Goal: Transaction & Acquisition: Purchase product/service

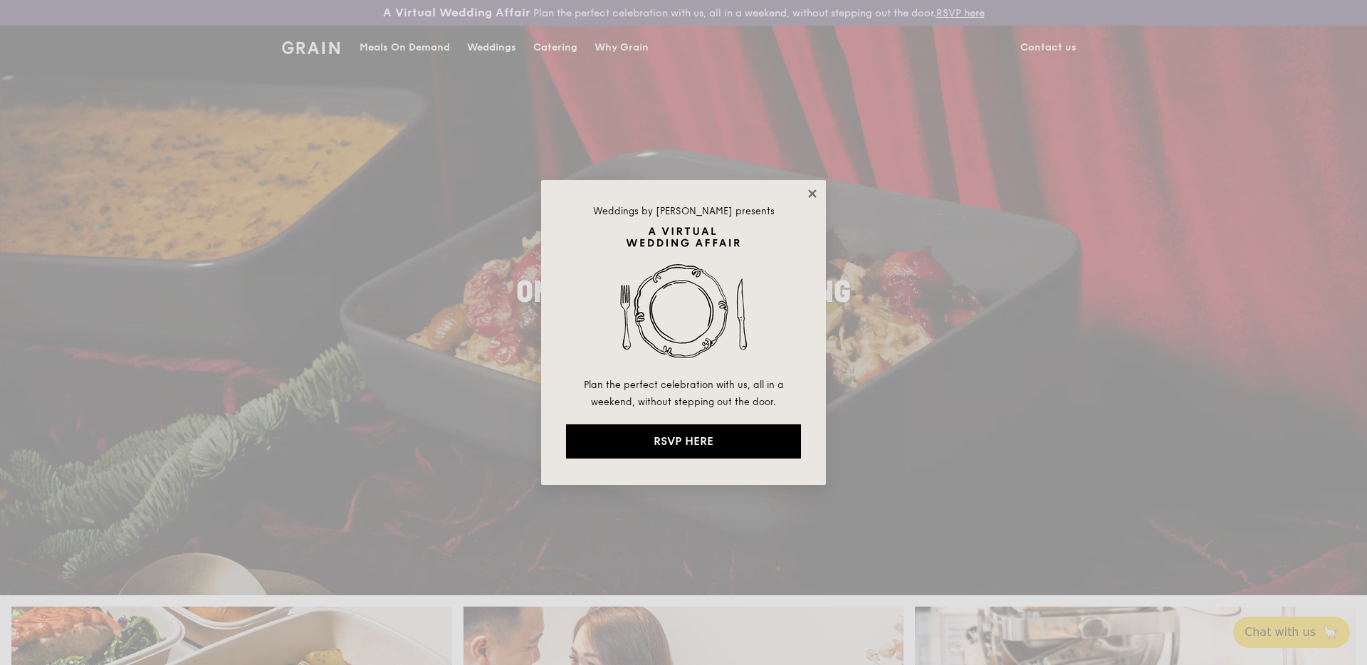
click at [812, 195] on icon at bounding box center [812, 193] width 13 height 13
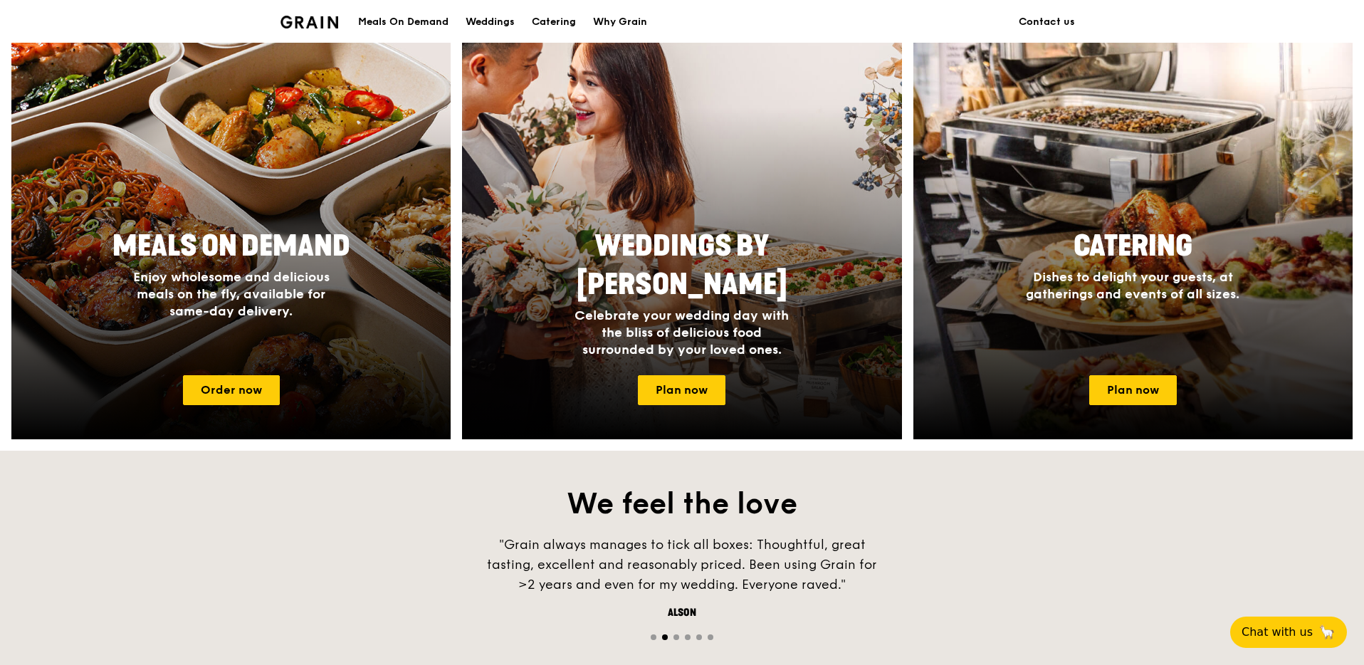
scroll to position [581, 0]
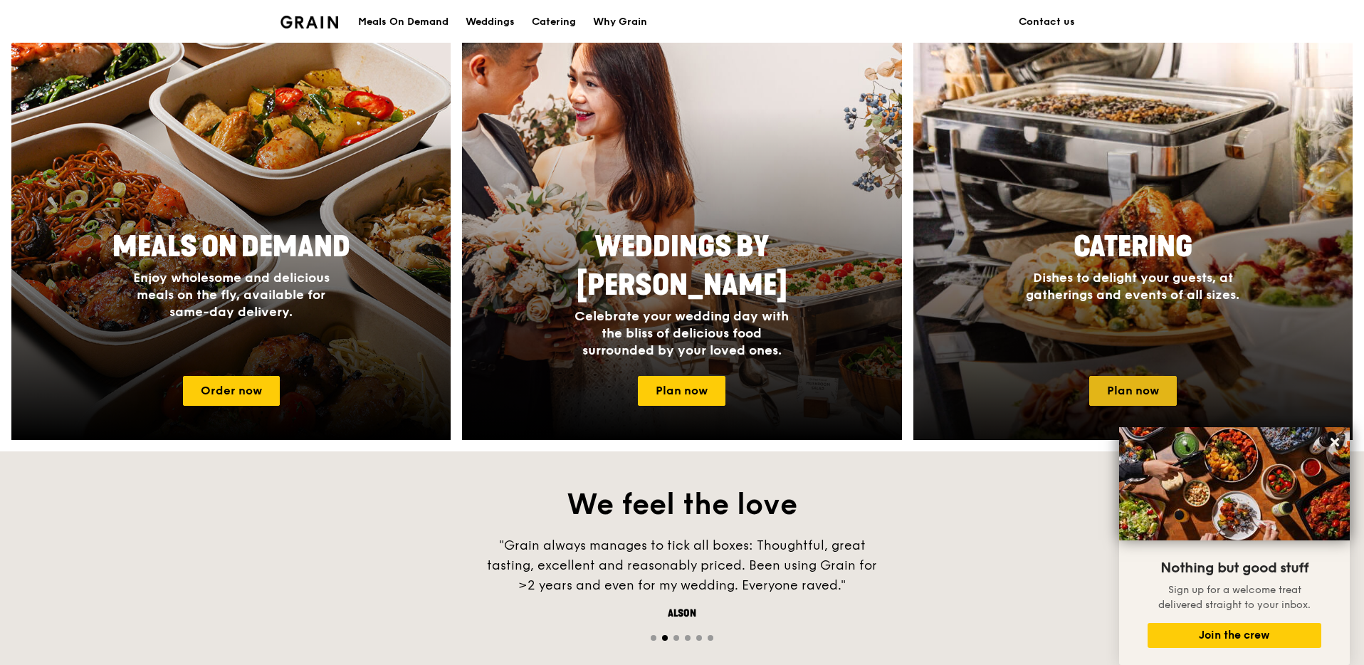
click at [1133, 376] on link "Plan now" at bounding box center [1134, 391] width 88 height 30
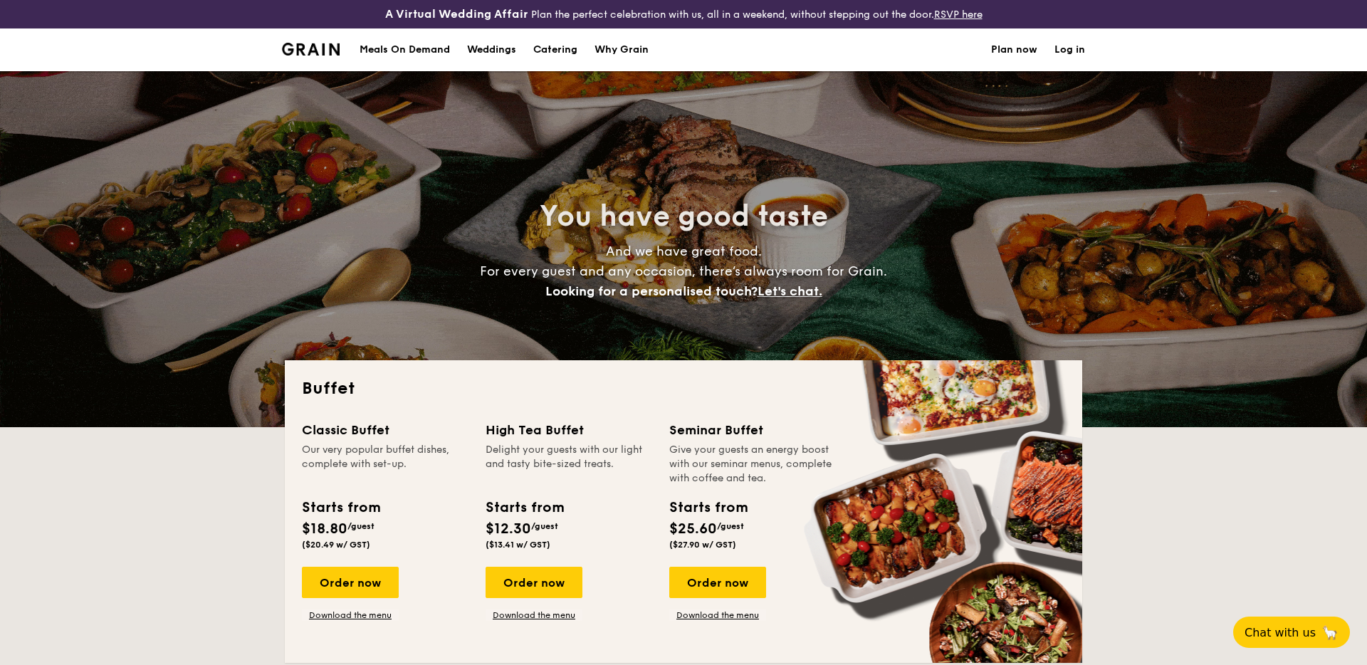
select select
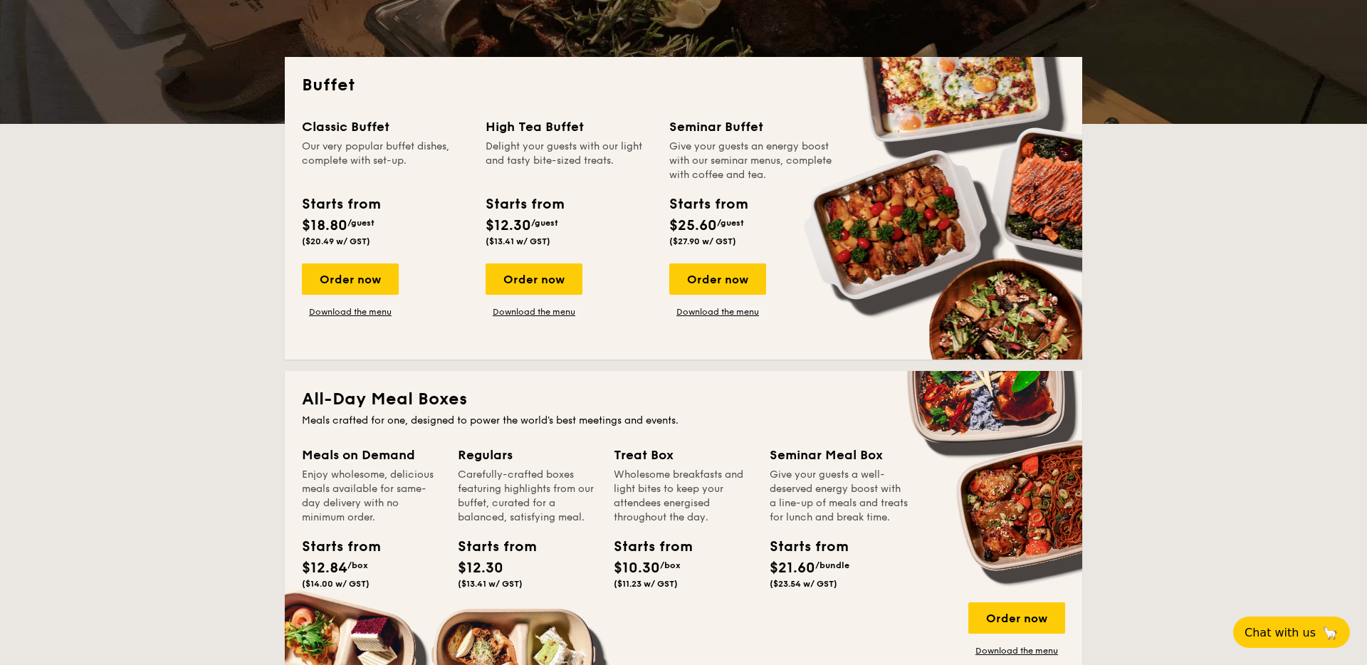
scroll to position [333, 0]
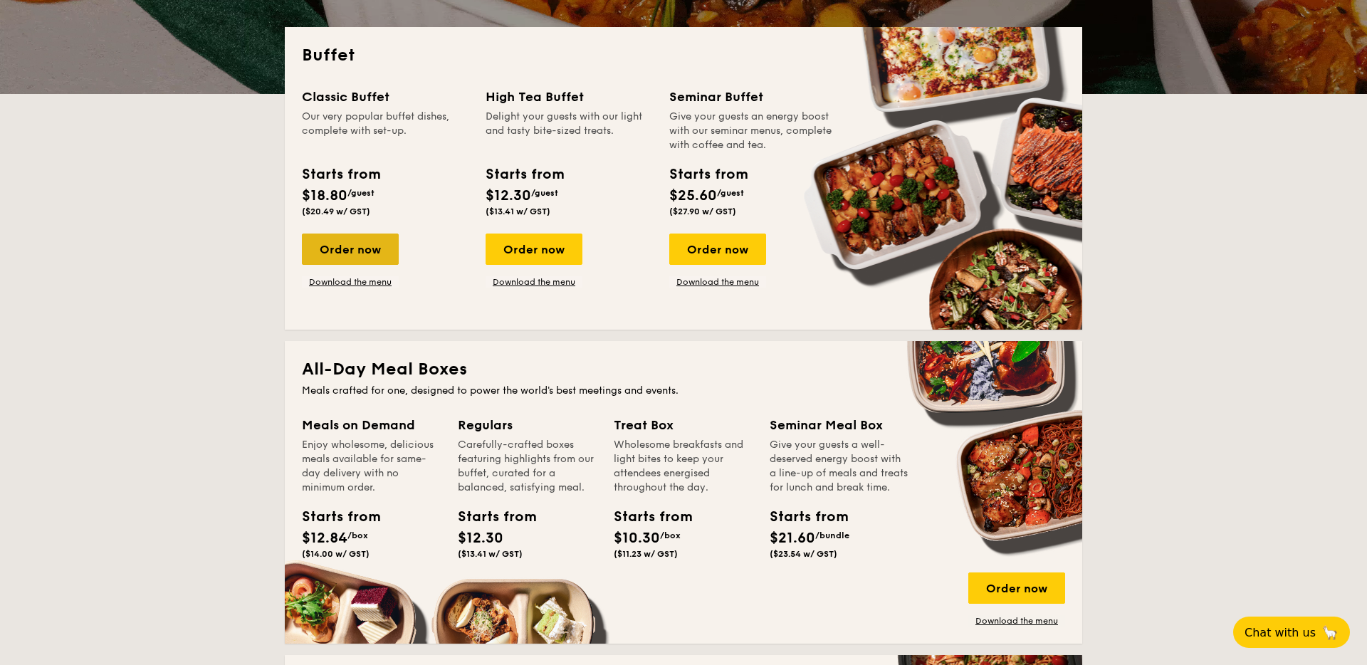
click at [340, 246] on div "Order now" at bounding box center [350, 249] width 97 height 31
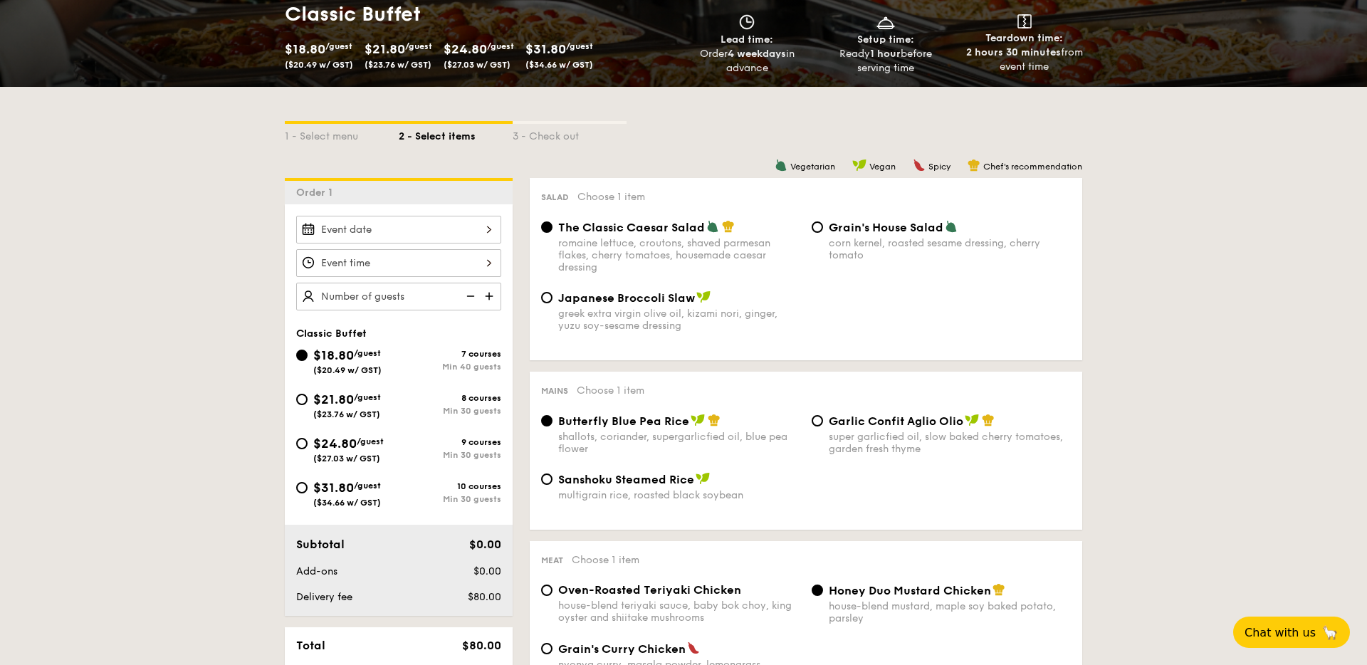
scroll to position [241, 0]
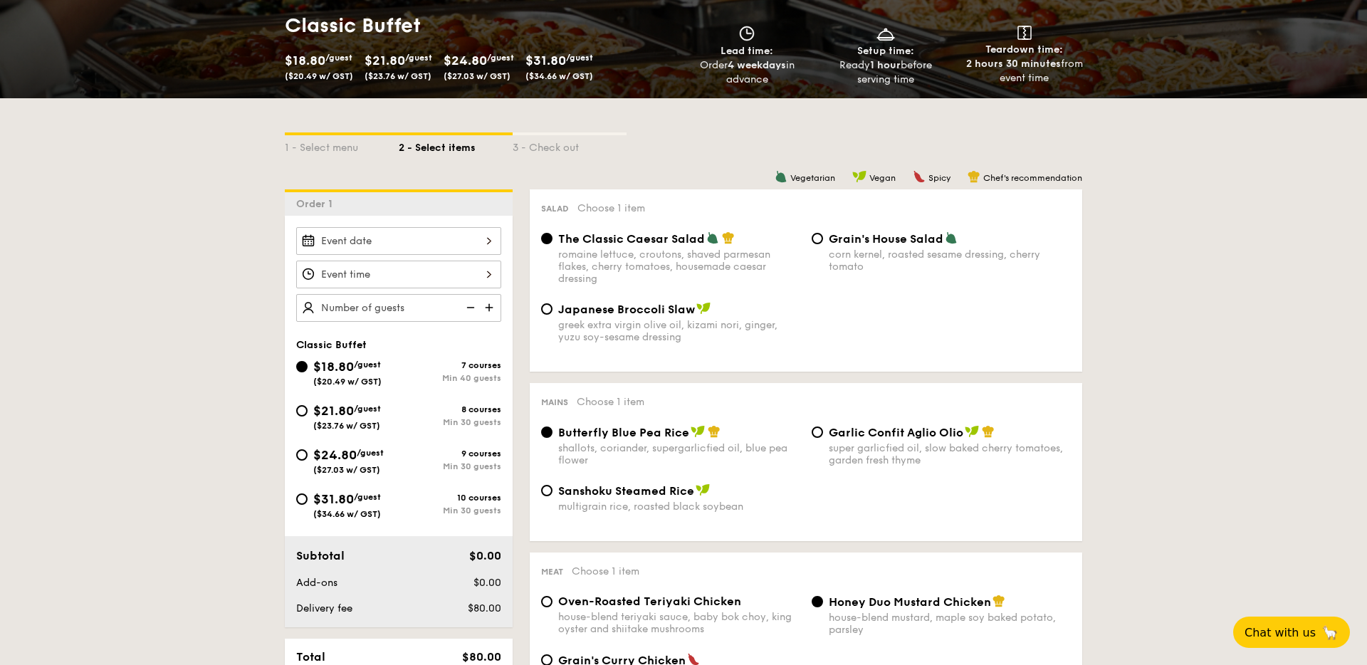
click at [411, 238] on div at bounding box center [398, 241] width 205 height 28
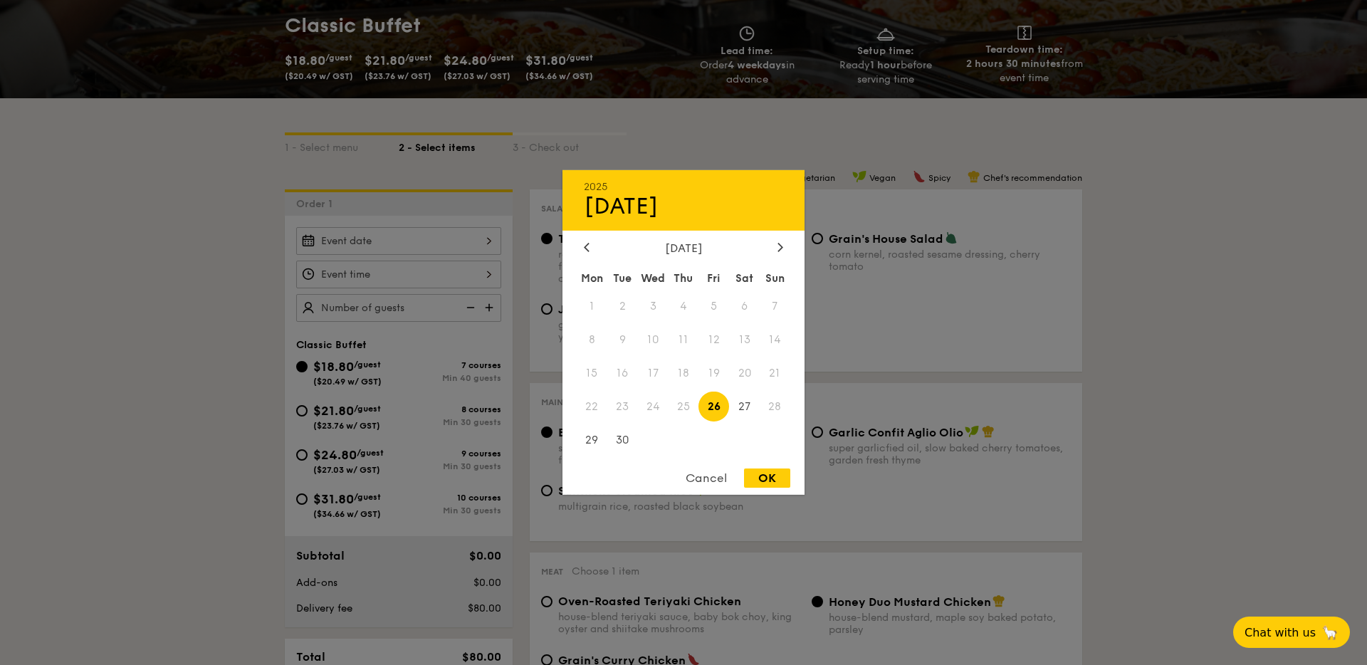
click at [337, 419] on div at bounding box center [683, 332] width 1367 height 665
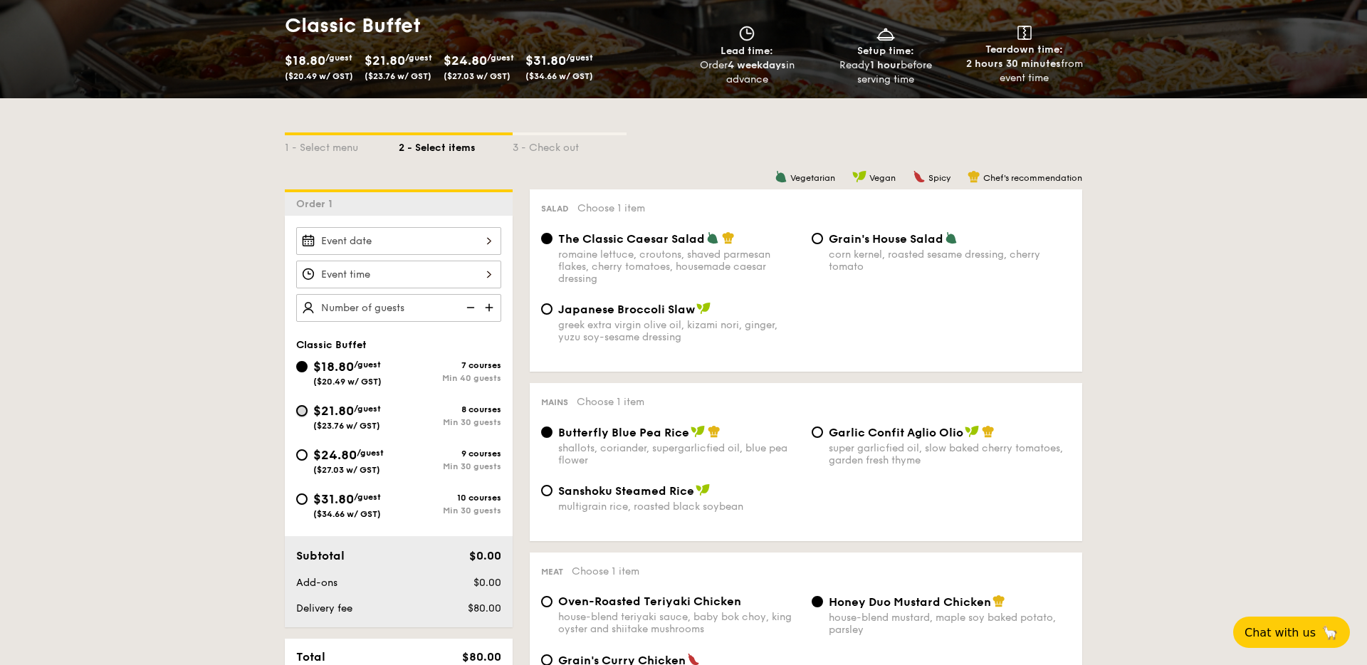
click at [305, 413] on input "$21.80 /guest ($23.76 w/ GST) 8 courses Min 30 guests" at bounding box center [301, 410] width 11 height 11
radio input "true"
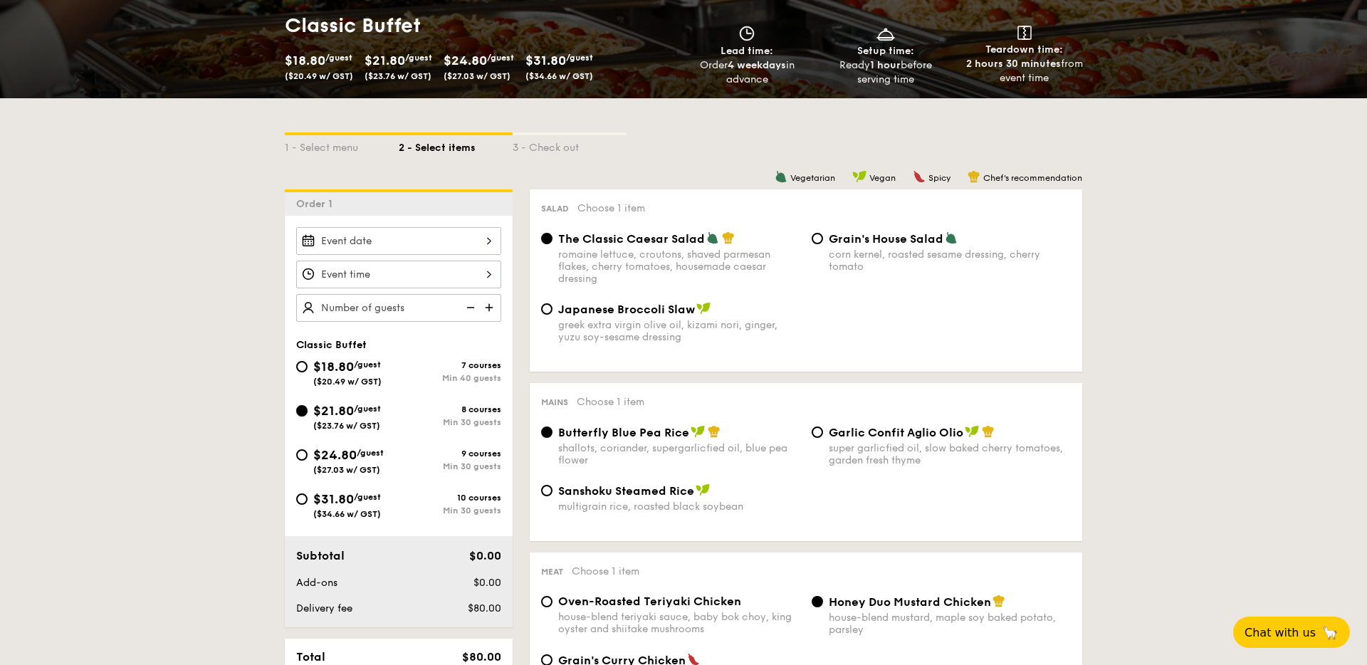
radio input "true"
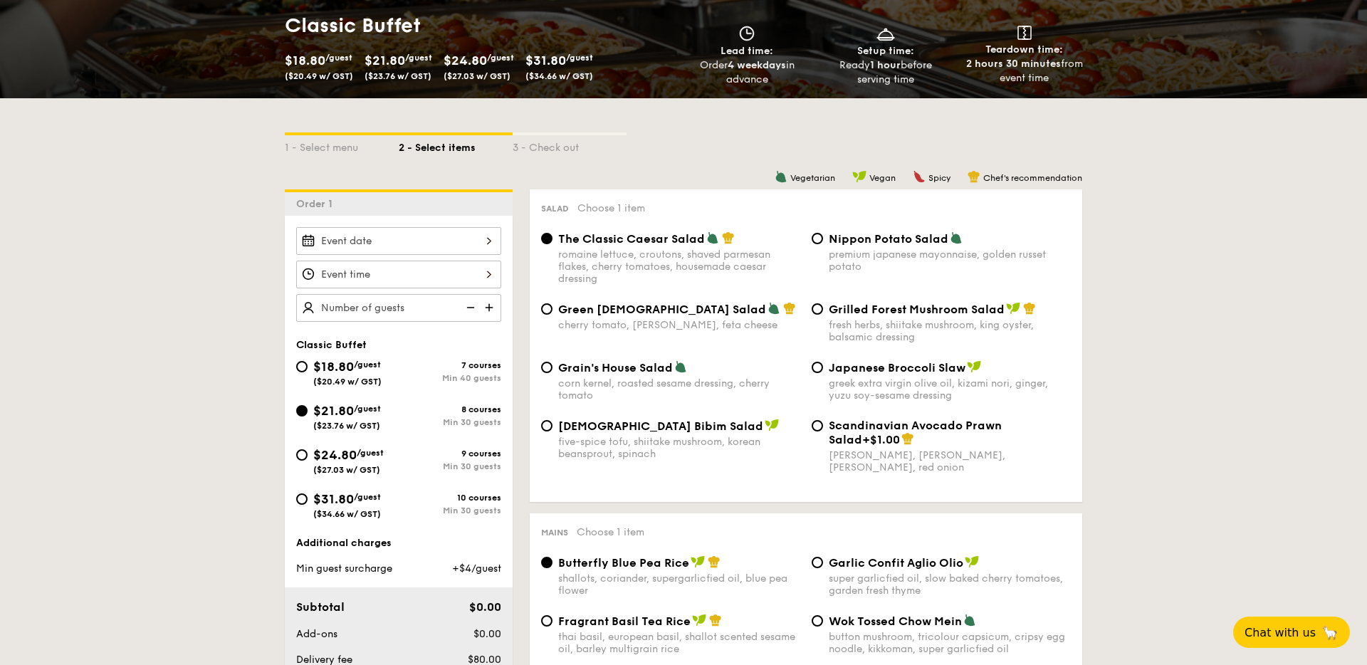
click at [353, 232] on div at bounding box center [398, 241] width 205 height 28
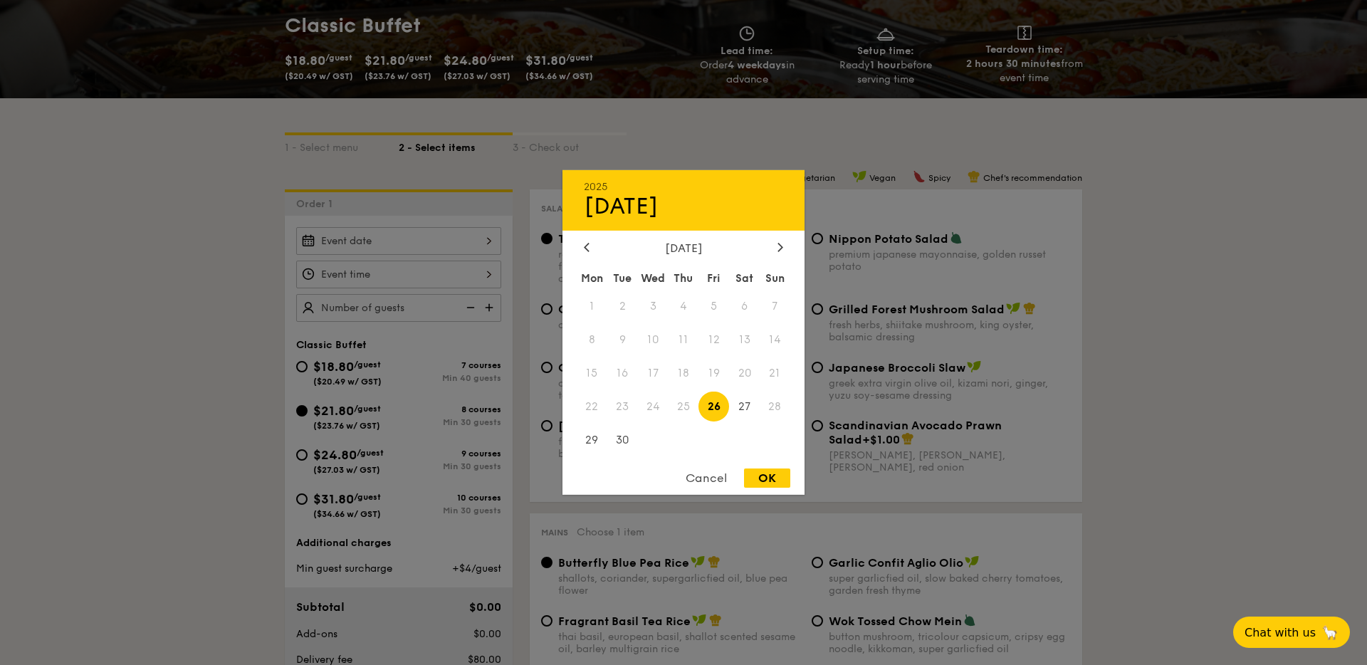
click at [771, 476] on div "OK" at bounding box center [767, 478] width 46 height 19
type input "Sep 26, 2025"
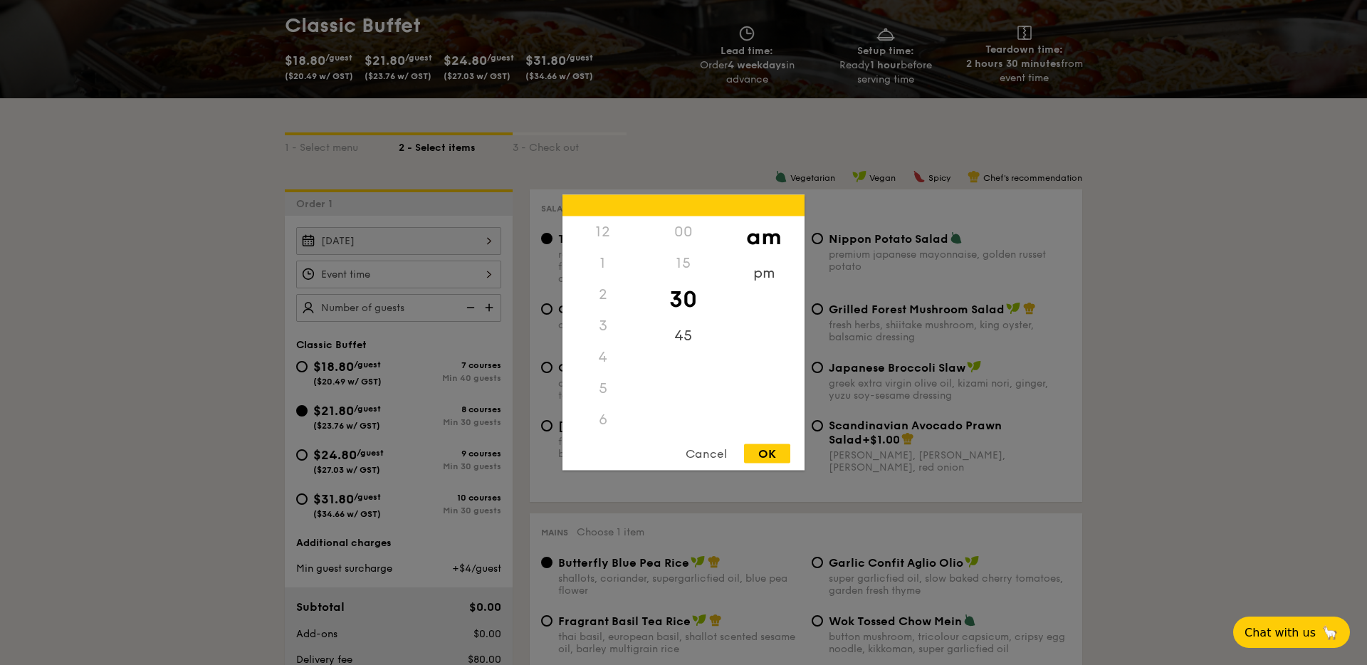
click at [415, 273] on div "12 1 2 3 4 5 6 7 8 9 10 11 00 15 30 45 am pm Cancel OK" at bounding box center [398, 275] width 205 height 28
click at [748, 277] on div "pm" at bounding box center [764, 278] width 80 height 41
click at [595, 251] on div "1" at bounding box center [603, 259] width 80 height 41
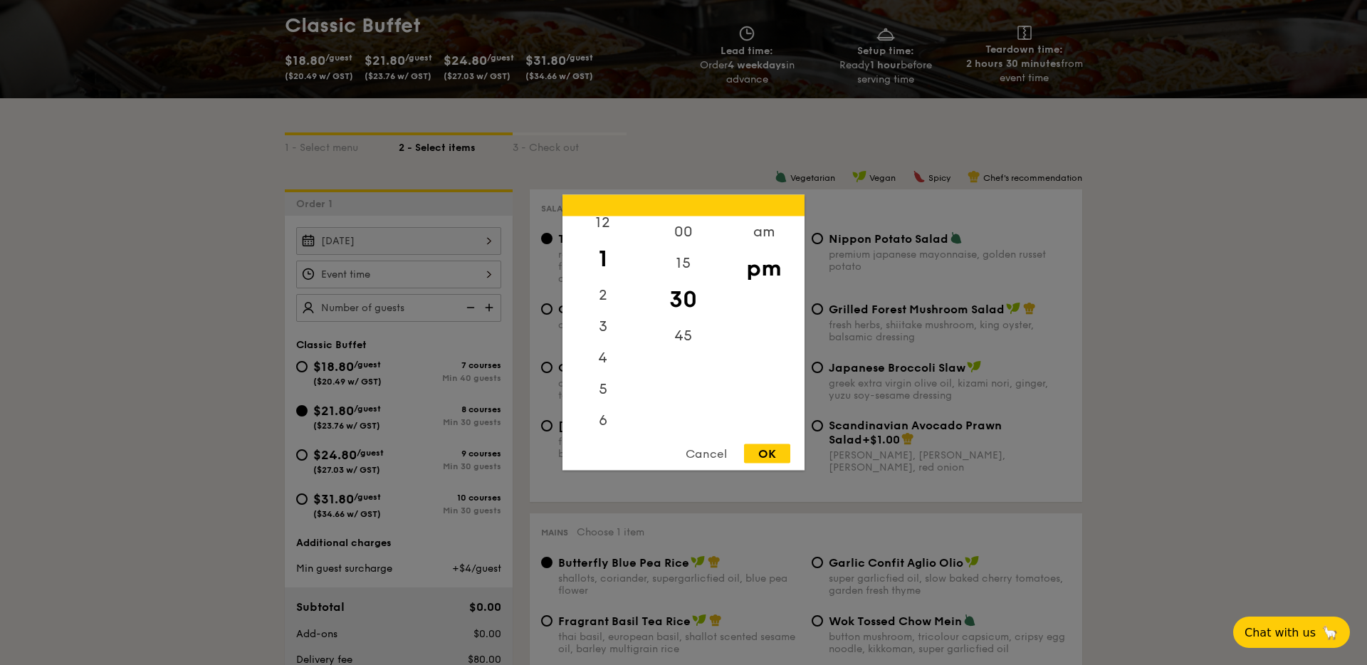
click at [763, 454] on div "OK" at bounding box center [767, 453] width 46 height 19
type input "1:30PM"
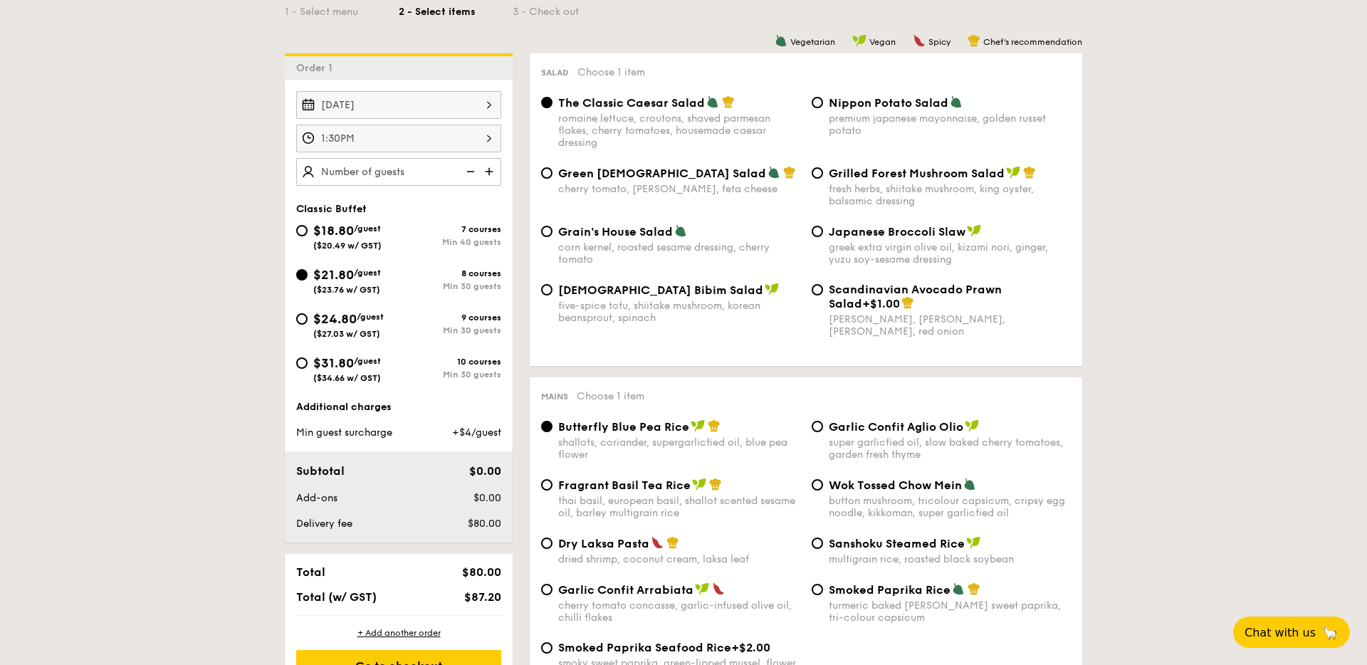
scroll to position [376, 0]
click at [490, 167] on img at bounding box center [490, 172] width 21 height 27
type input "30 guests"
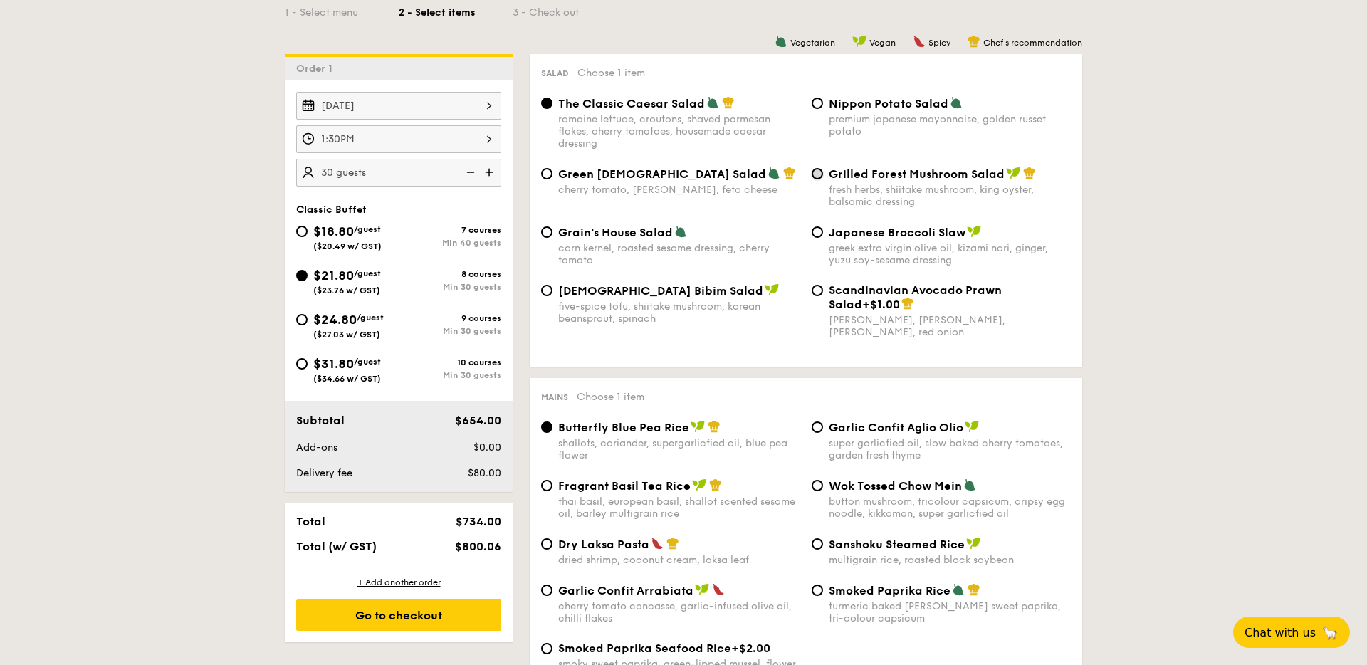
click at [817, 173] on input "Grilled Forest Mushroom Salad fresh herbs, shiitake mushroom, king oyster, bals…" at bounding box center [817, 173] width 11 height 11
radio input "true"
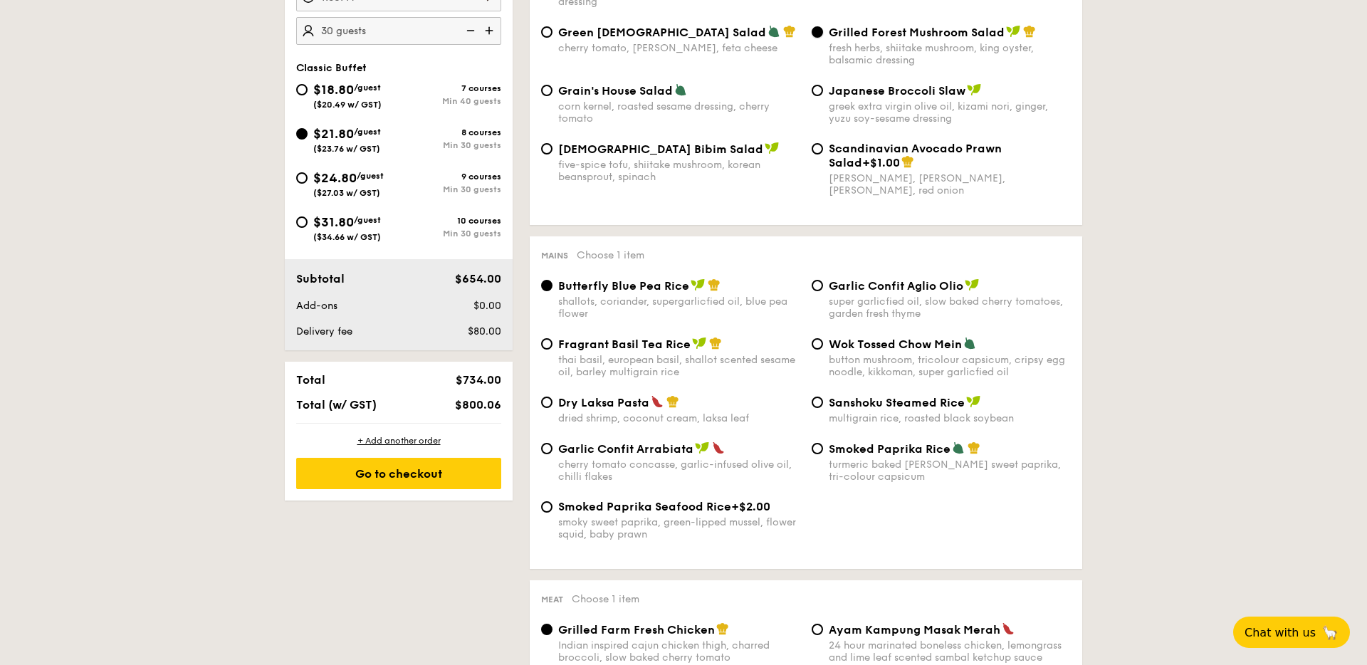
scroll to position [545, 0]
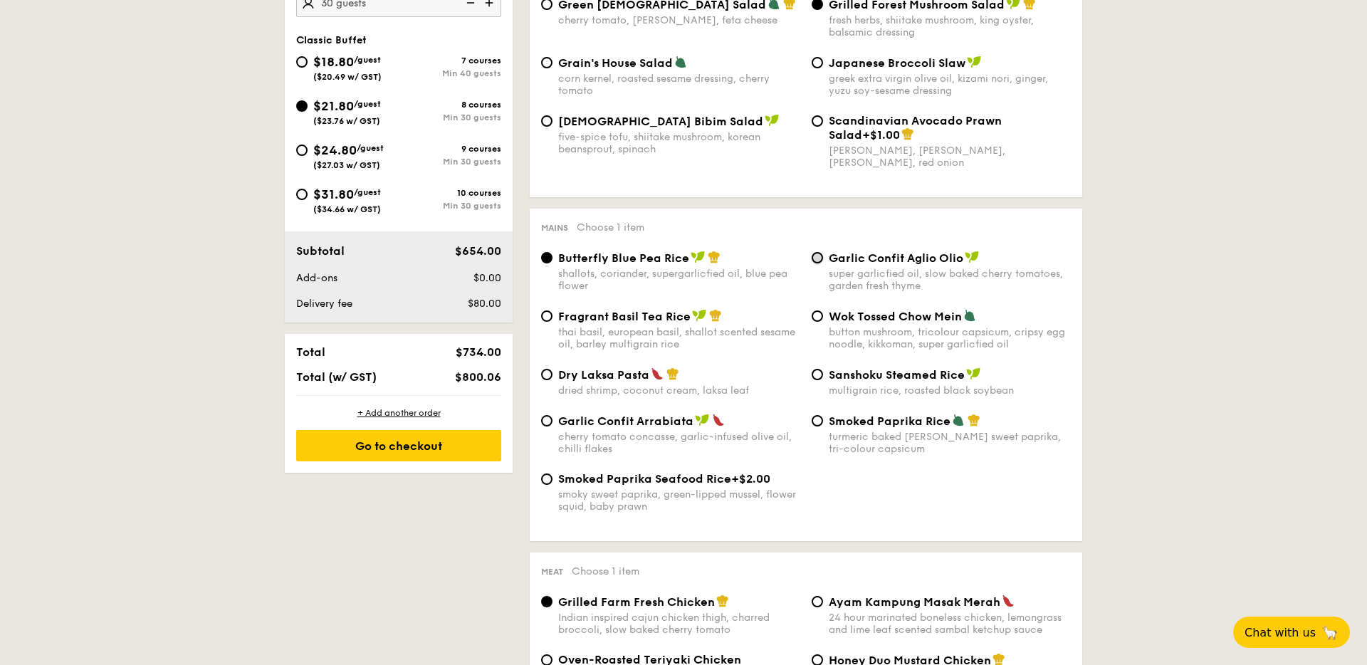
click at [817, 256] on input "Garlic Confit Aglio Olio super garlicfied oil, slow baked cherry tomatoes, gard…" at bounding box center [817, 257] width 11 height 11
radio input "true"
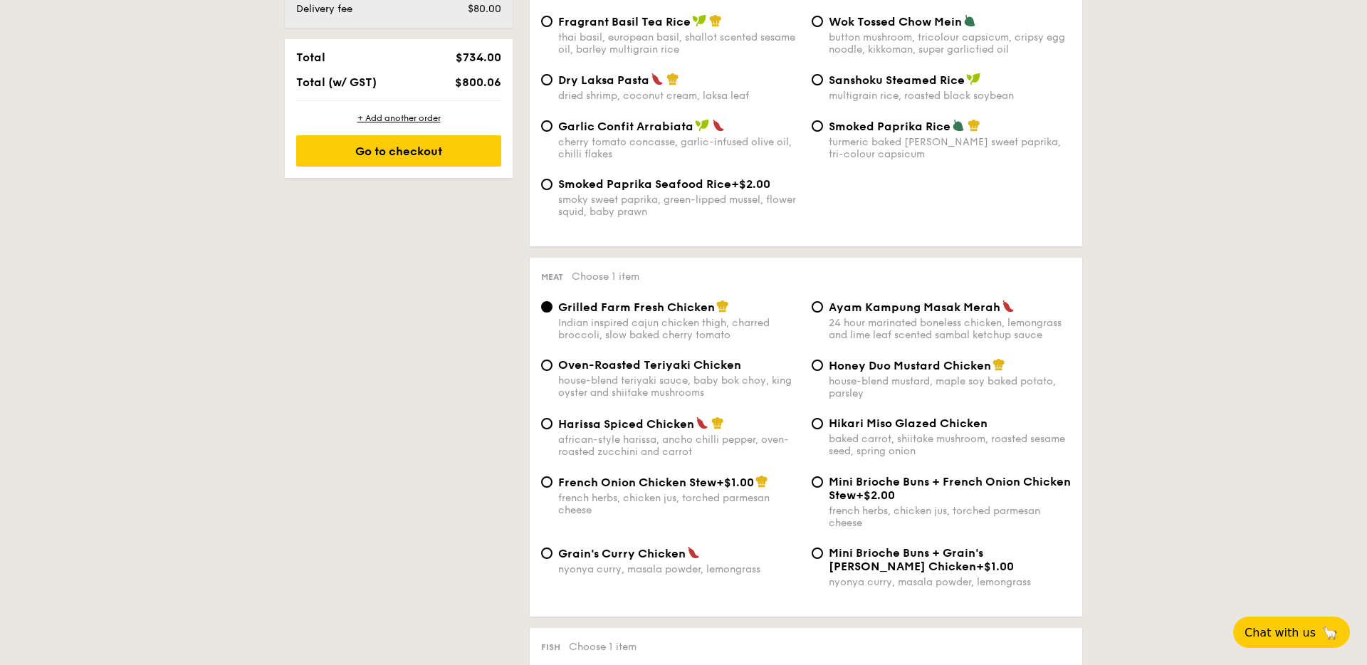
scroll to position [842, 0]
click at [815, 307] on input "Ayam Kampung Masak Merah 24 hour marinated boneless chicken, lemongrass and lim…" at bounding box center [817, 305] width 11 height 11
radio input "true"
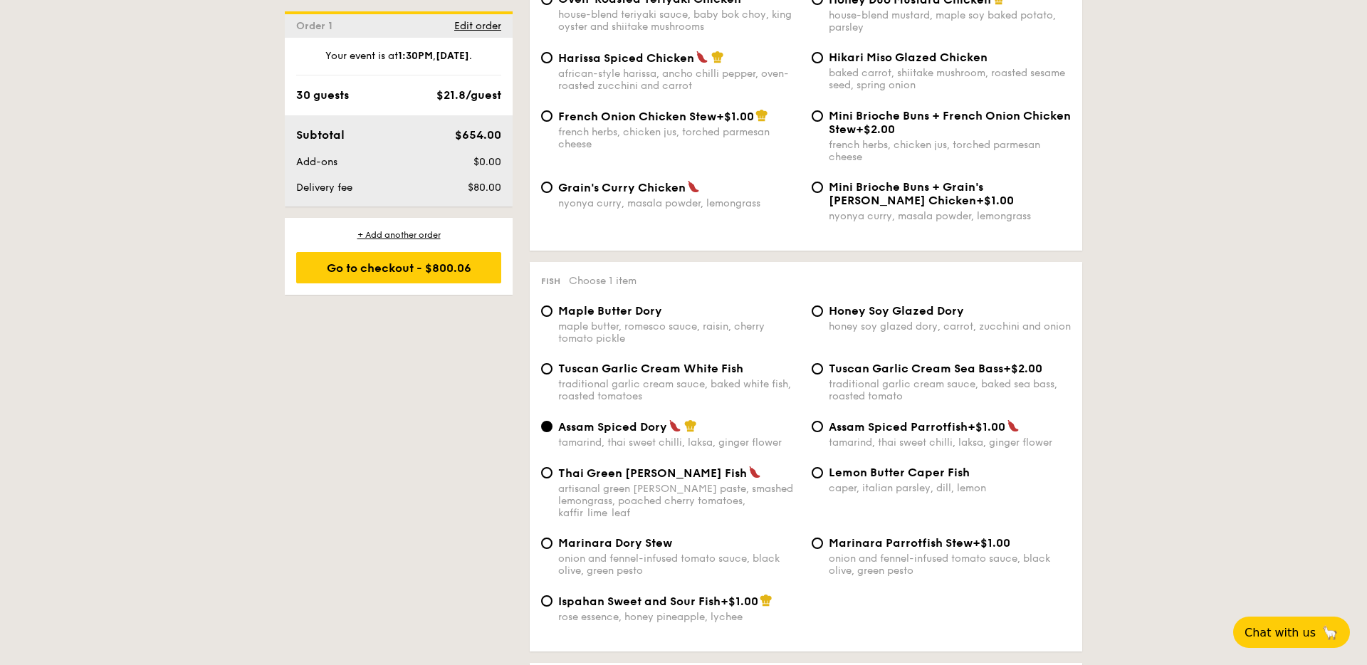
scroll to position [1208, 0]
click at [820, 470] on input "Lemon Butter Caper Fish caper, italian parsley, dill, lemon" at bounding box center [817, 470] width 11 height 11
radio input "true"
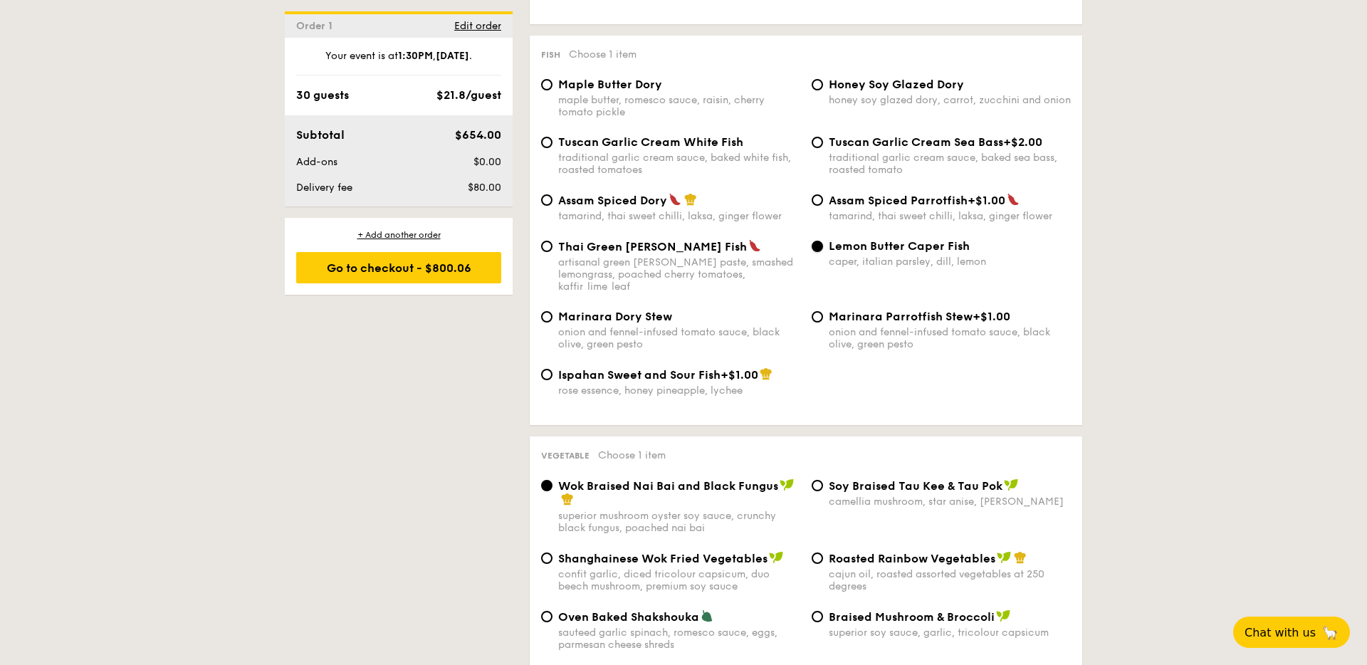
scroll to position [1594, 0]
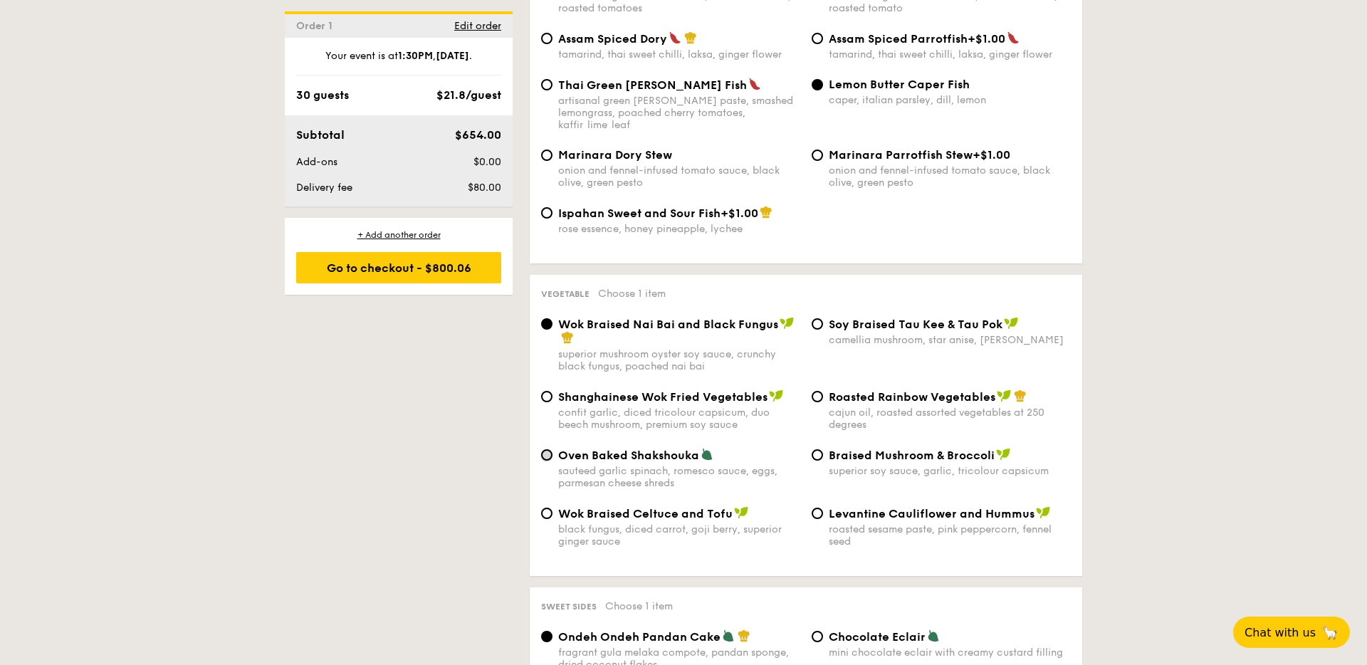
click at [547, 449] on input "Oven Baked Shakshouka sauteed garlic spinach, romesco sauce, eggs, parmesan che…" at bounding box center [546, 454] width 11 height 11
radio input "true"
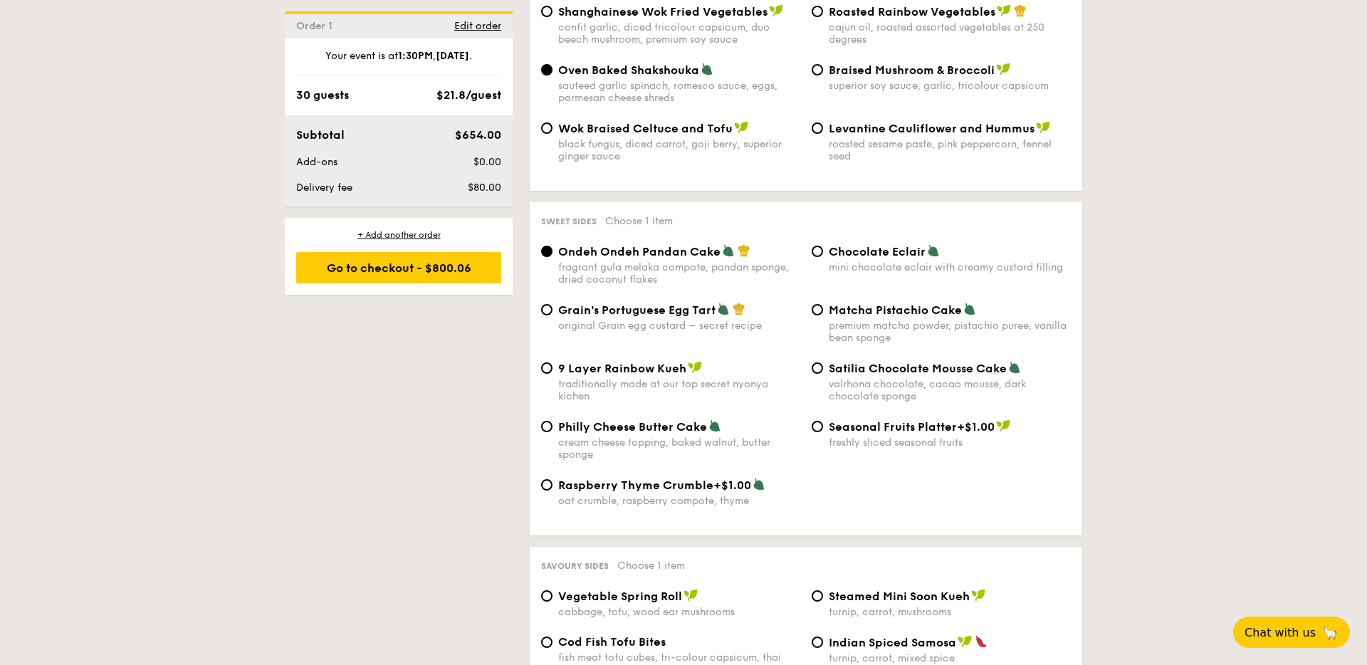
scroll to position [1983, 0]
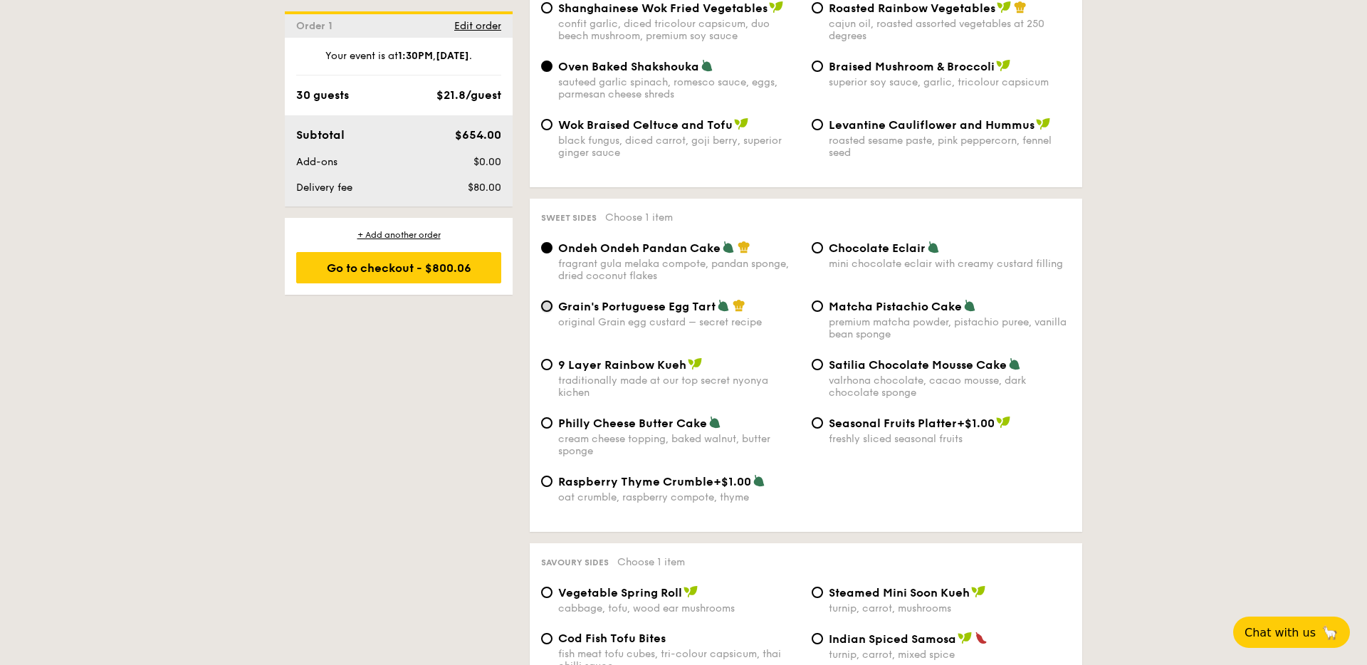
click at [548, 301] on input "Grain's Portuguese Egg Tart original Grain egg custard – secret recipe" at bounding box center [546, 306] width 11 height 11
radio input "true"
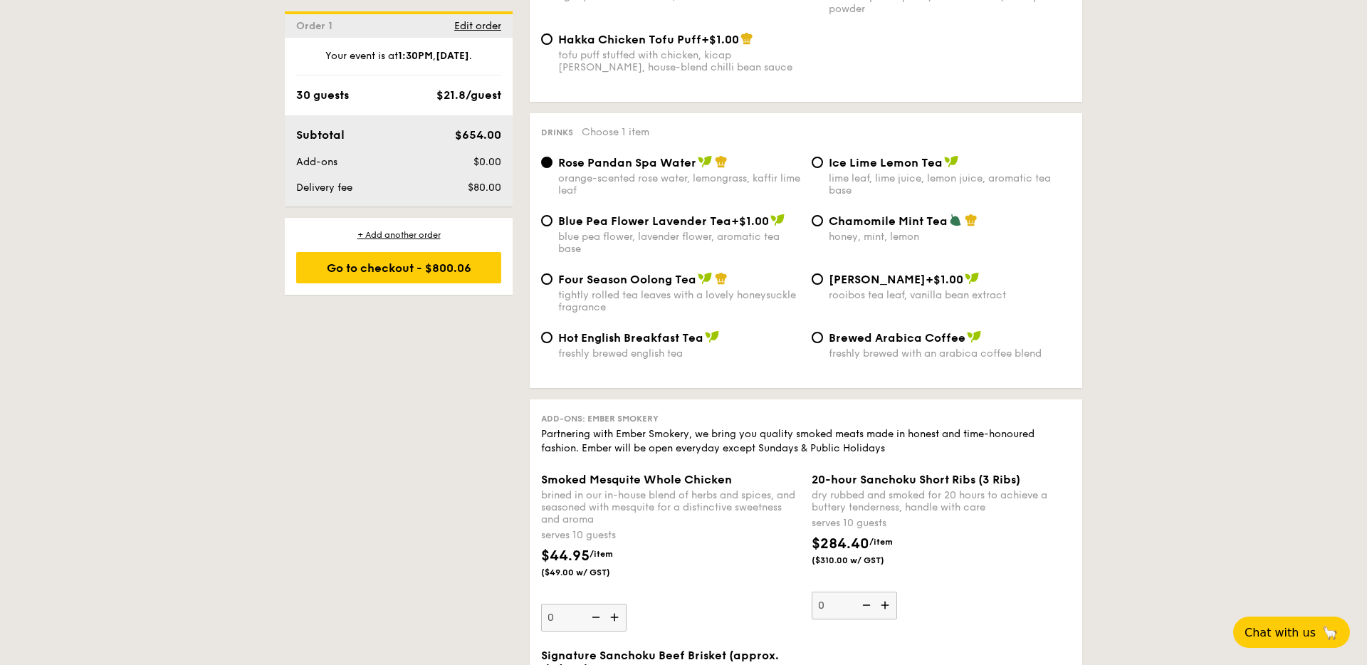
scroll to position [2700, 0]
click at [549, 273] on input "Four Season Oolong Tea tightly rolled tea leaves with a lovely honeysuckle frag…" at bounding box center [546, 278] width 11 height 11
radio input "true"
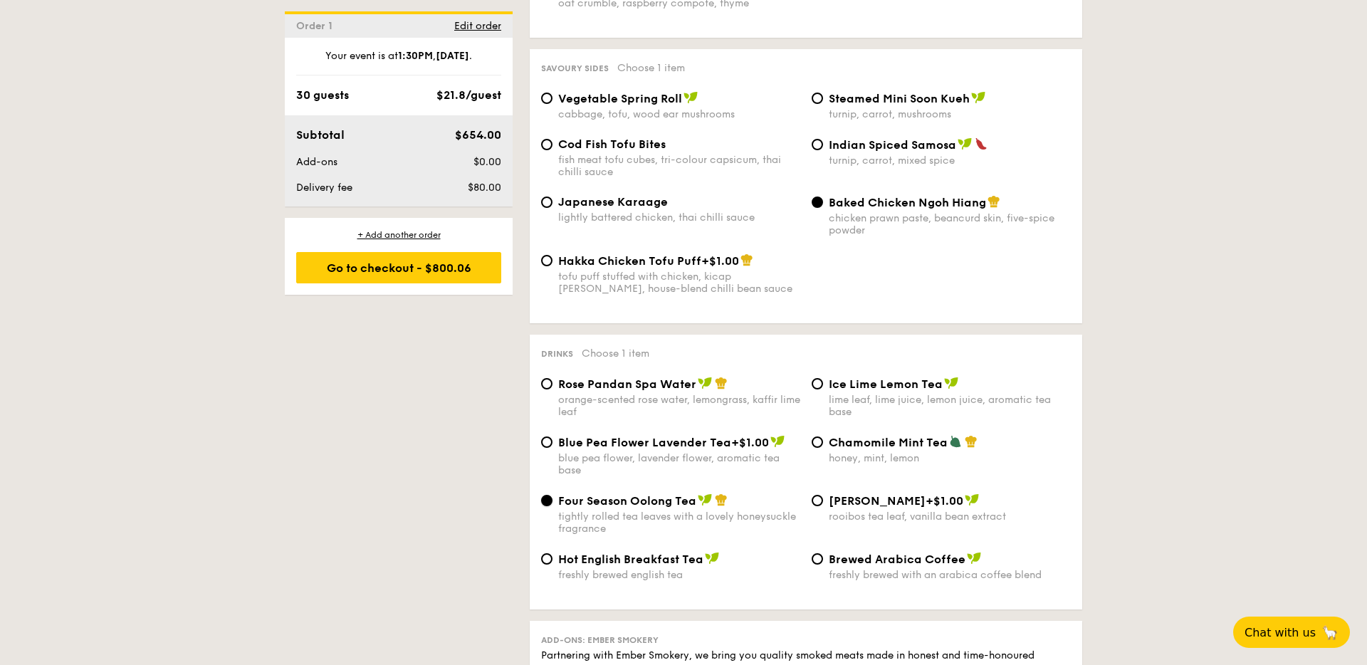
scroll to position [2473, 0]
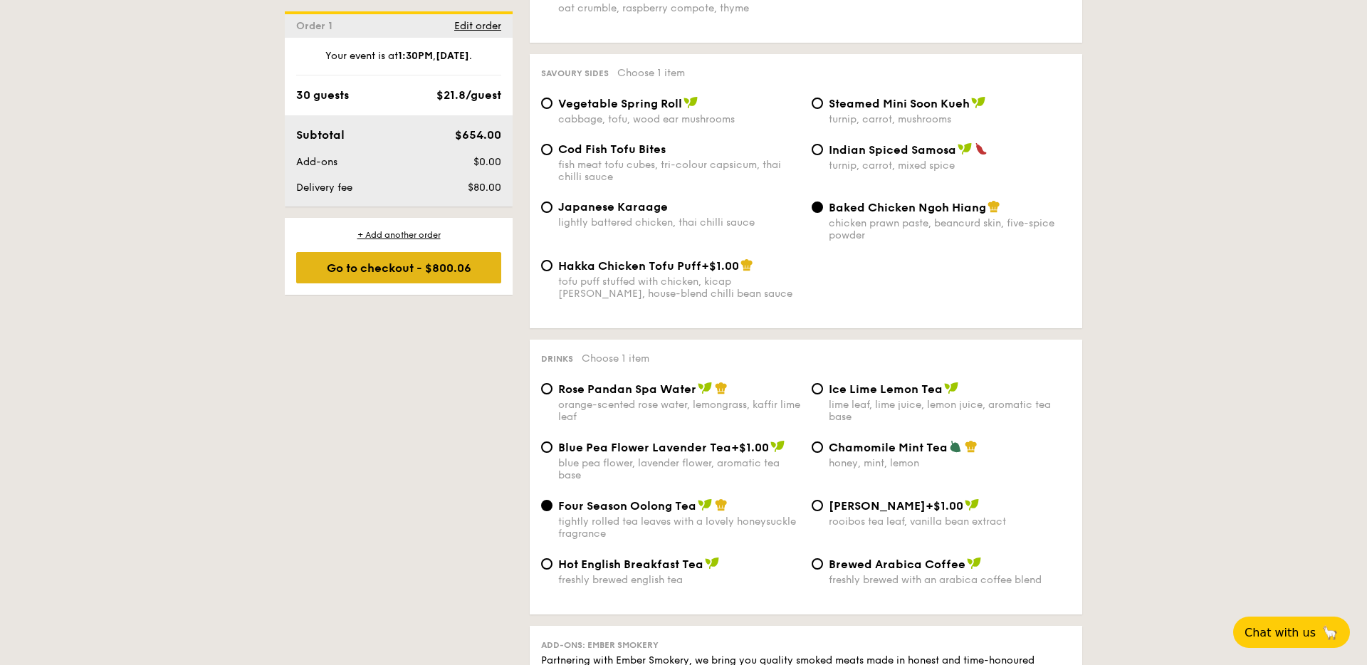
click at [446, 263] on div "Go to checkout - $800.06" at bounding box center [398, 267] width 205 height 31
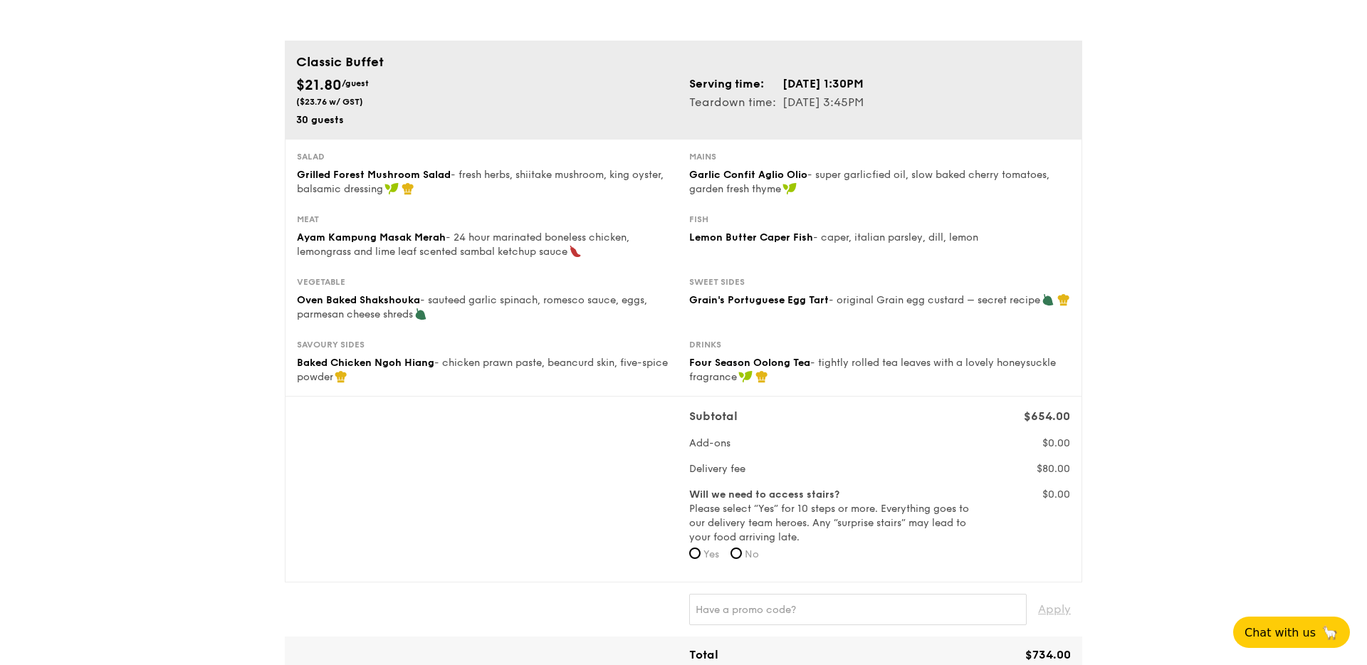
scroll to position [252, 0]
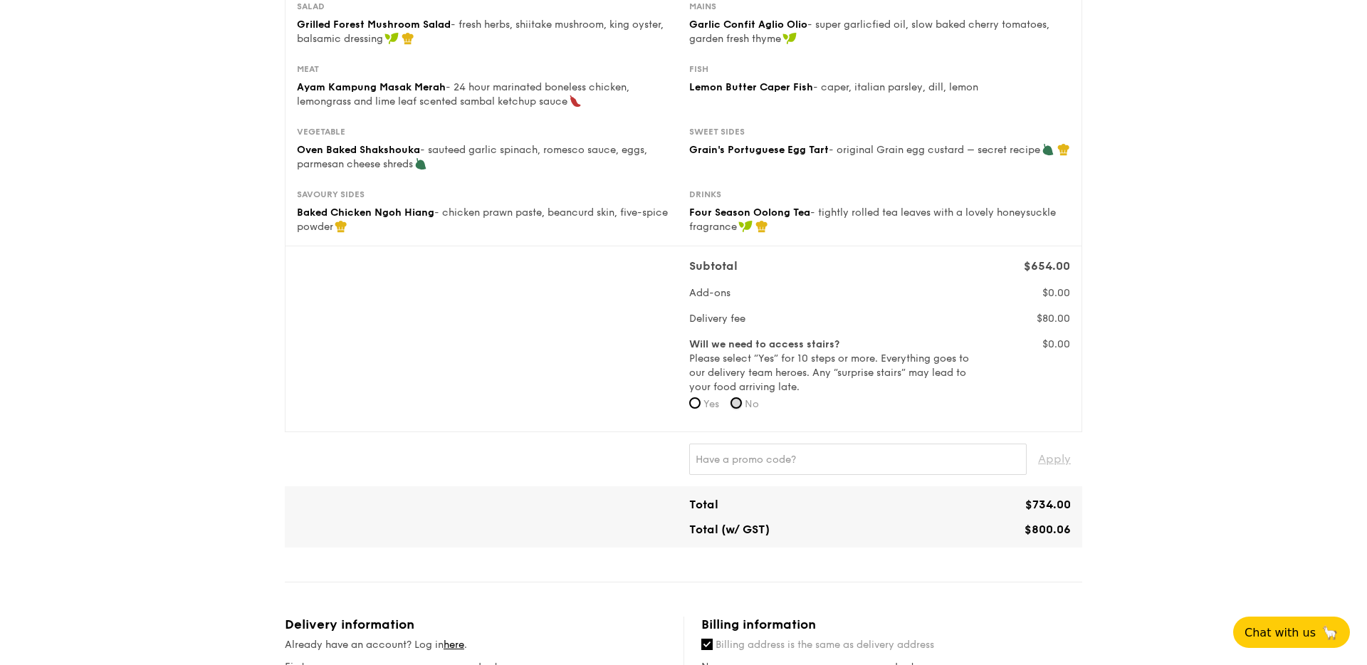
click at [738, 402] on input "No" at bounding box center [736, 402] width 11 height 11
radio input "true"
click at [745, 460] on input "text" at bounding box center [858, 459] width 338 height 31
type input "WELCOMEFEAST"
click at [1047, 460] on span "Apply" at bounding box center [1054, 459] width 33 height 31
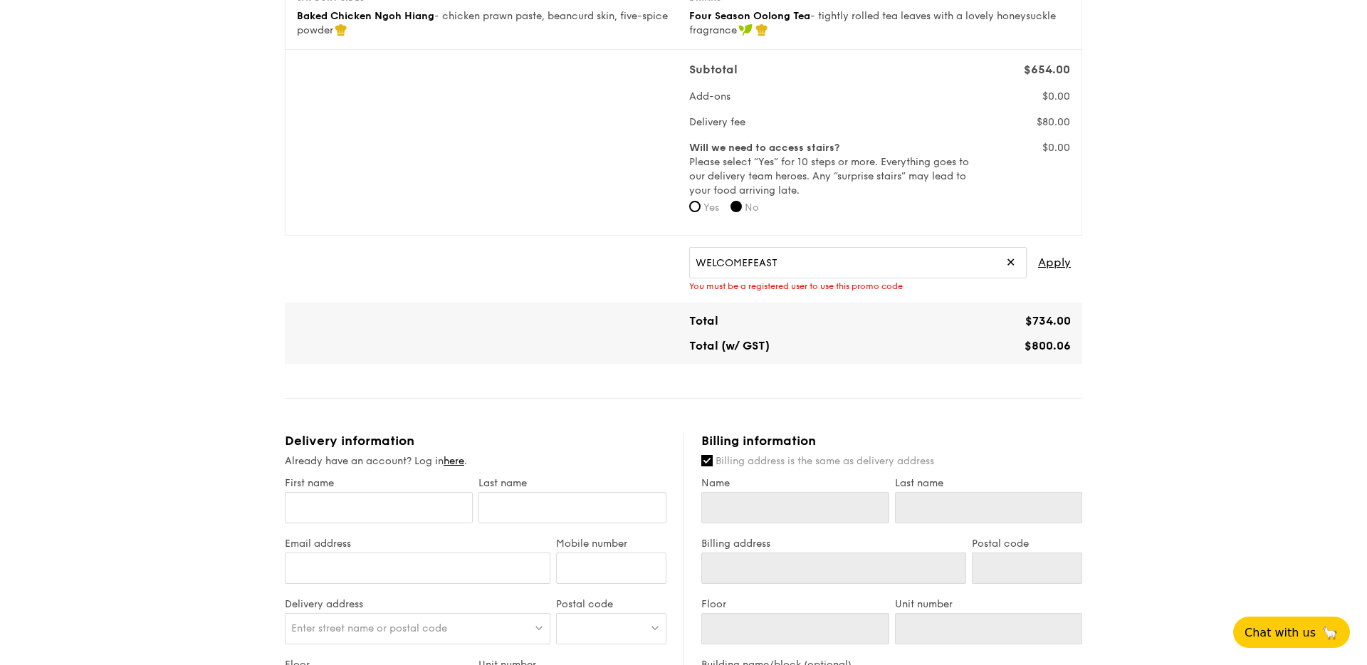
scroll to position [0, 0]
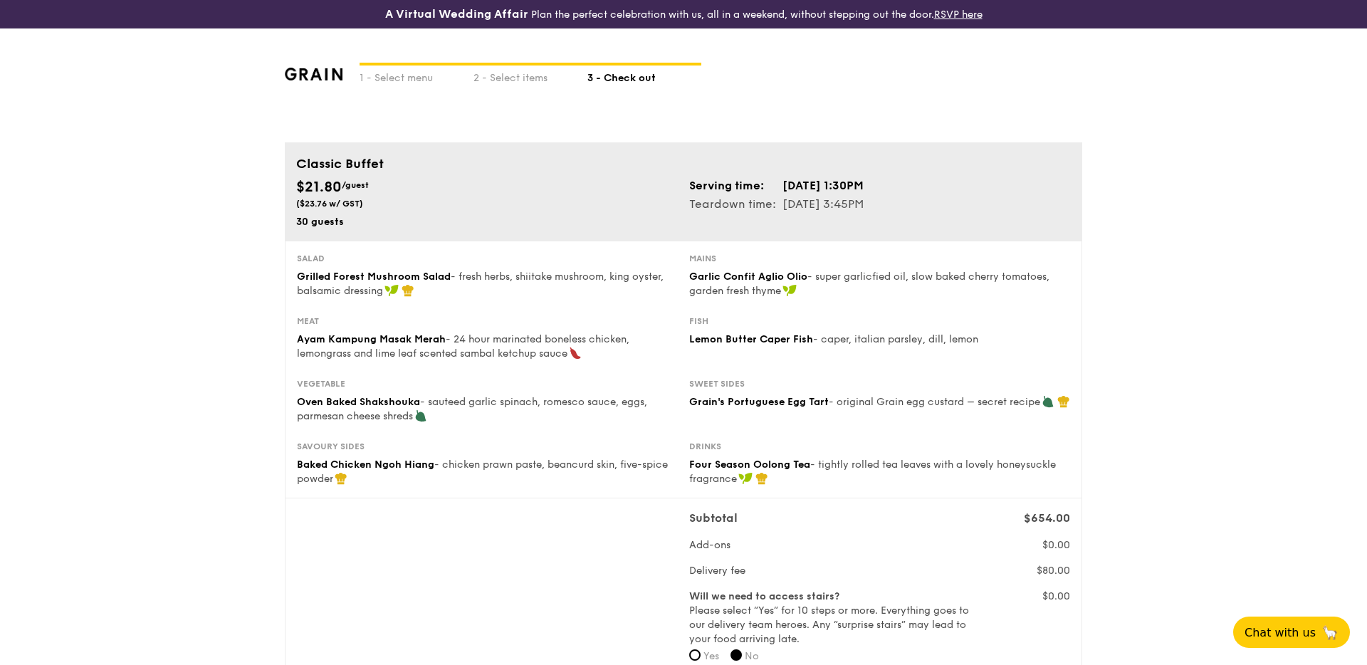
click at [326, 75] on img at bounding box center [314, 74] width 58 height 13
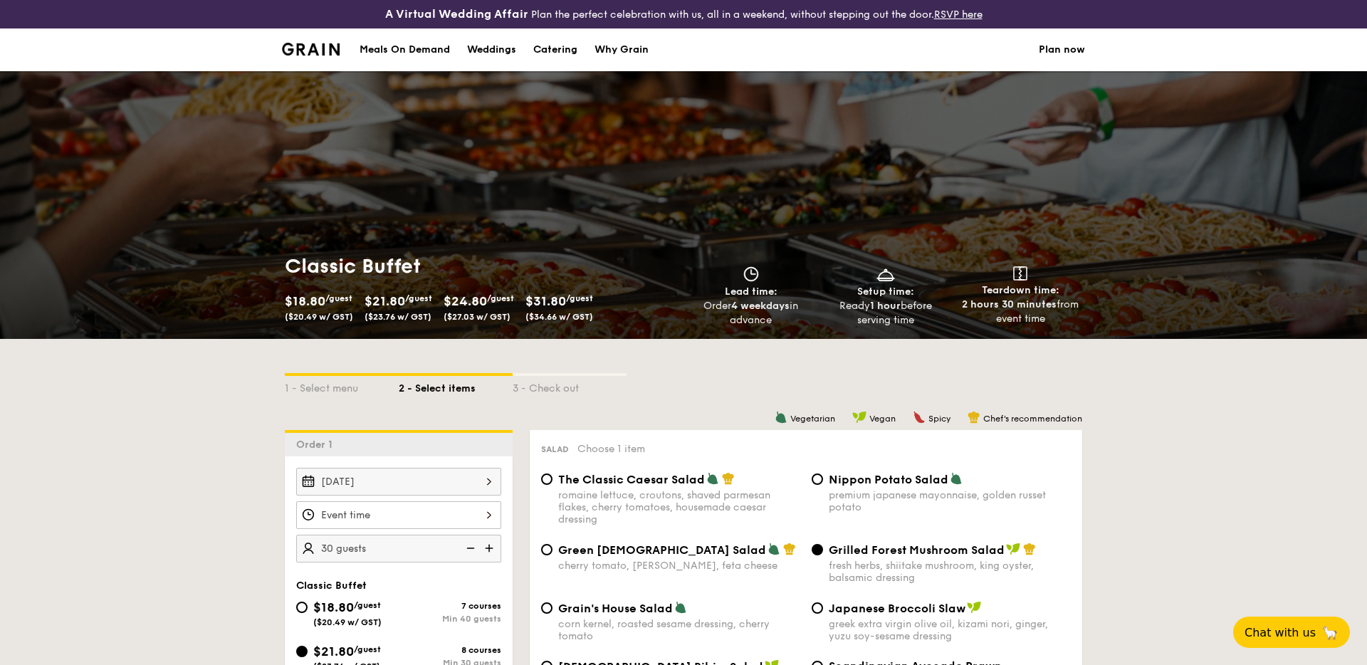
click at [311, 43] on img at bounding box center [311, 49] width 58 height 13
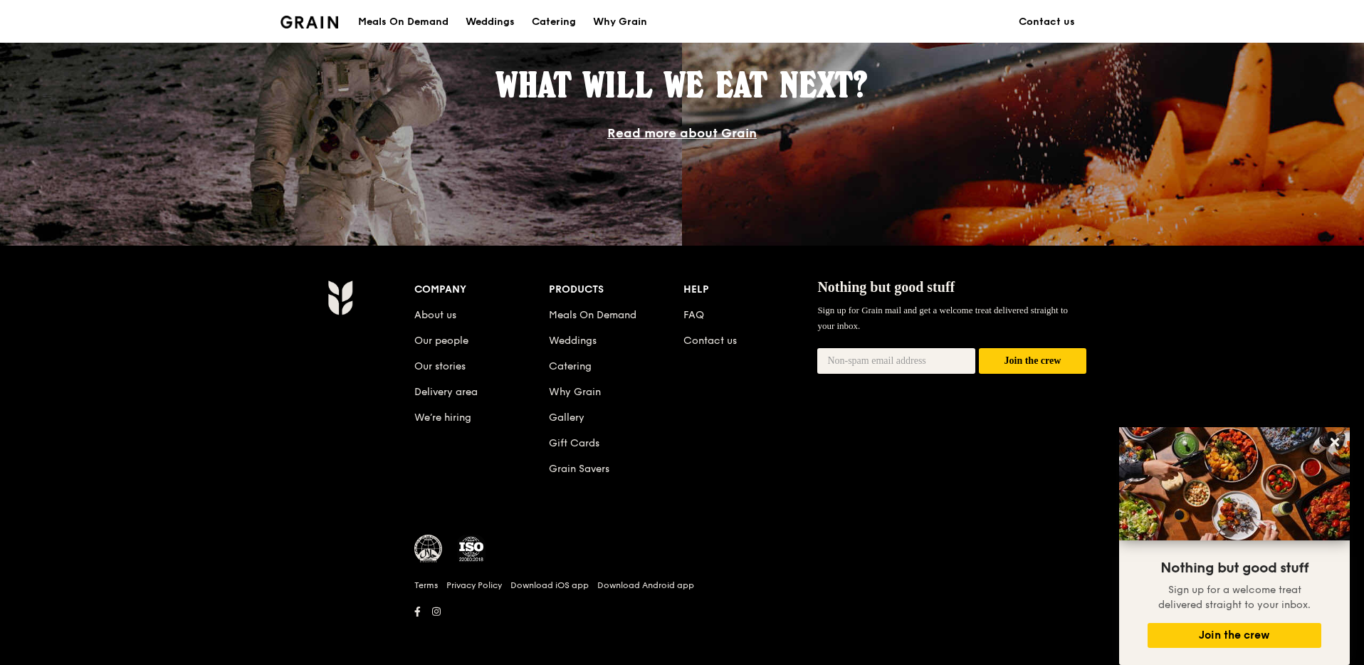
scroll to position [1262, 0]
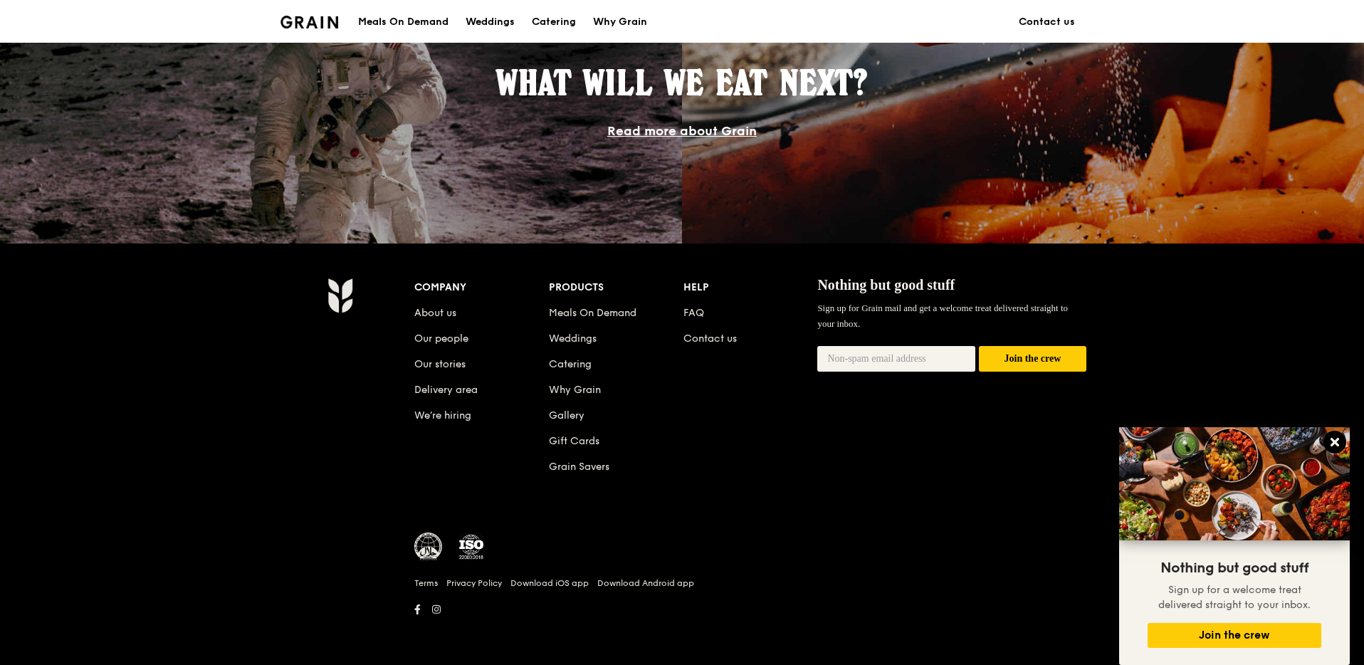
click at [1335, 433] on button at bounding box center [1335, 442] width 23 height 23
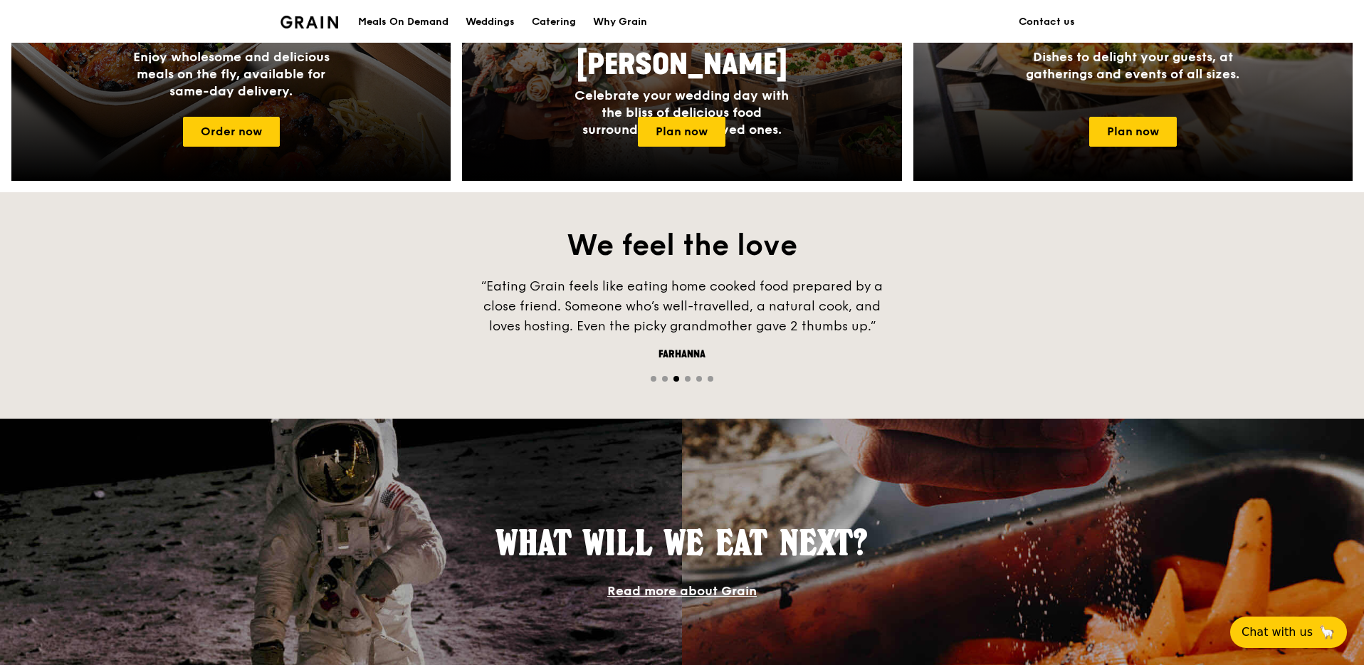
scroll to position [675, 0]
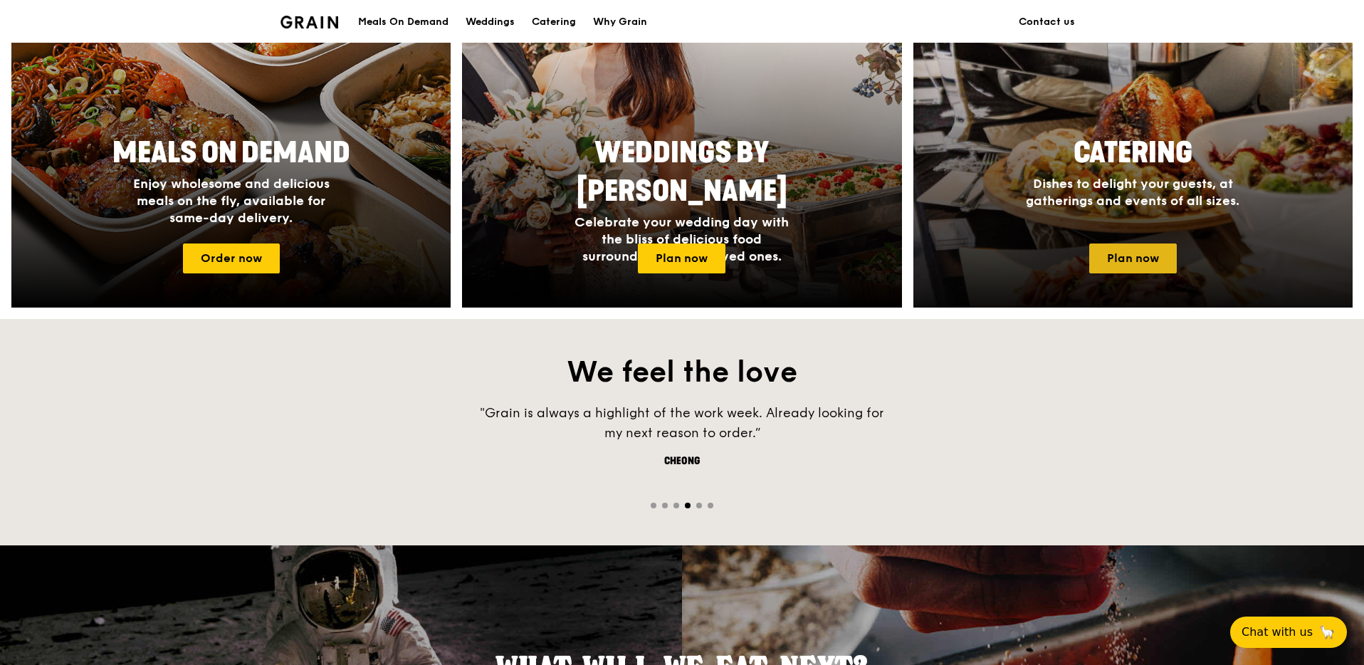
click at [1148, 256] on link "Plan now" at bounding box center [1134, 259] width 88 height 30
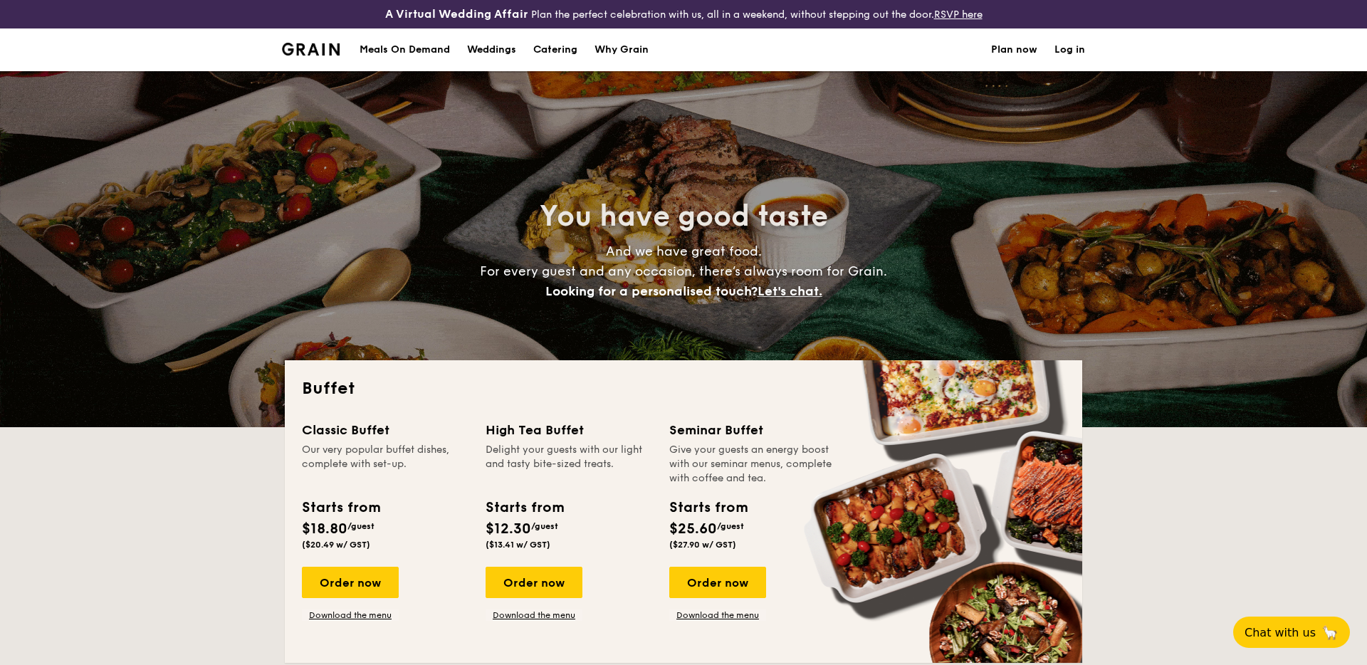
select select
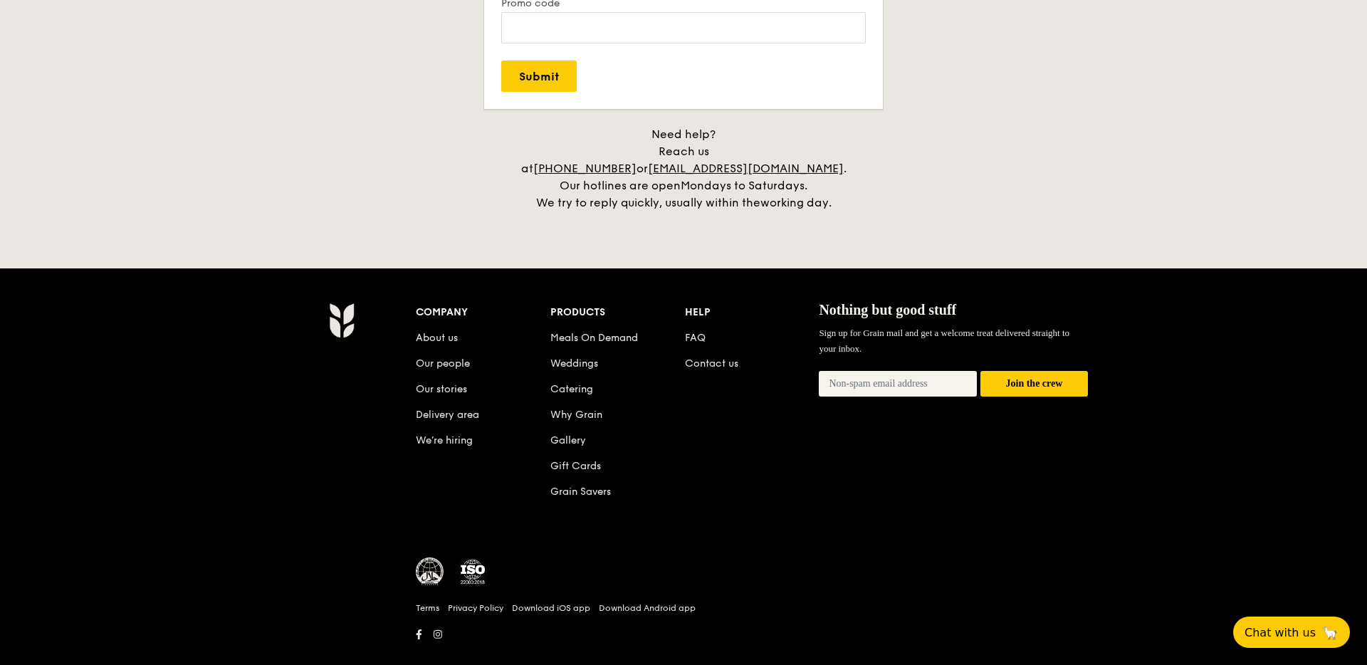
scroll to position [2937, 0]
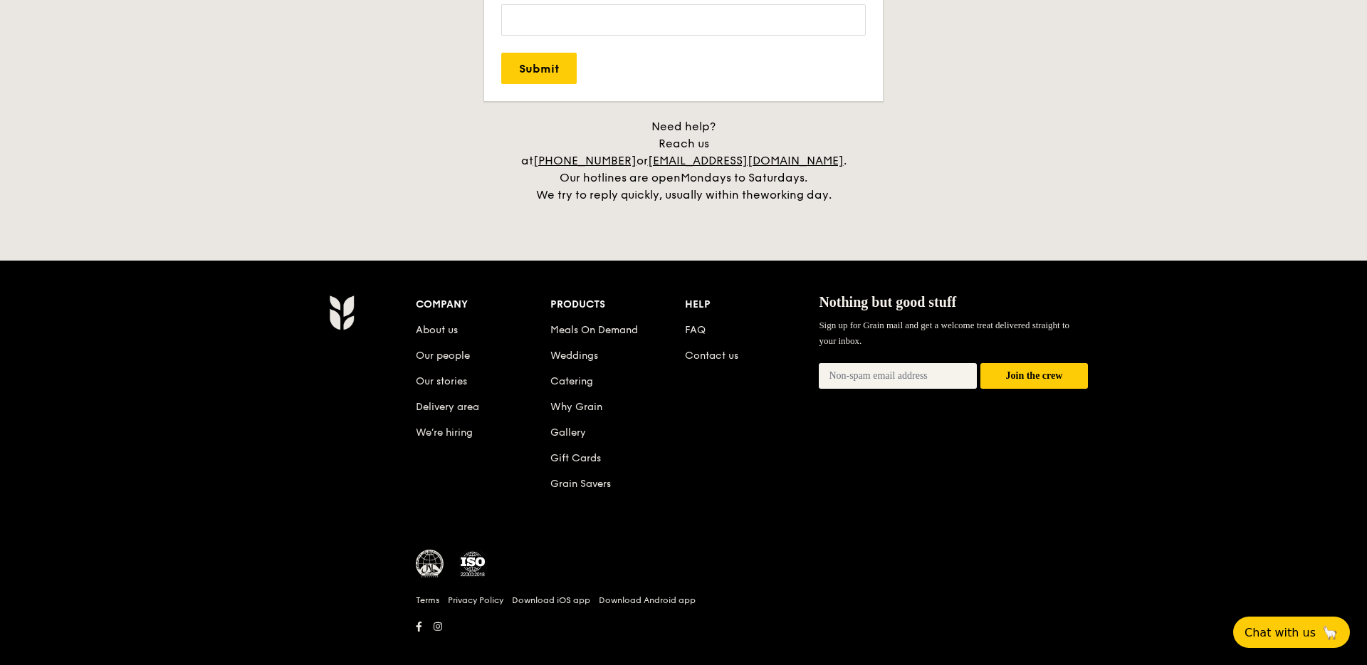
click at [937, 366] on input "email" at bounding box center [898, 376] width 158 height 26
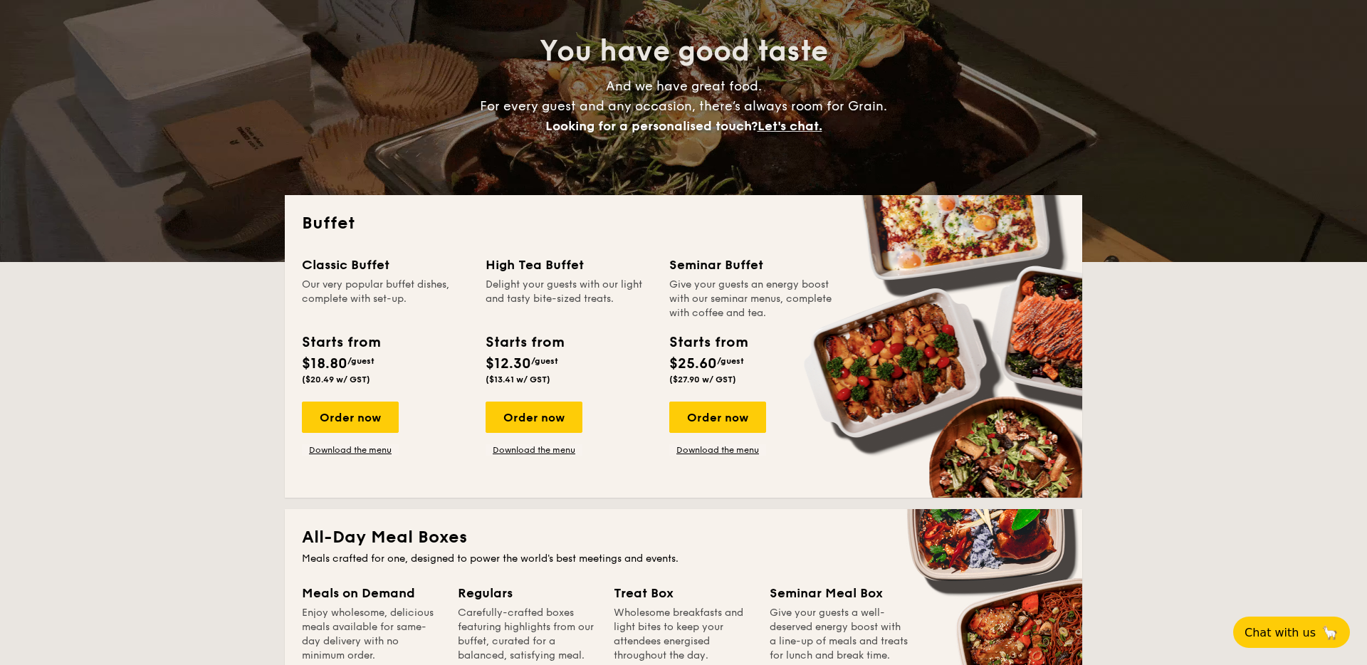
scroll to position [178, 0]
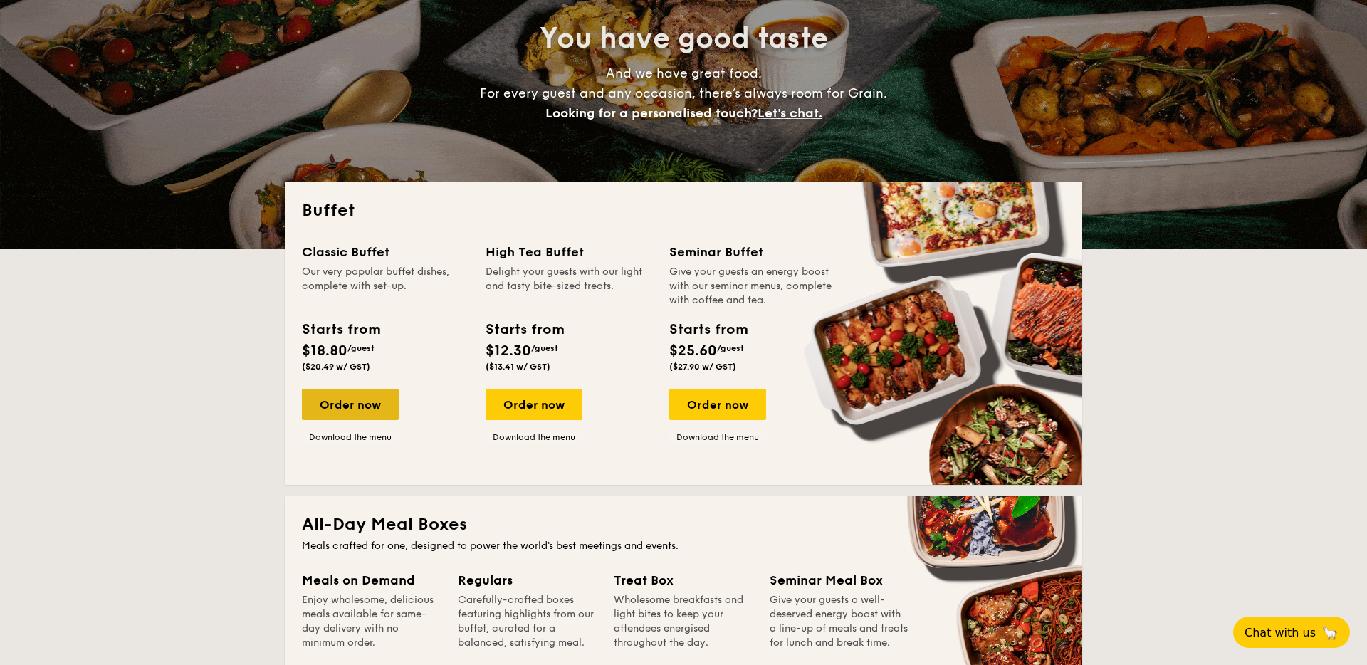
click at [358, 410] on div "Order now" at bounding box center [350, 404] width 97 height 31
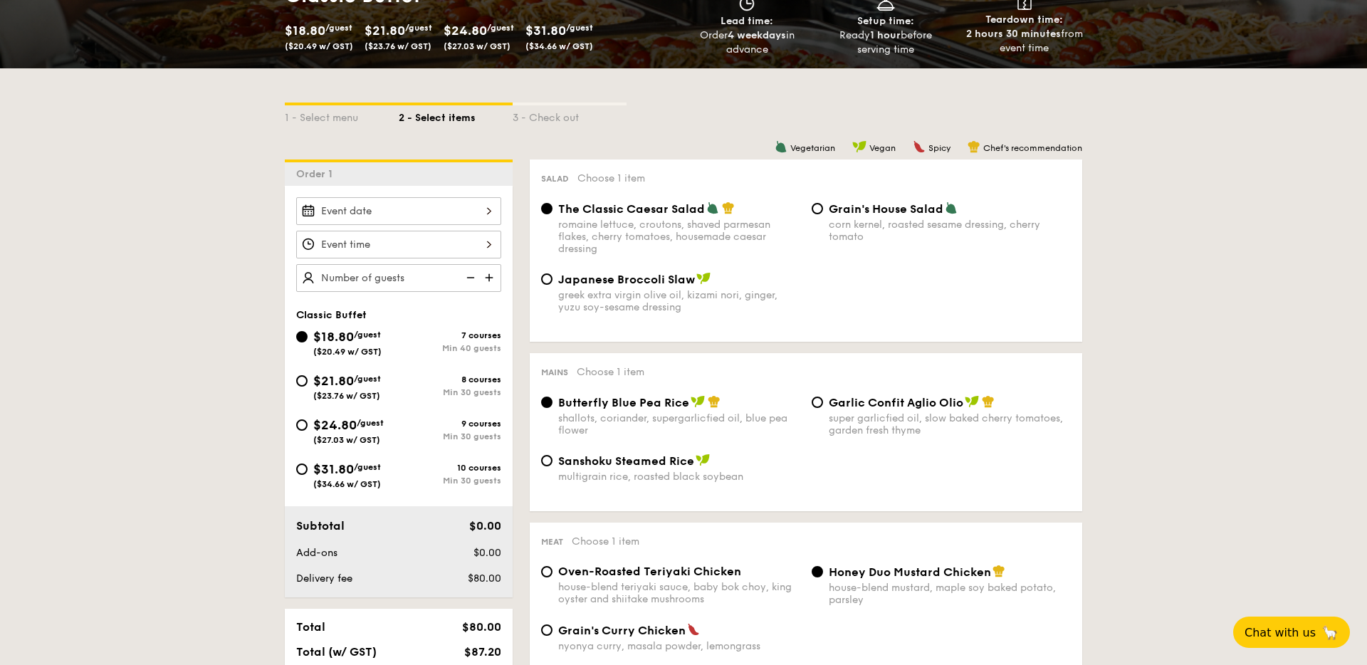
scroll to position [272, 0]
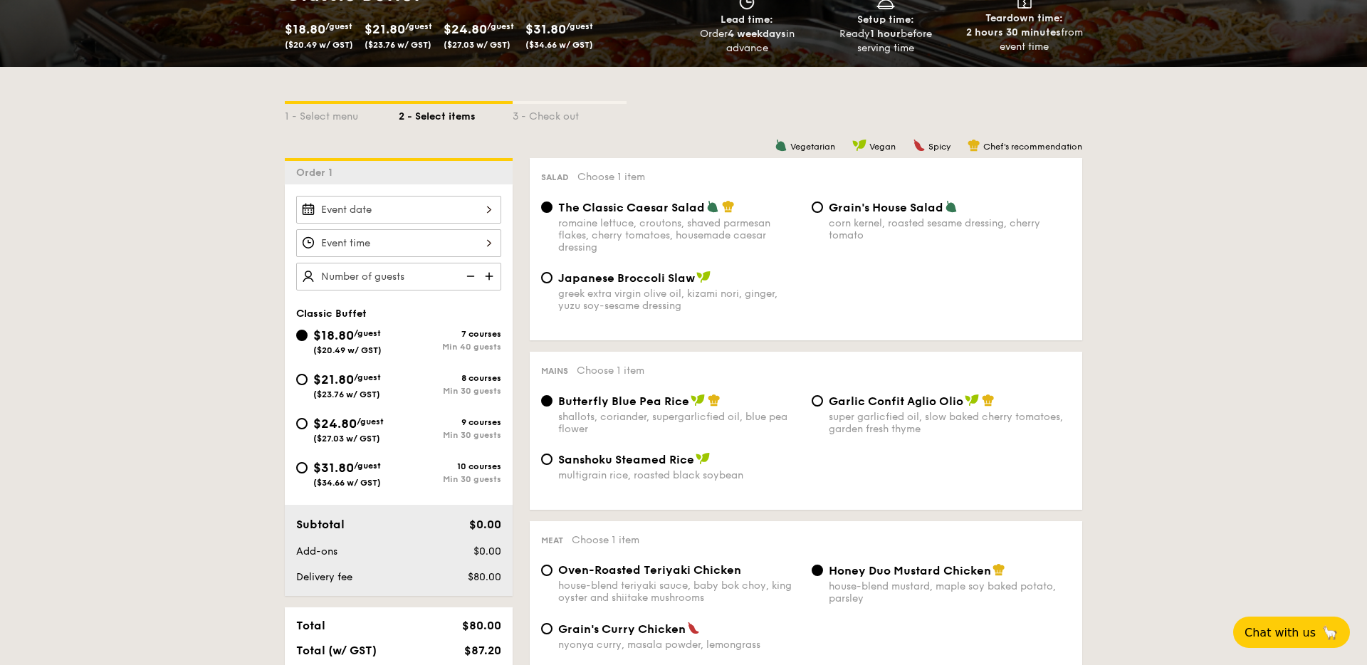
click at [384, 204] on div at bounding box center [398, 210] width 205 height 28
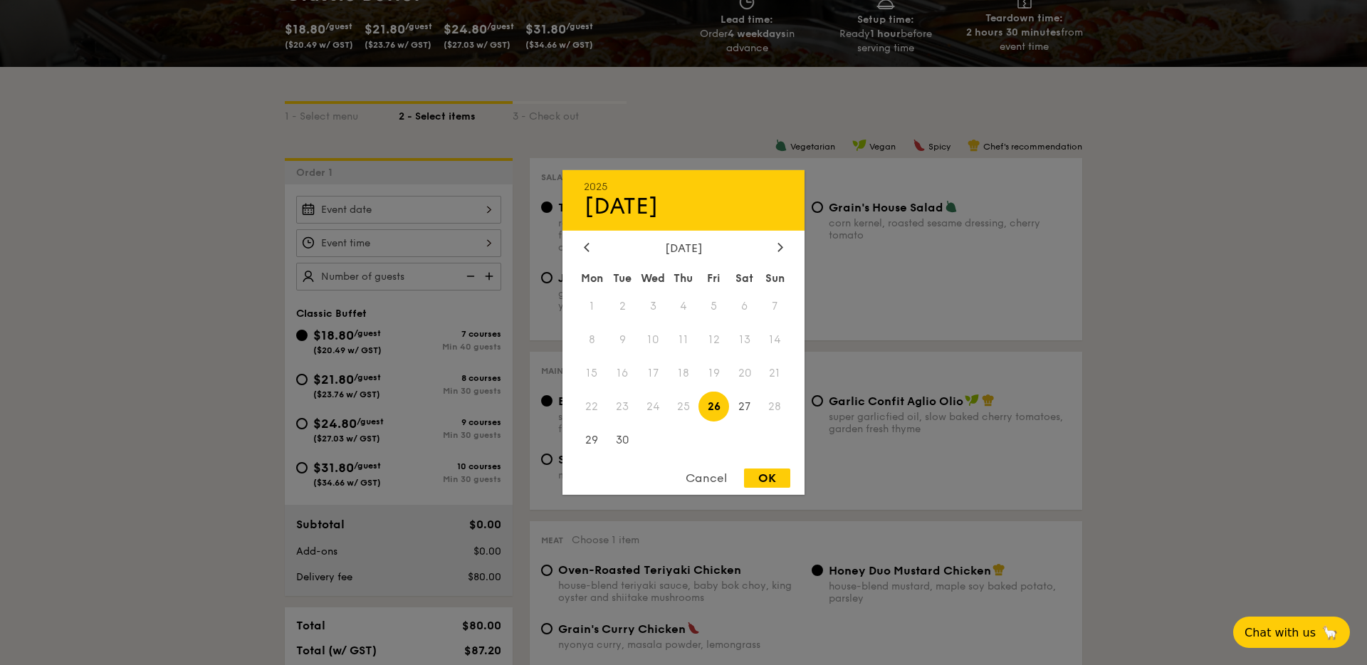
click at [769, 481] on div "OK" at bounding box center [767, 478] width 46 height 19
type input "[DATE]"
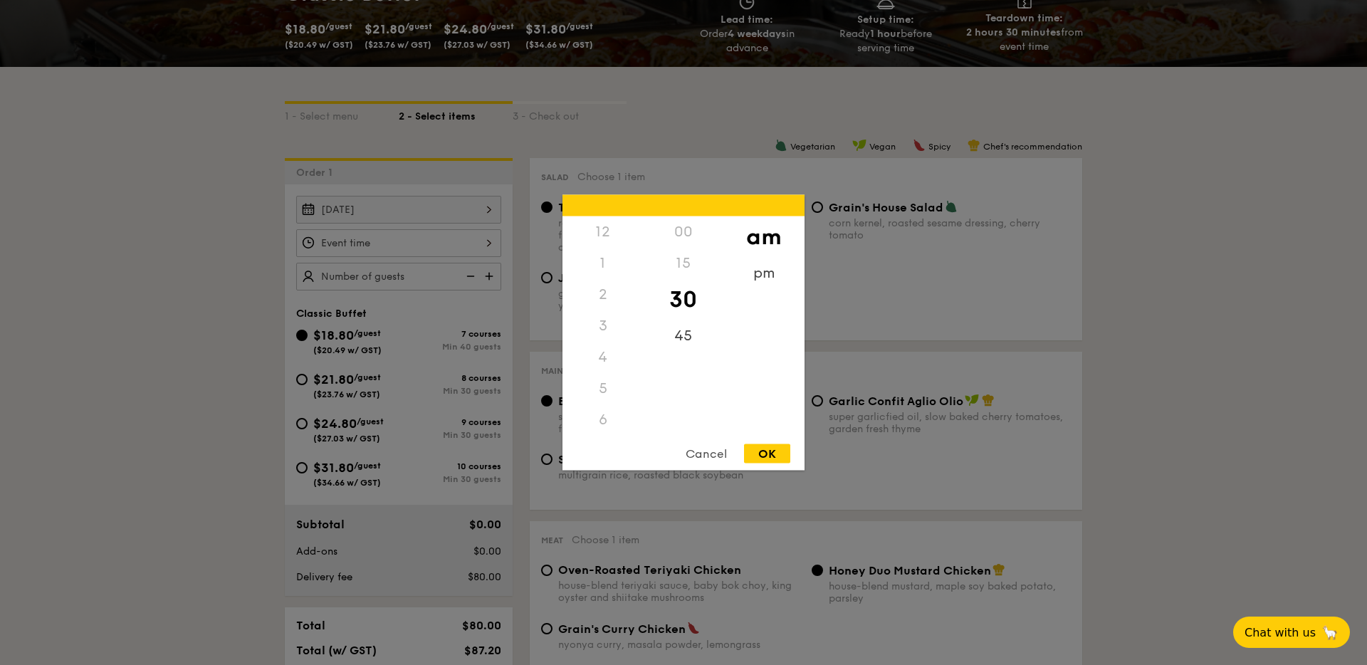
click at [446, 249] on div "12 1 2 3 4 5 6 7 8 9 10 11 00 15 30 45 am pm Cancel OK" at bounding box center [398, 243] width 205 height 28
click at [600, 268] on div "1" at bounding box center [603, 263] width 80 height 31
click at [766, 271] on div "pm" at bounding box center [764, 278] width 80 height 41
click at [600, 261] on div "1" at bounding box center [603, 268] width 80 height 41
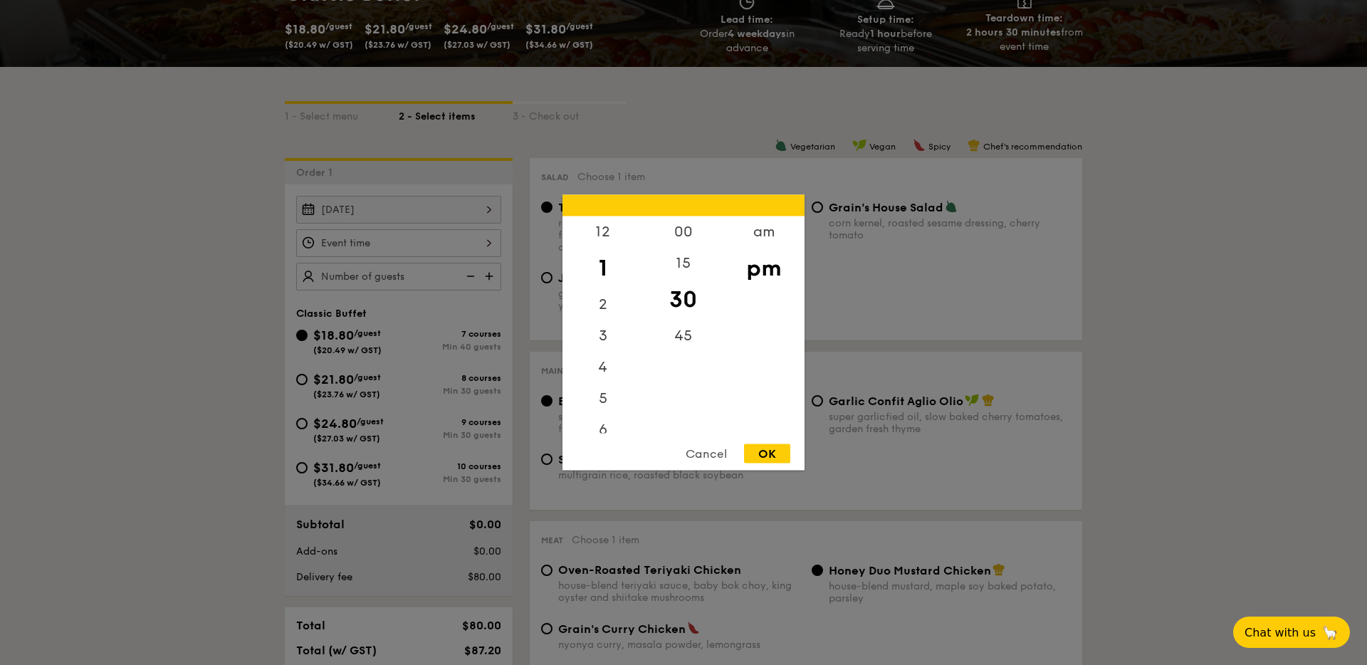
click at [753, 457] on div "OK" at bounding box center [767, 453] width 46 height 19
type input "1:30PM"
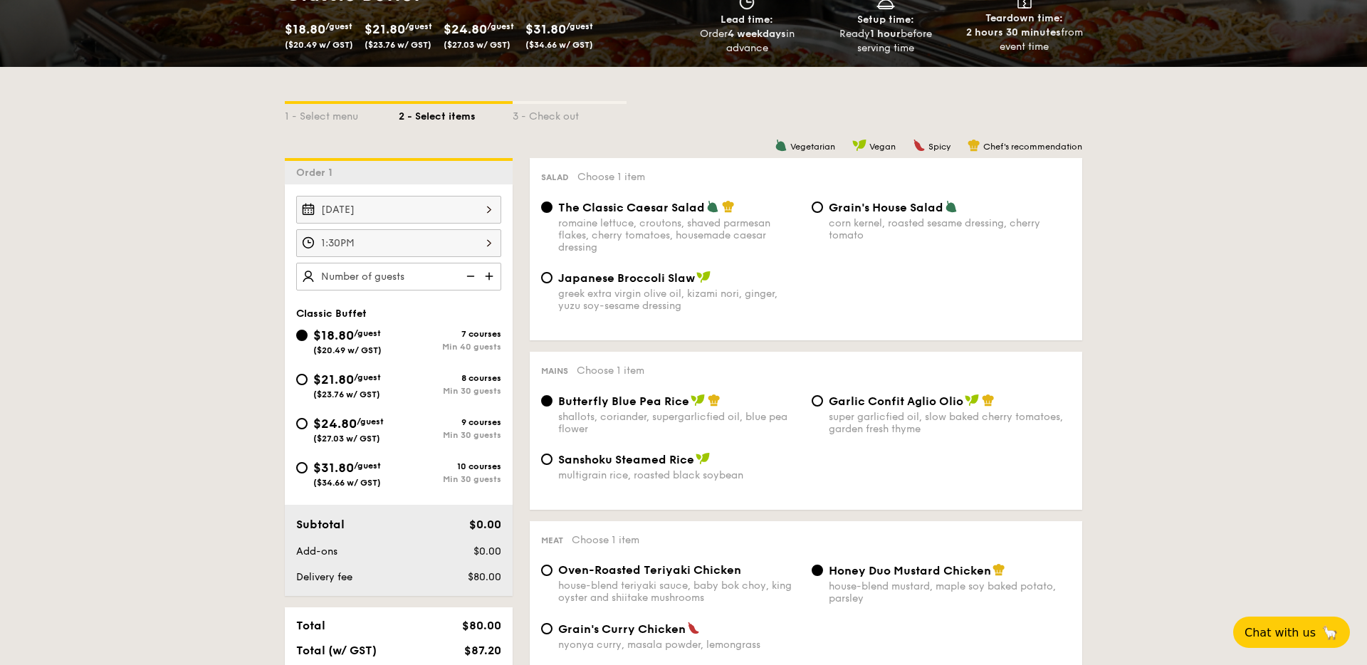
click at [491, 276] on img at bounding box center [490, 276] width 21 height 27
click at [468, 276] on img at bounding box center [469, 276] width 21 height 27
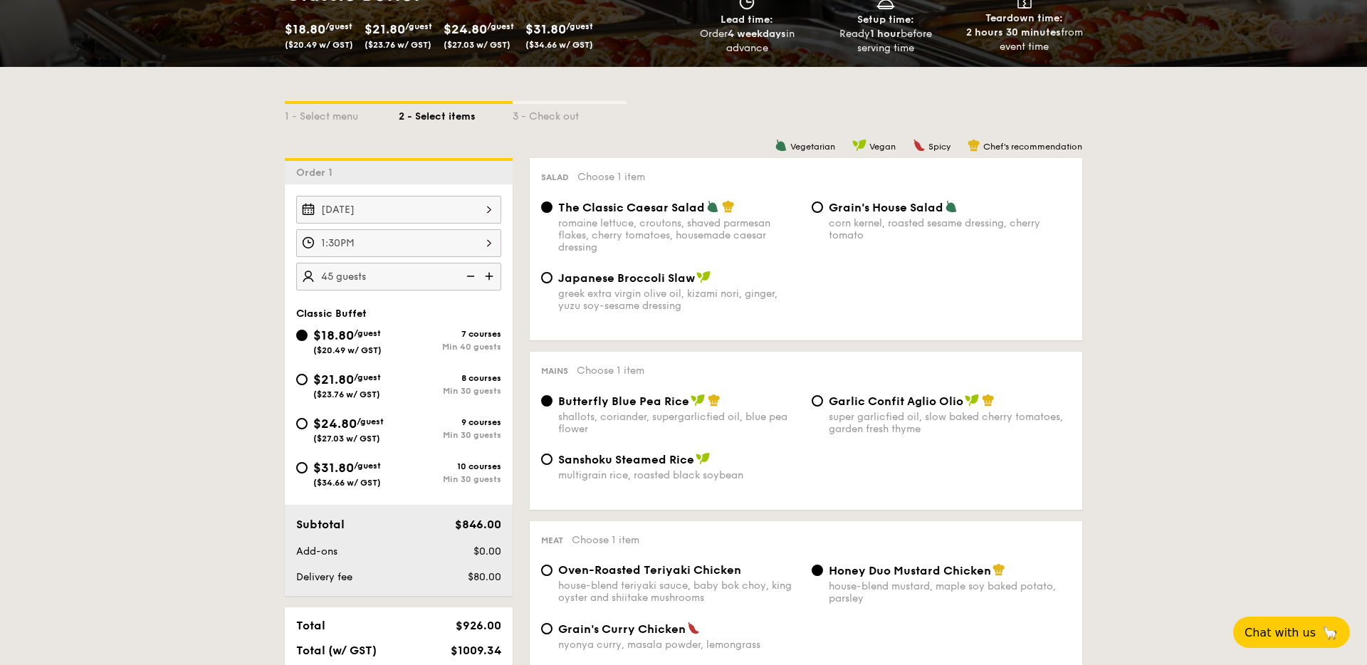
type input "40 guests"
click at [468, 277] on img at bounding box center [469, 276] width 21 height 27
click at [308, 375] on div "$21.80 /guest ($23.76 w/ GST)" at bounding box center [347, 385] width 103 height 30
click at [308, 375] on input "$21.80 /guest ($23.76 w/ GST) 8 courses Min 30 guests" at bounding box center [301, 379] width 11 height 11
radio input "true"
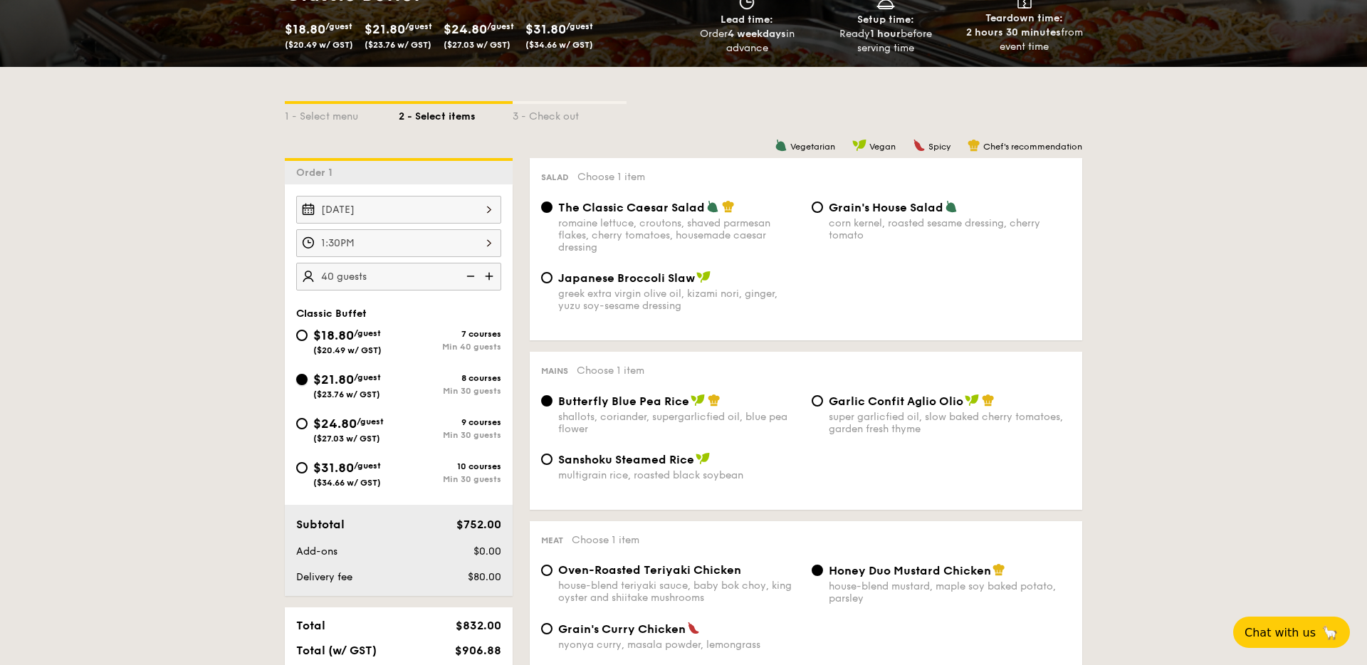
radio input "true"
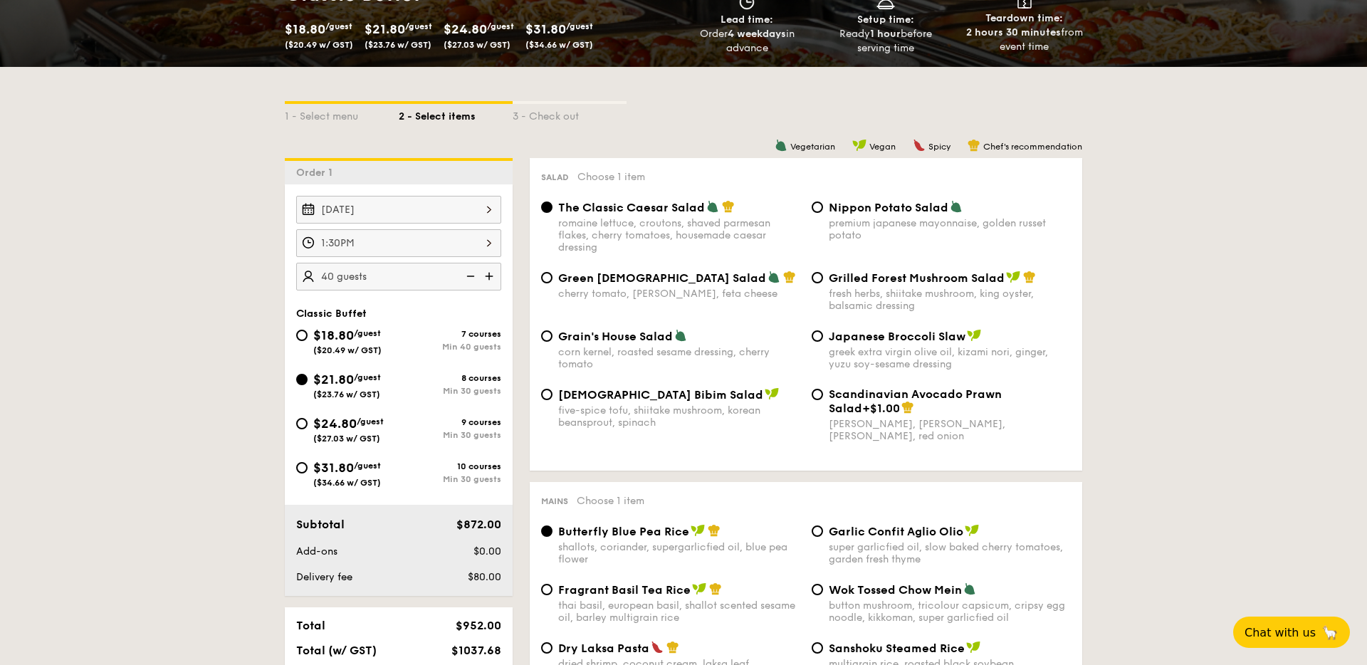
click at [473, 280] on img at bounding box center [469, 276] width 21 height 27
type input "30 guests"
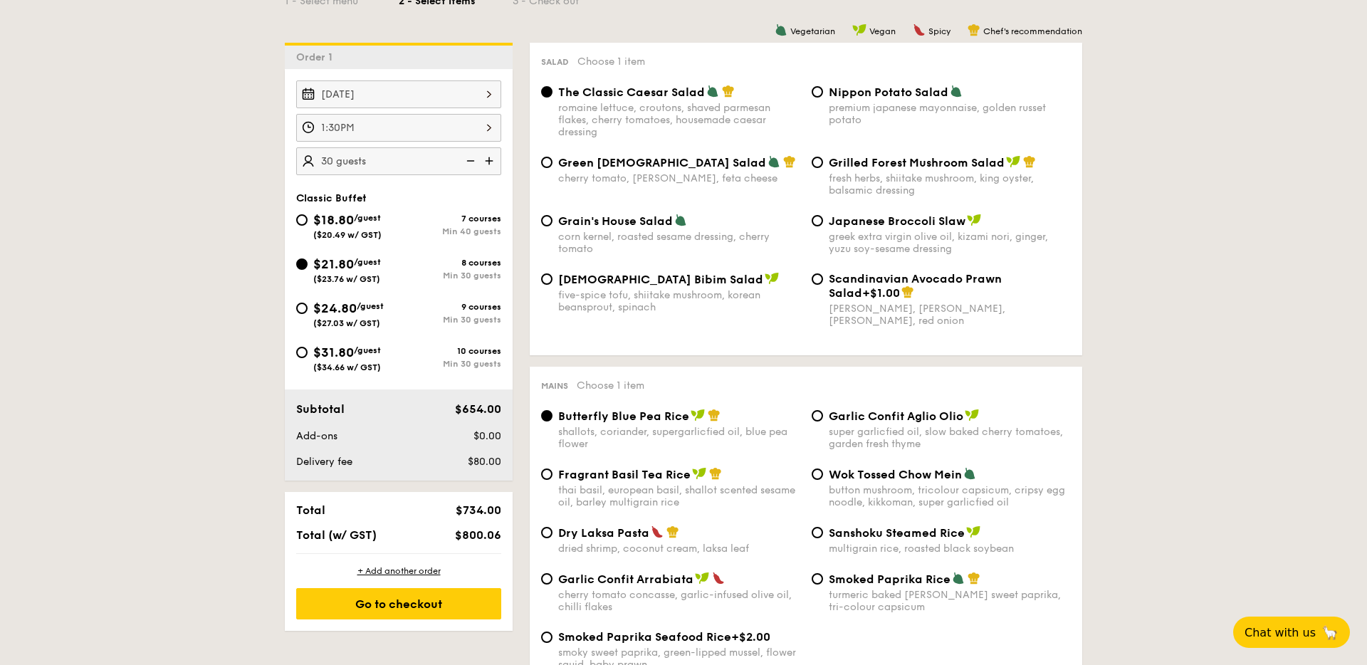
scroll to position [387, 0]
click at [820, 164] on input "Grilled Forest Mushroom Salad fresh herbs, shiitake mushroom, king oyster, bals…" at bounding box center [817, 162] width 11 height 11
radio input "true"
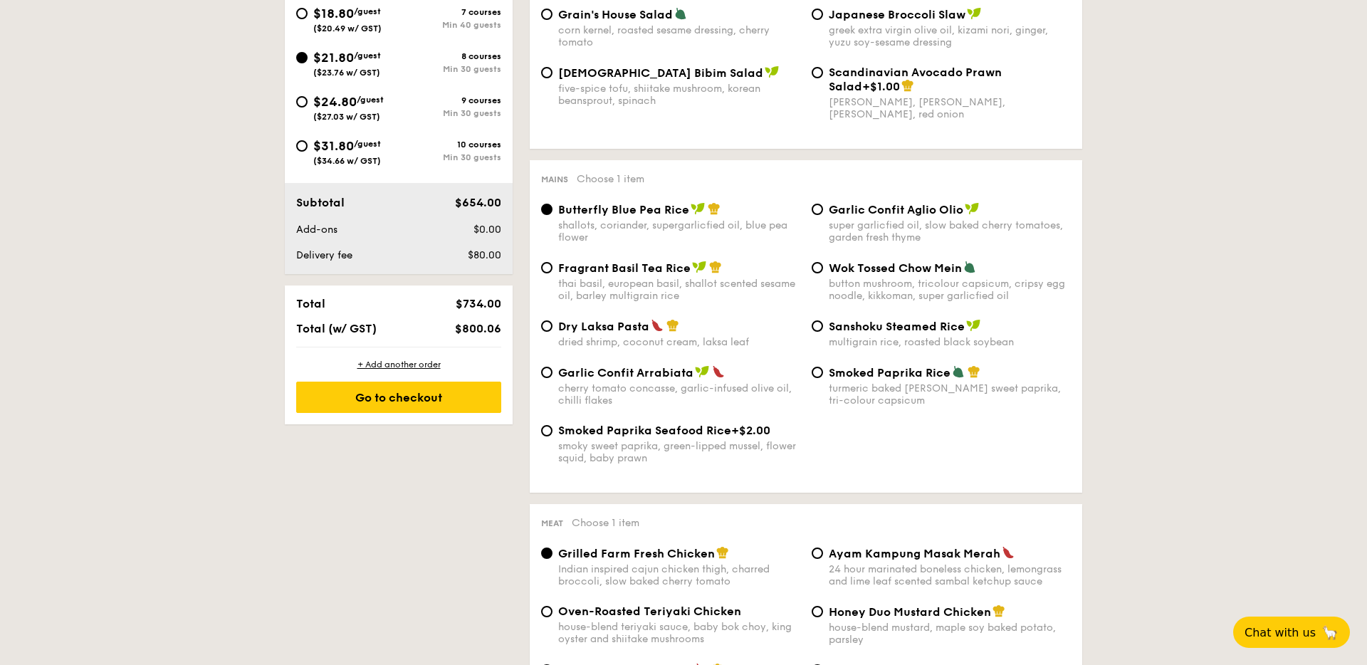
scroll to position [603, 0]
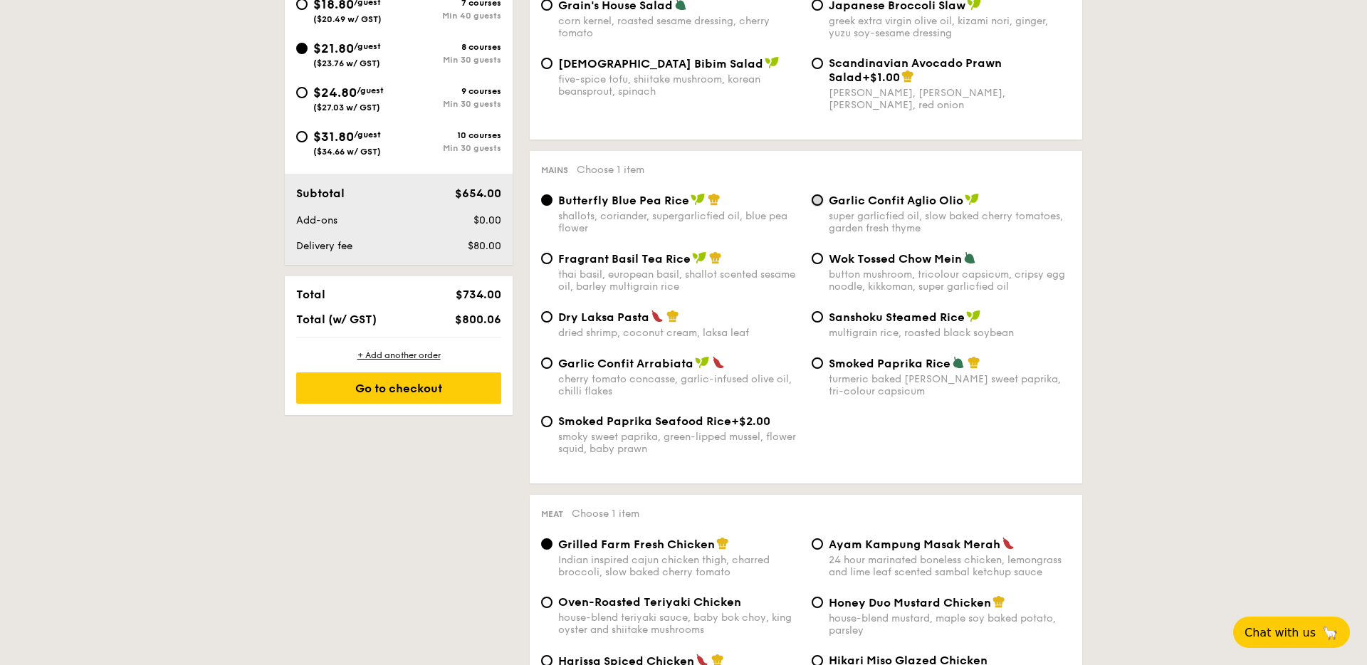
click at [819, 200] on input "Garlic Confit Aglio Olio super garlicfied oil, slow baked cherry tomatoes, gard…" at bounding box center [817, 199] width 11 height 11
radio input "true"
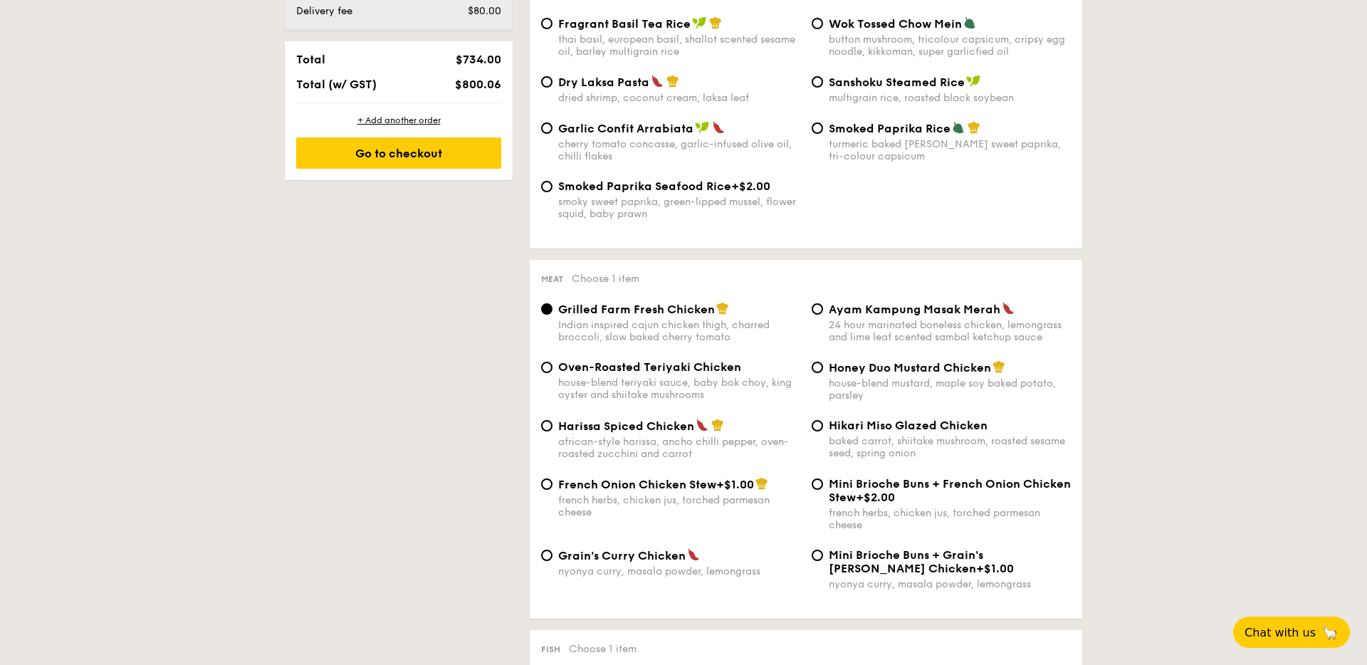
scroll to position [876, 0]
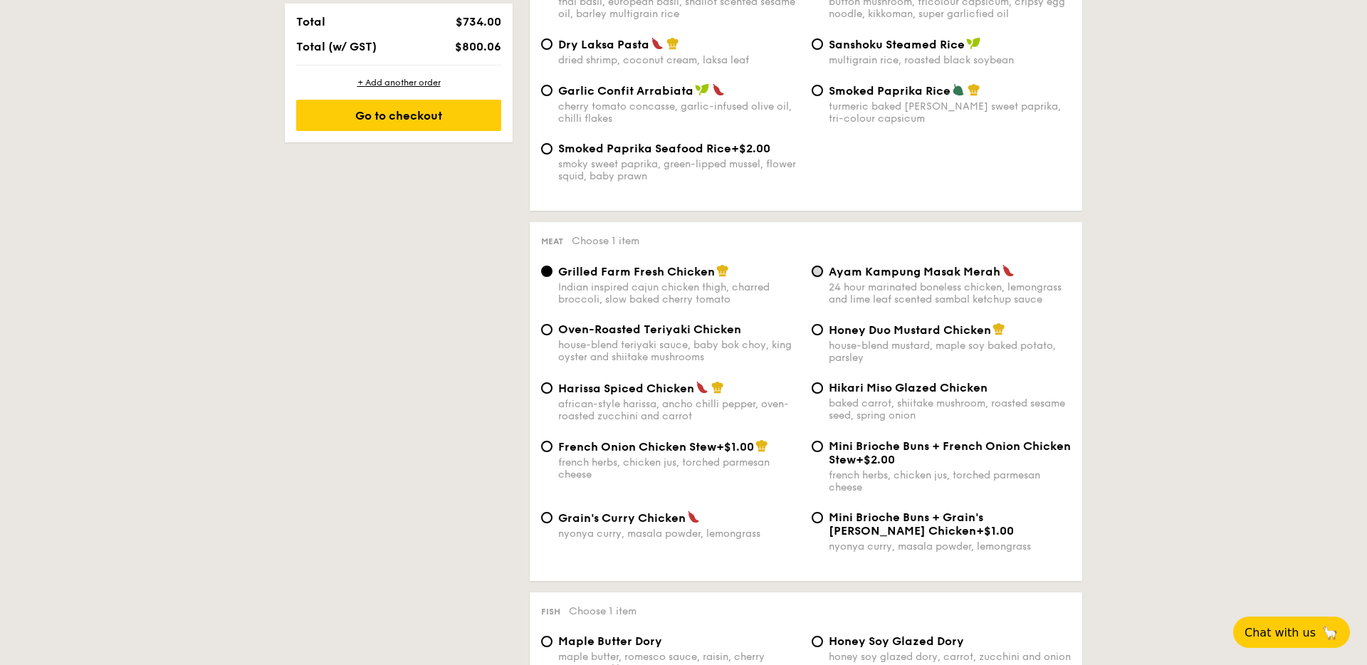
click at [817, 271] on input "Ayam Kampung Masak Merah 24 hour marinated boneless chicken, lemongrass and lim…" at bounding box center [817, 271] width 11 height 11
radio input "true"
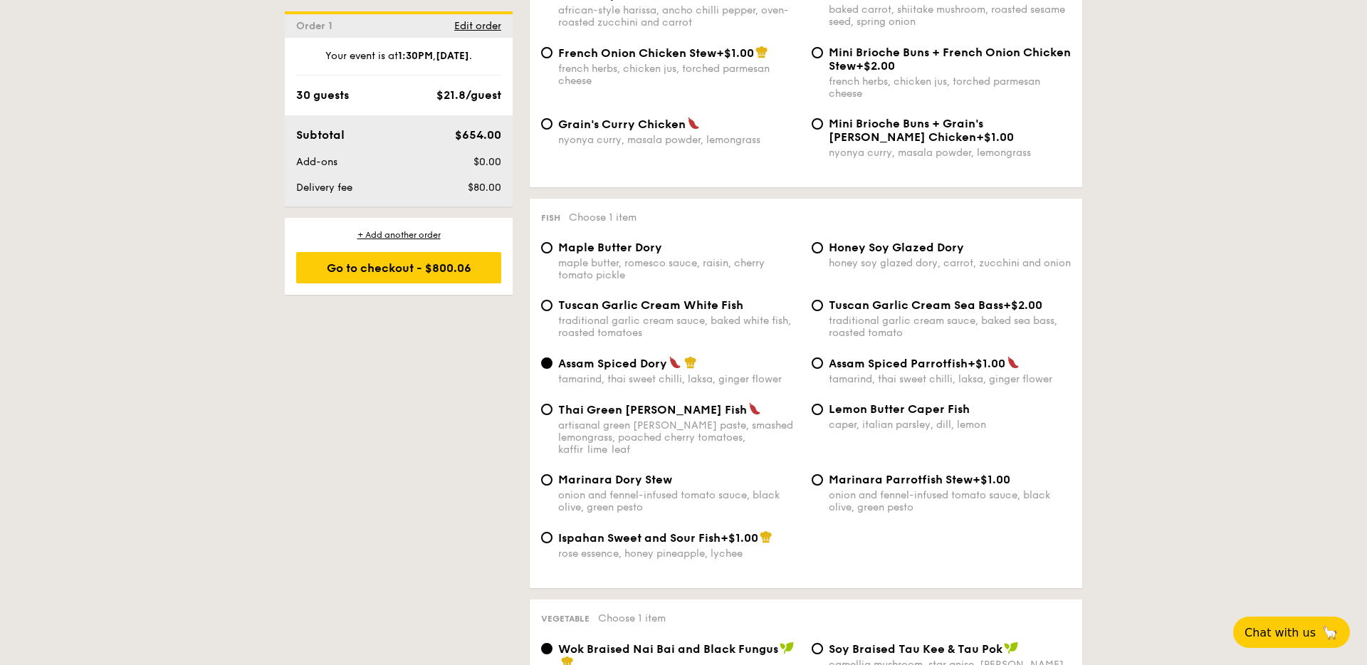
scroll to position [1272, 0]
click at [816, 408] on input "Lemon Butter Caper Fish caper, italian parsley, dill, lemon" at bounding box center [817, 407] width 11 height 11
radio input "true"
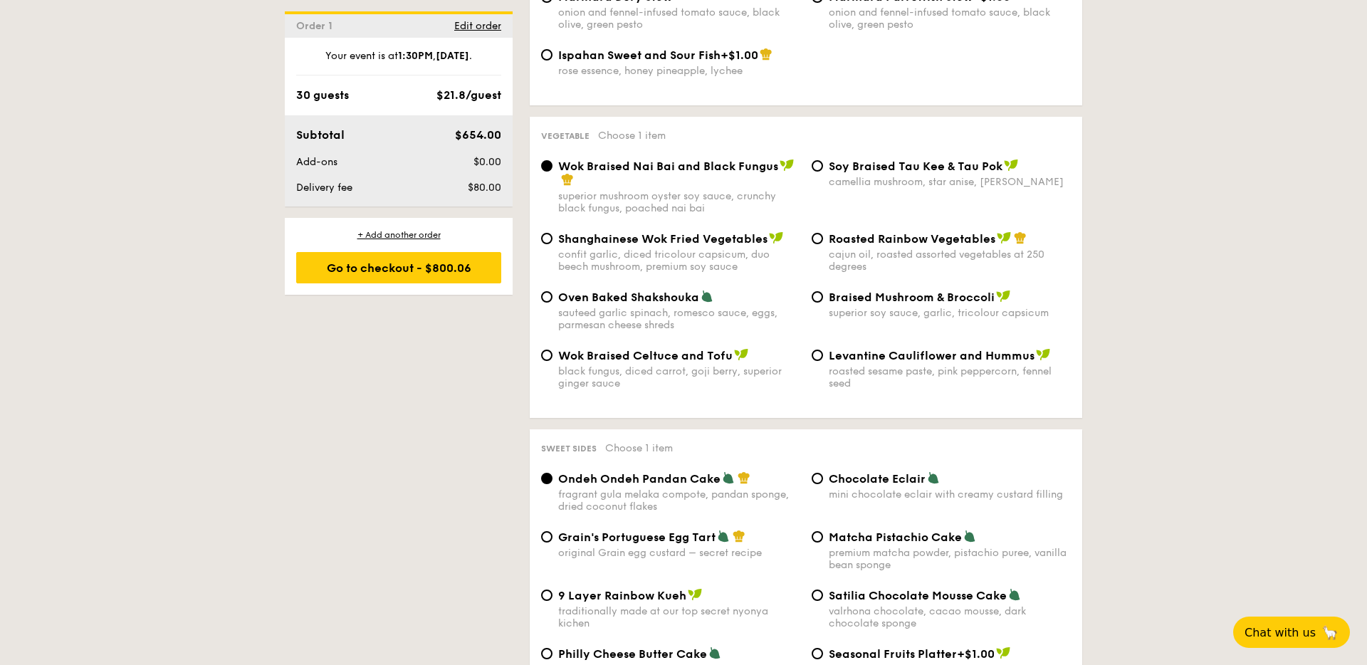
scroll to position [1784, 0]
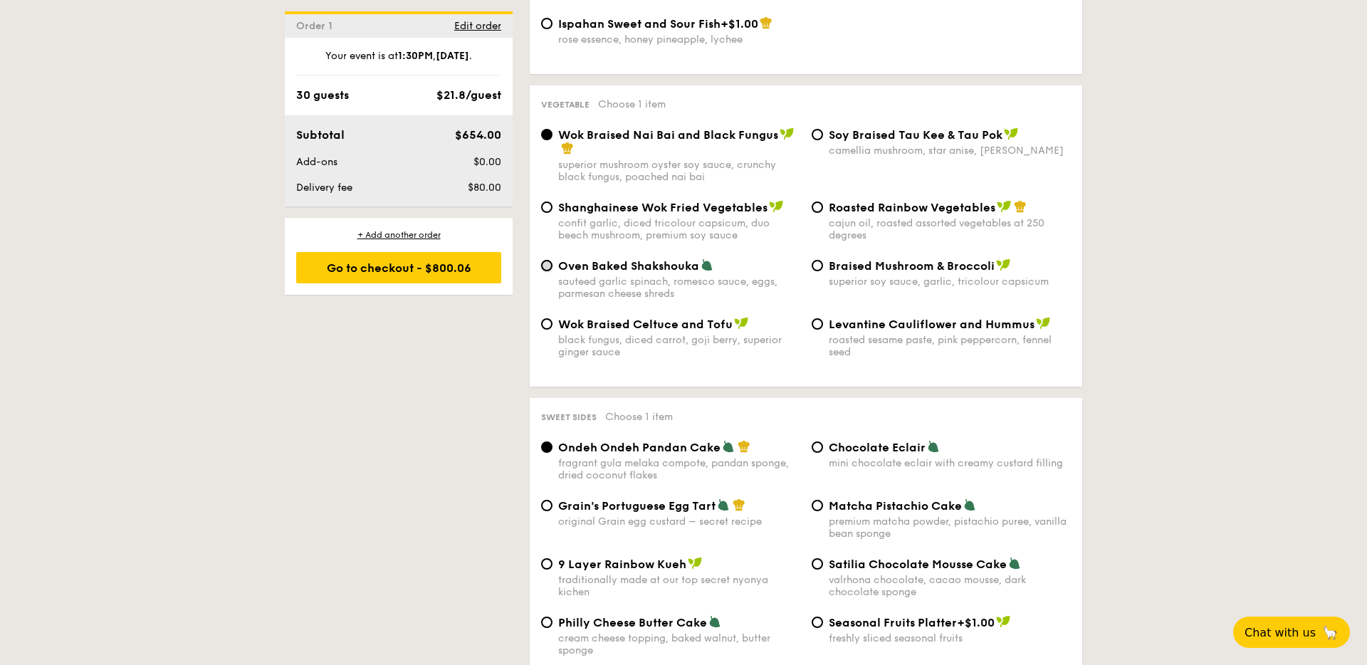
click at [545, 260] on input "Oven Baked Shakshouka sauteed garlic spinach, romesco sauce, eggs, parmesan che…" at bounding box center [546, 265] width 11 height 11
radio input "true"
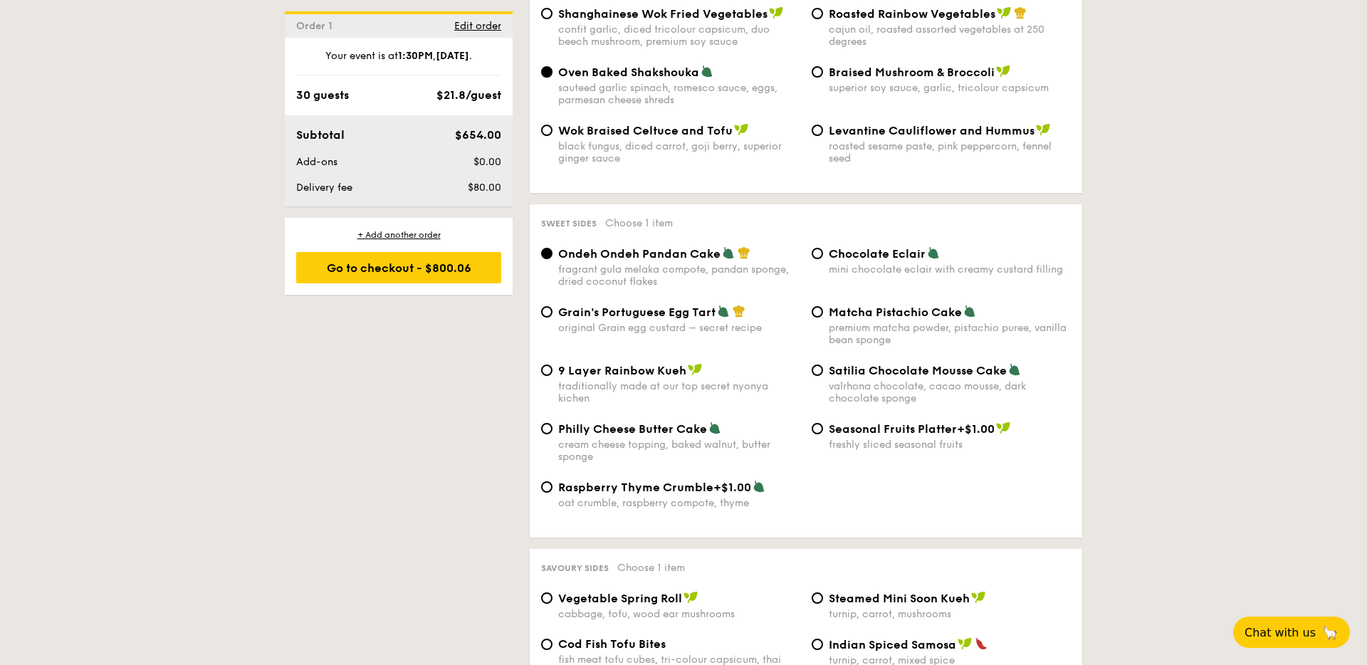
scroll to position [1980, 0]
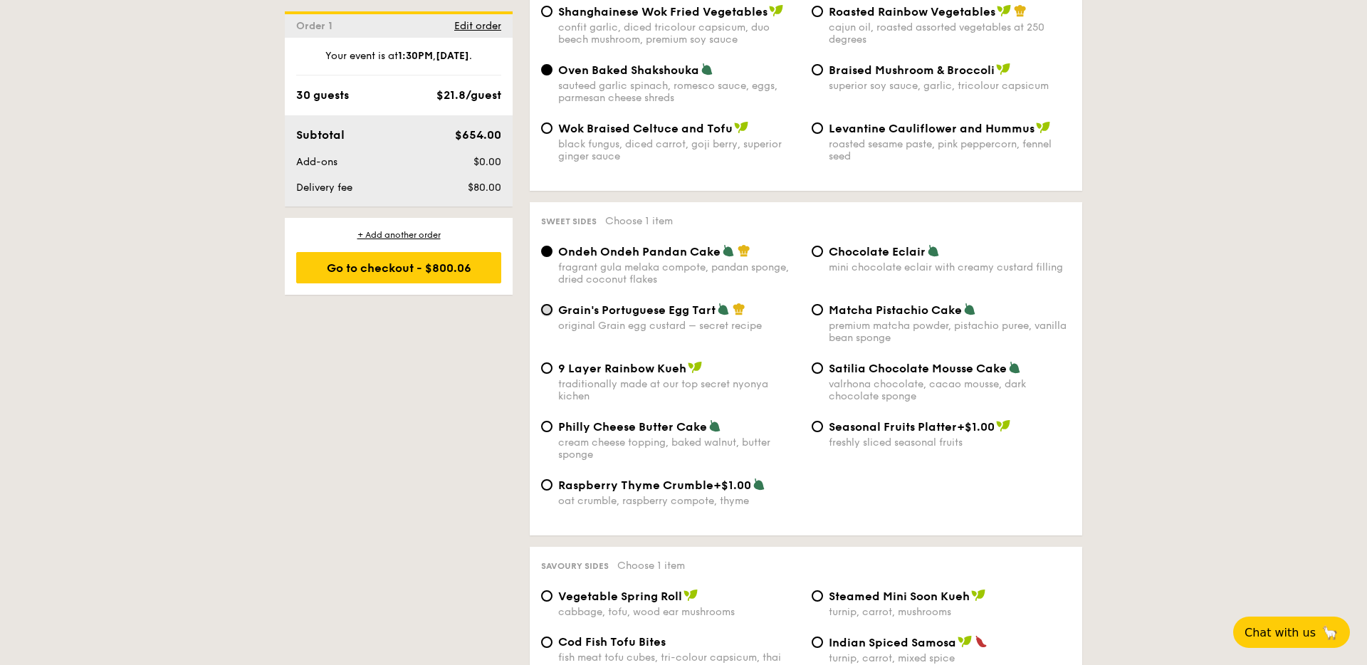
click at [547, 304] on input "Grain's Portuguese Egg Tart original Grain egg custard – secret recipe" at bounding box center [546, 309] width 11 height 11
radio input "true"
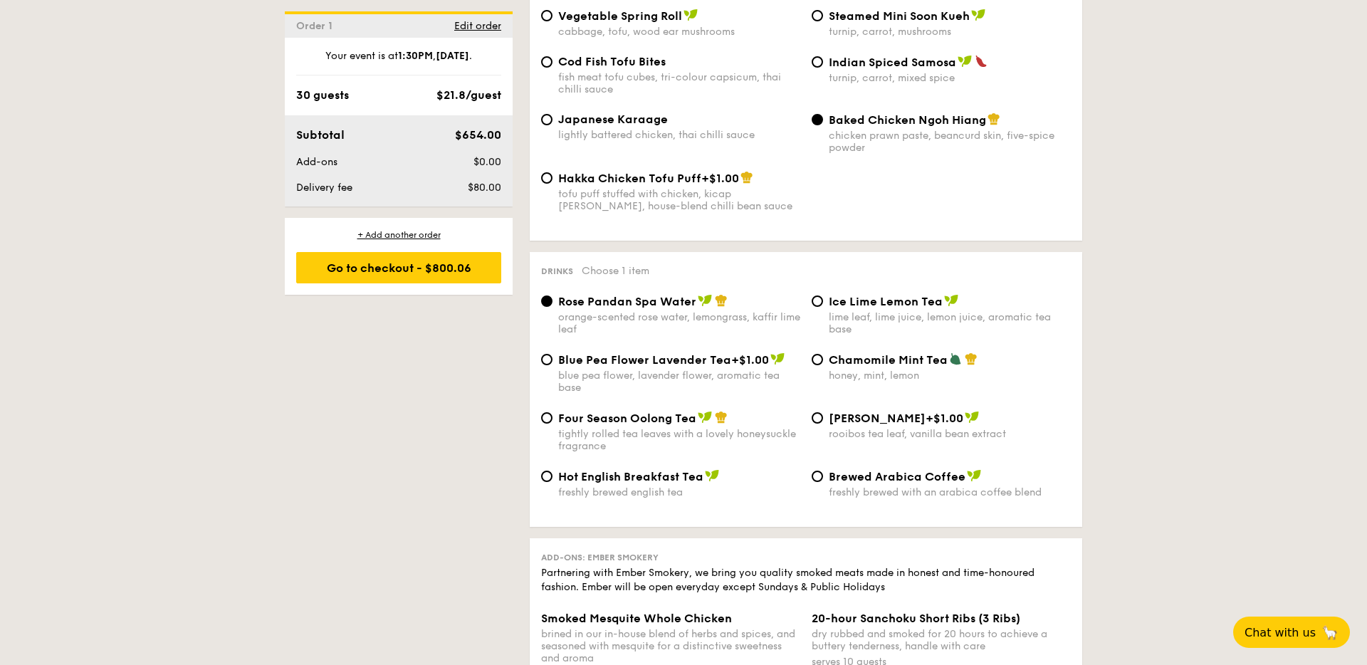
scroll to position [2564, 0]
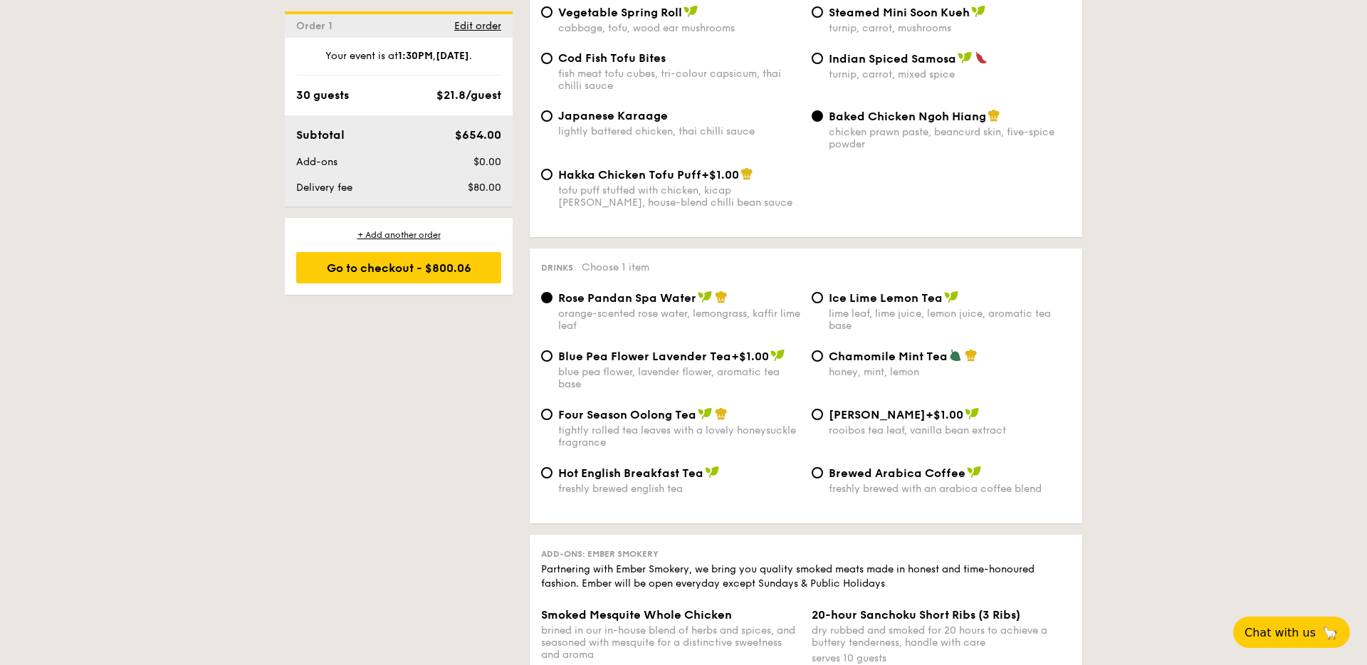
click at [553, 407] on div "Four Season Oolong Tea tightly rolled tea leaves with a lovely honeysuckle frag…" at bounding box center [671, 427] width 271 height 41
click at [550, 409] on input "Four Season Oolong Tea tightly rolled tea leaves with a lovely honeysuckle frag…" at bounding box center [546, 414] width 11 height 11
radio input "true"
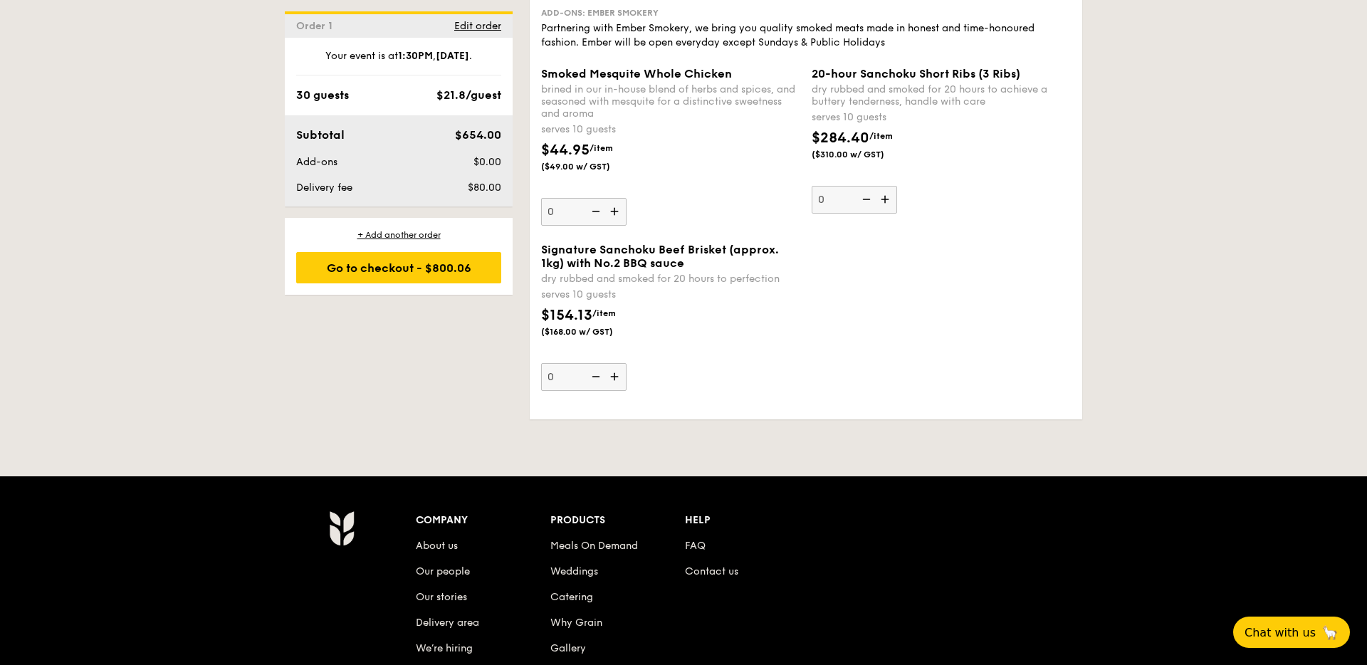
scroll to position [3104, 0]
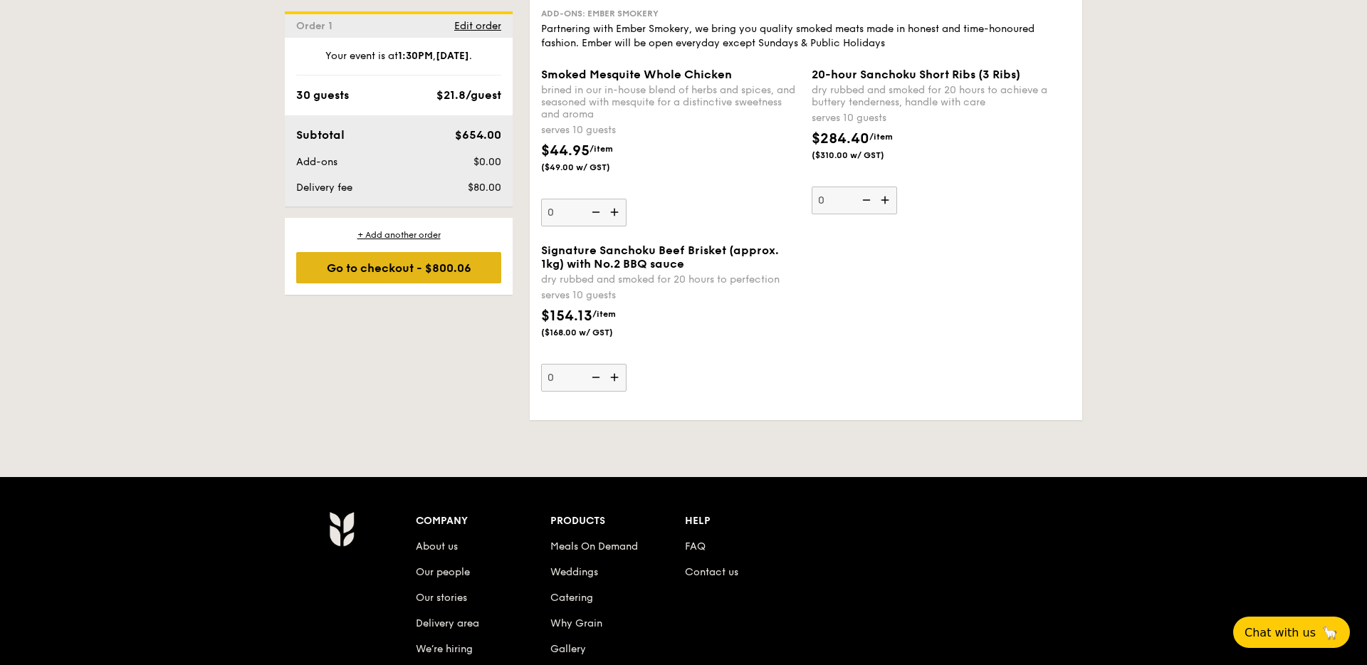
click at [408, 267] on div "Go to checkout - $800.06" at bounding box center [398, 267] width 205 height 31
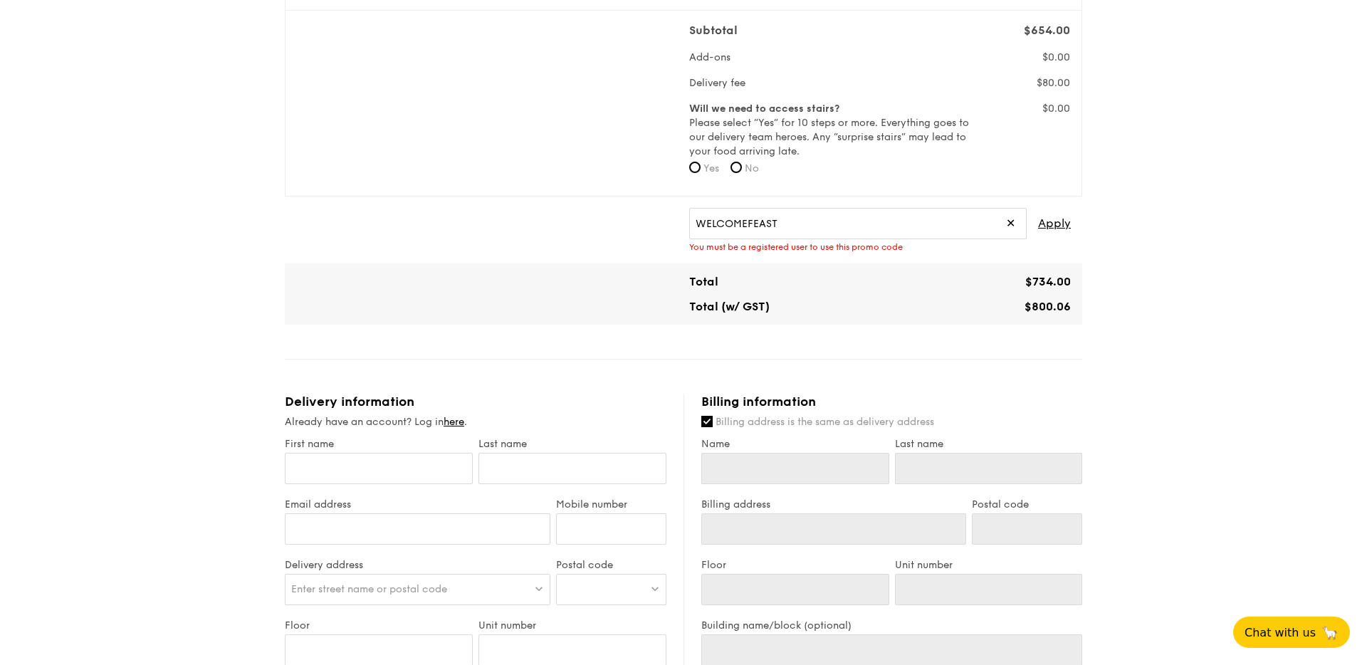
scroll to position [489, 0]
click at [456, 421] on link "here" at bounding box center [454, 420] width 21 height 12
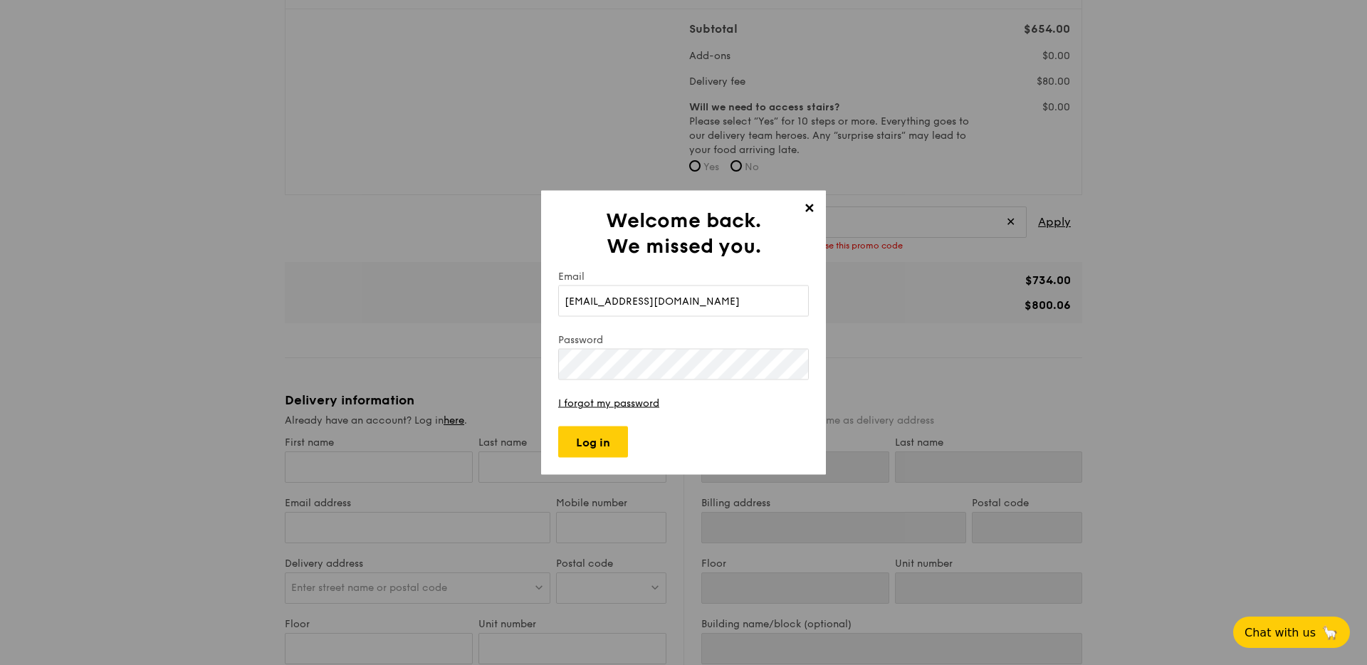
type input "jasyeejiahua@gmail.com"
click at [596, 453] on input "Log in" at bounding box center [593, 442] width 70 height 31
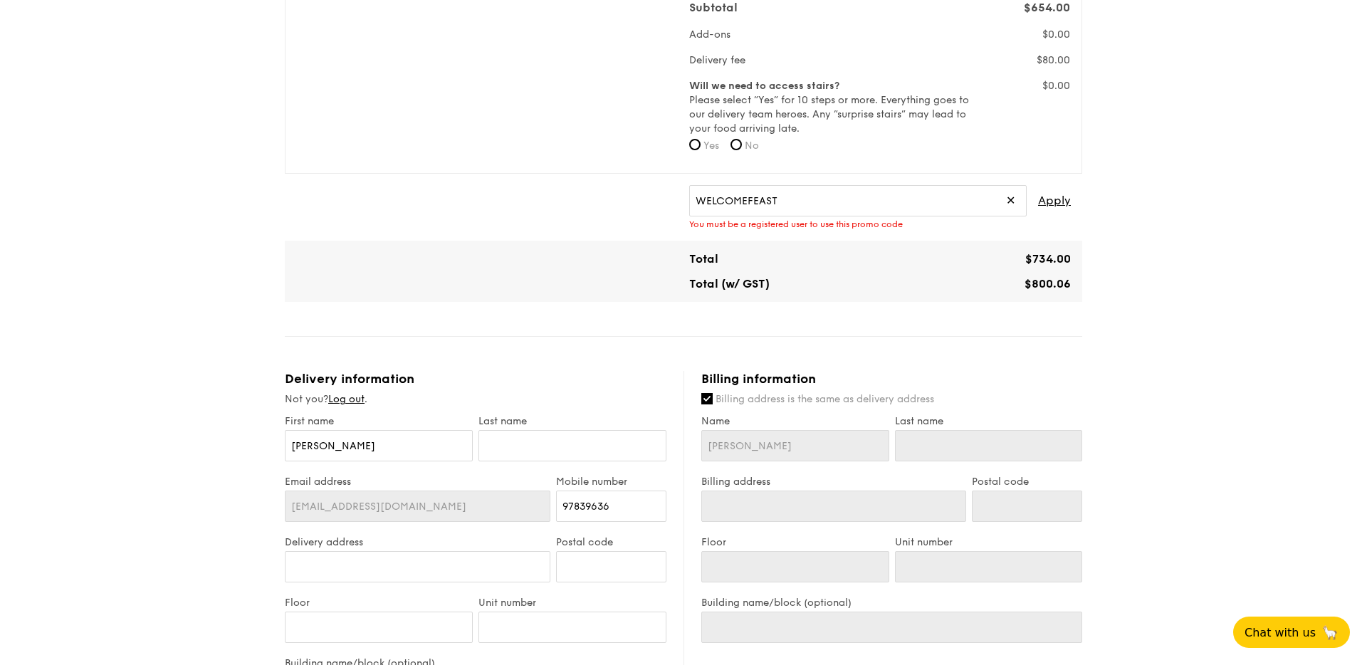
scroll to position [513, 0]
click at [882, 208] on input "WELCOMEFEAST" at bounding box center [858, 197] width 338 height 31
click at [890, 241] on div "Total $734.00 Total (w/ GST) $800.06" at bounding box center [684, 268] width 798 height 61
click at [1058, 194] on span "Apply" at bounding box center [1054, 197] width 33 height 31
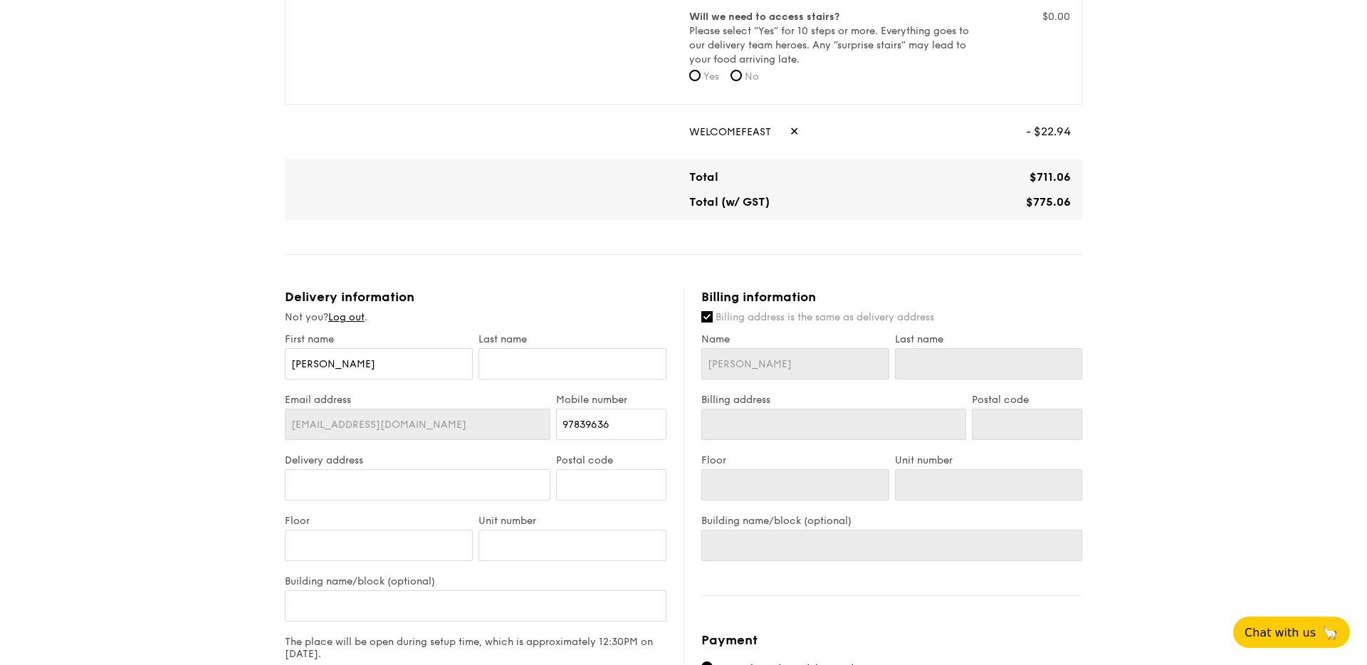
scroll to position [600, 0]
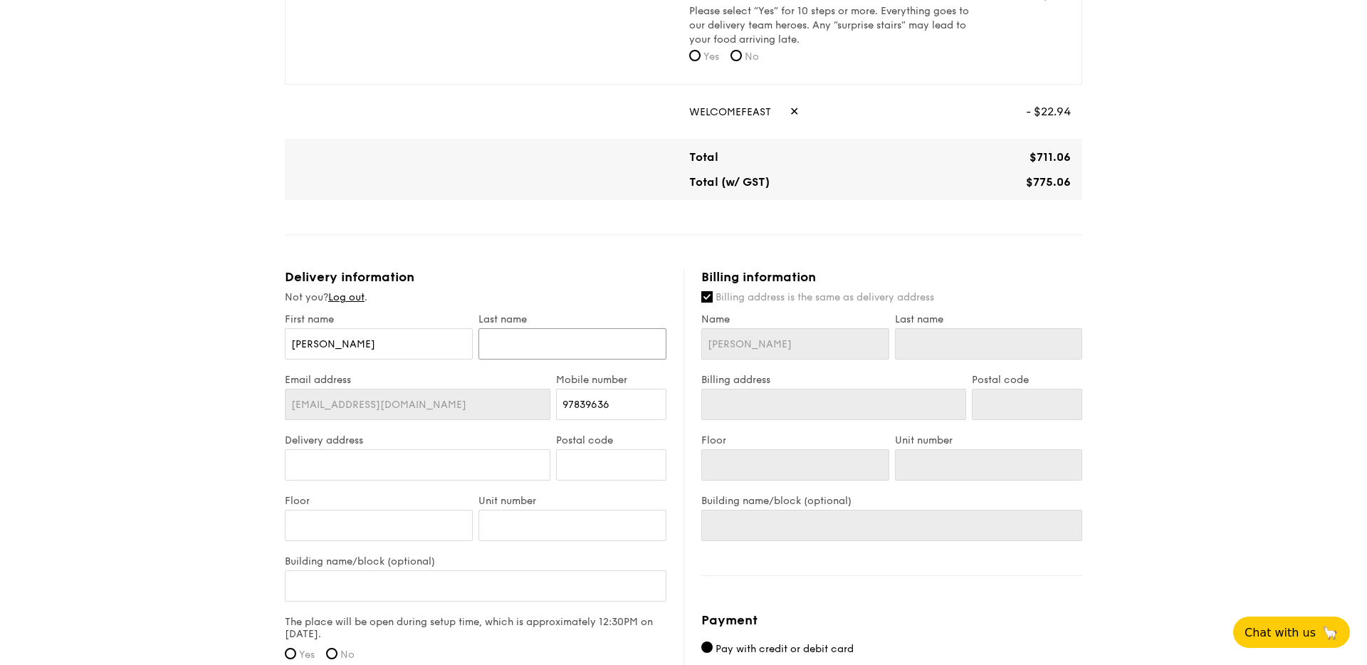
click at [530, 342] on input "text" at bounding box center [573, 343] width 188 height 31
type input "Y"
type input "Ye"
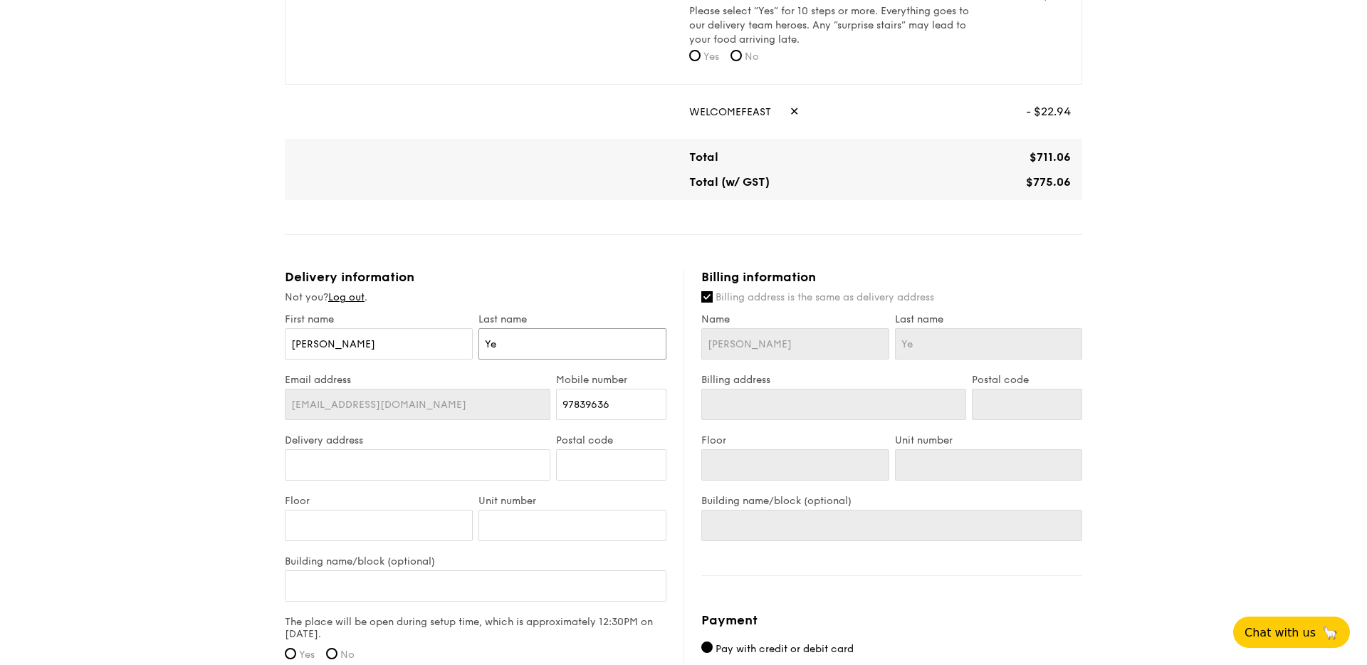
type input "Yee"
click at [383, 460] on input "Delivery address" at bounding box center [418, 464] width 266 height 31
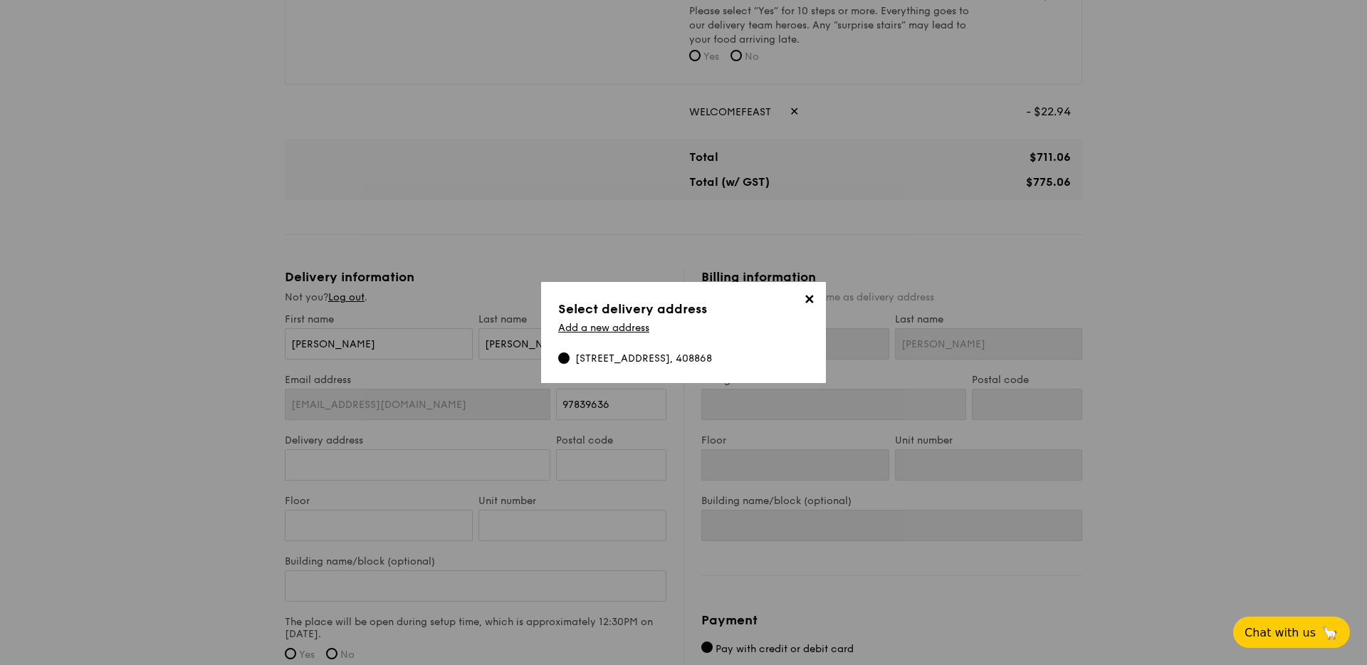
click at [570, 352] on div "33 Ubi Avenue 3, Vertex Tower A, #02-21, 408868" at bounding box center [635, 359] width 154 height 14
click at [570, 353] on input "33 Ubi Avenue 3, Vertex Tower A, #02-21, 408868" at bounding box center [563, 358] width 11 height 11
type input "33 Ubi Avenue 3"
type input "408868"
type input "02"
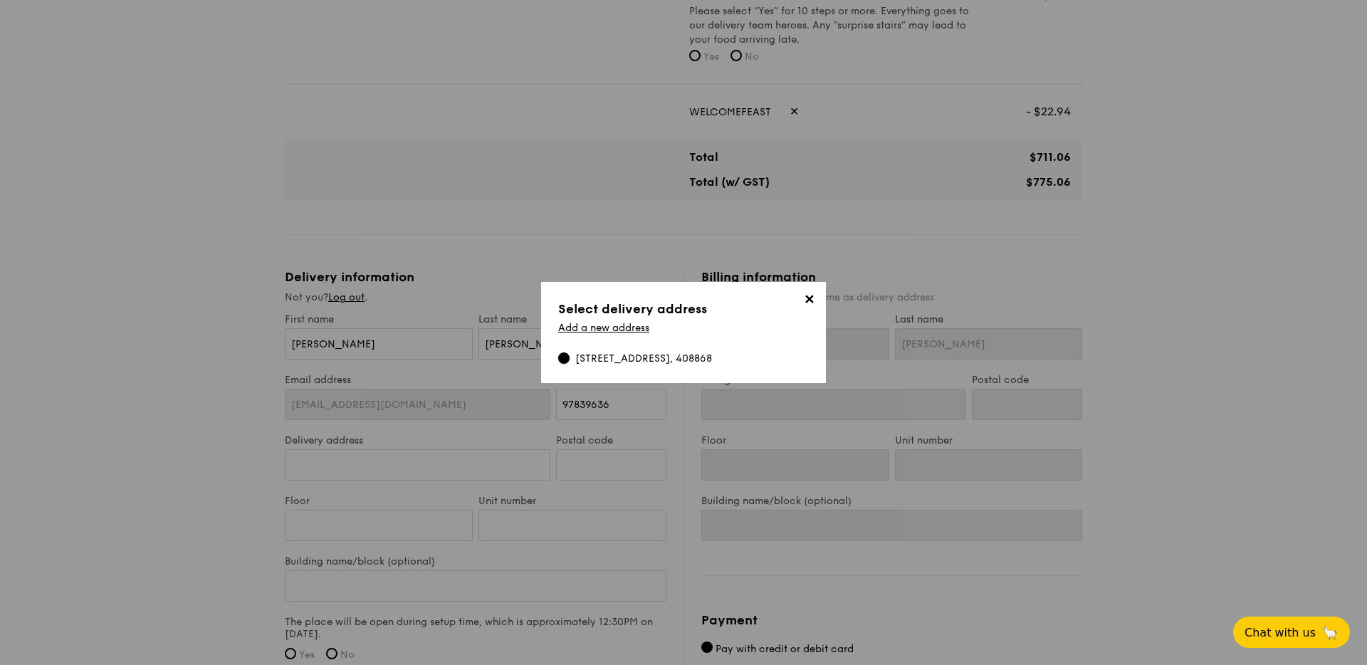
type input "21"
type input "Vertex Tower A"
type input "33 Ubi Avenue 3"
type input "408868"
type input "02"
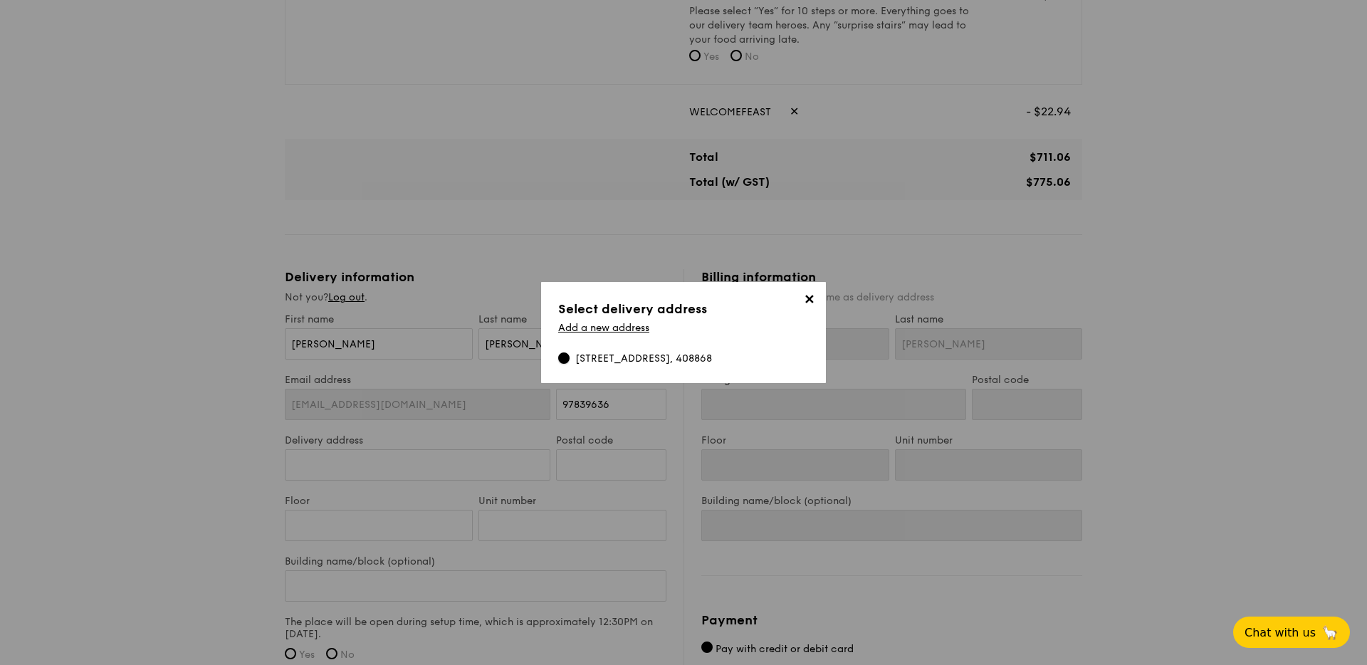
type input "21"
type input "Vertex Tower A"
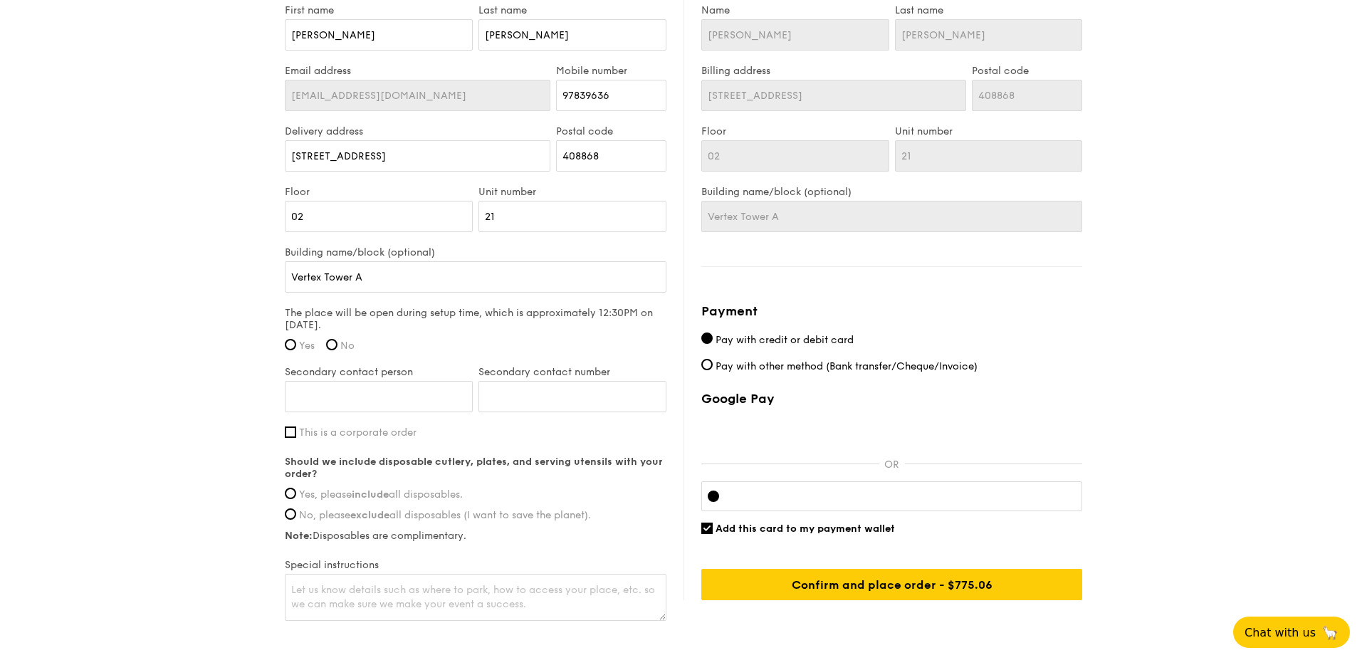
scroll to position [922, 0]
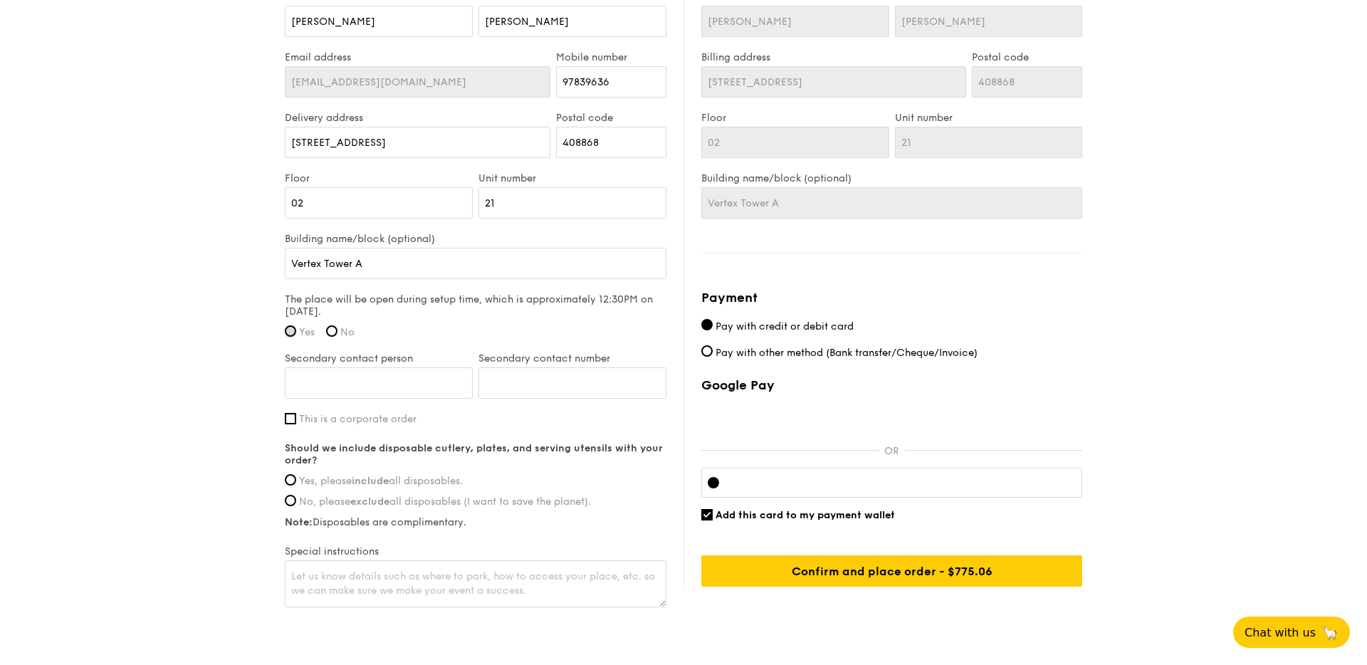
click at [291, 331] on input "Yes" at bounding box center [290, 330] width 11 height 11
radio input "true"
click at [364, 384] on input "Secondary contact person" at bounding box center [379, 382] width 188 height 31
type input "Joshua"
click at [582, 393] on input "Secondary contact number" at bounding box center [573, 382] width 188 height 31
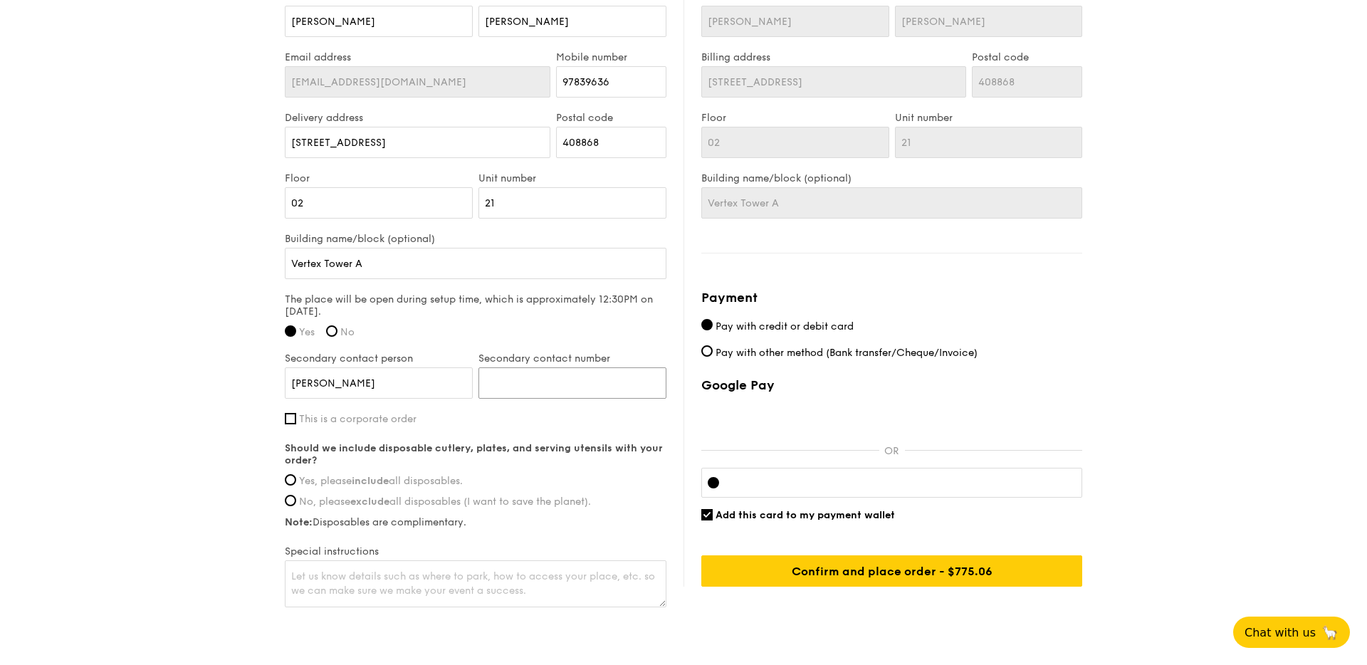
paste input "93690221"
type input "93690221"
click at [289, 418] on input "This is a corporate order" at bounding box center [290, 418] width 11 height 11
checkbox input "true"
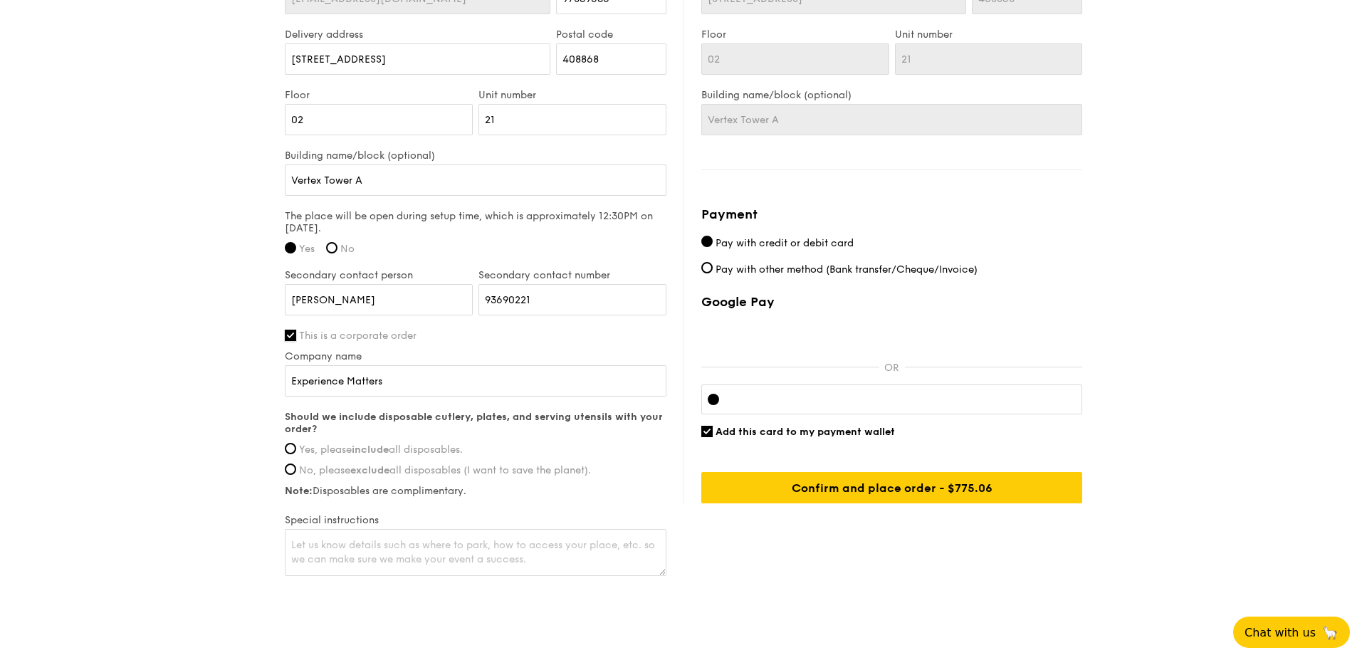
scroll to position [1033, 0]
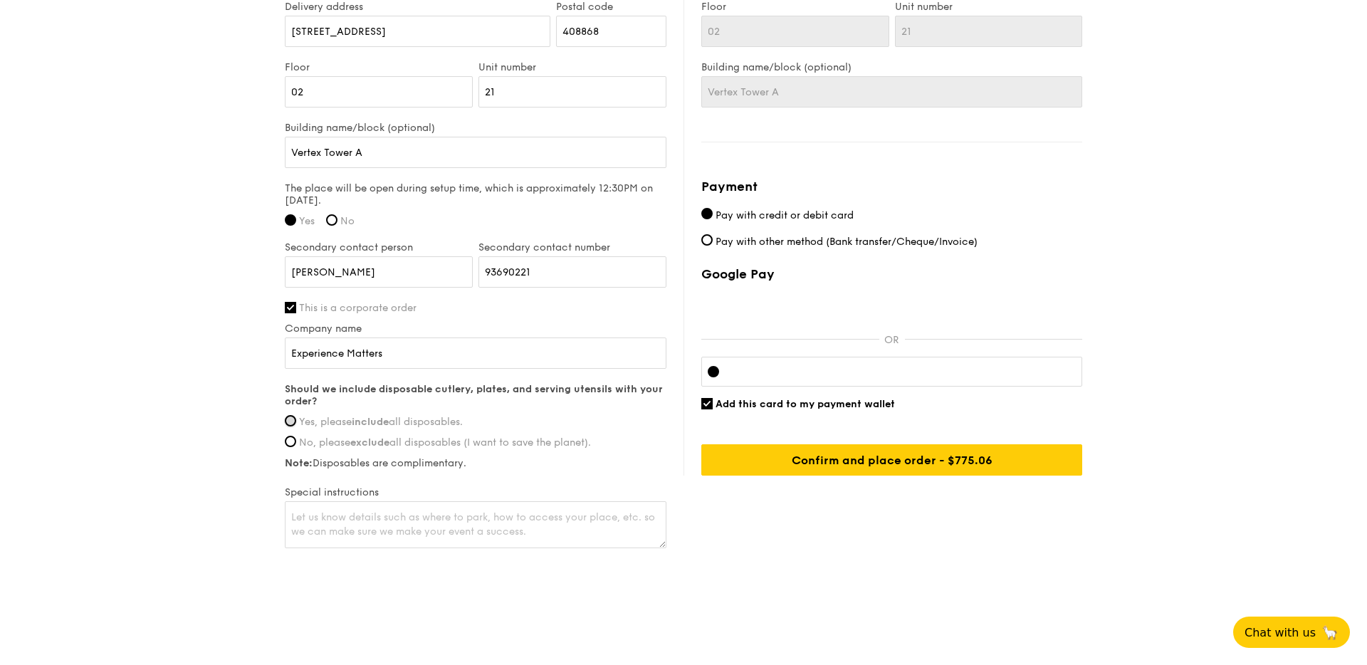
click at [289, 419] on input "Yes, please include all disposables." at bounding box center [290, 420] width 11 height 11
radio input "true"
click at [396, 530] on textarea at bounding box center [476, 524] width 382 height 47
type textarea "P"
type textarea "Please could you provide table cloth? You may use our existing long table in th…"
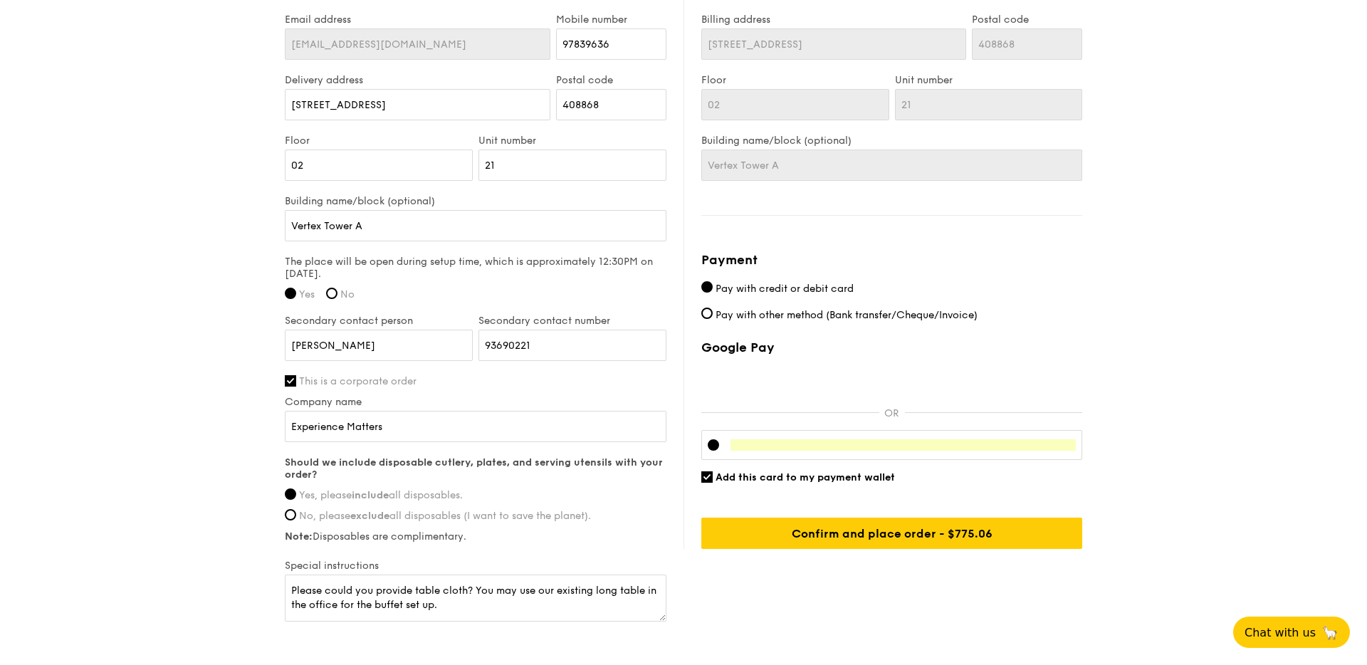
scroll to position [996, 0]
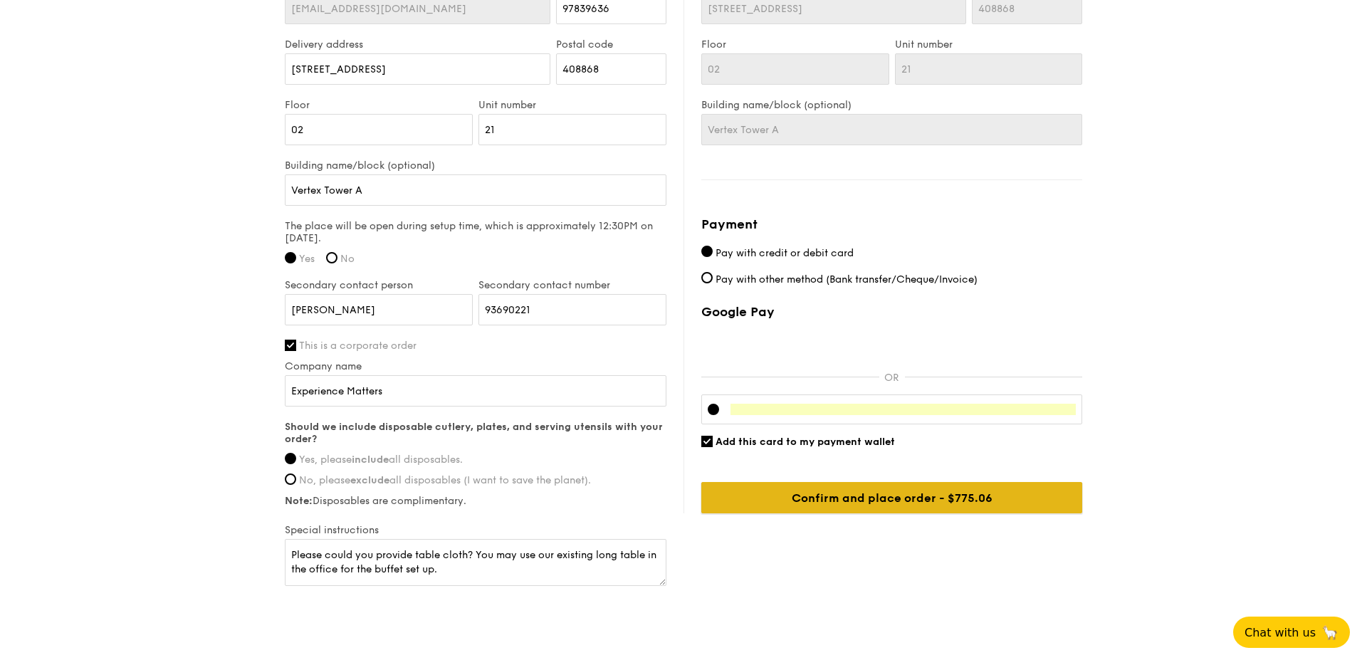
click at [842, 506] on input "Confirm and place order - $800.06" at bounding box center [891, 497] width 381 height 31
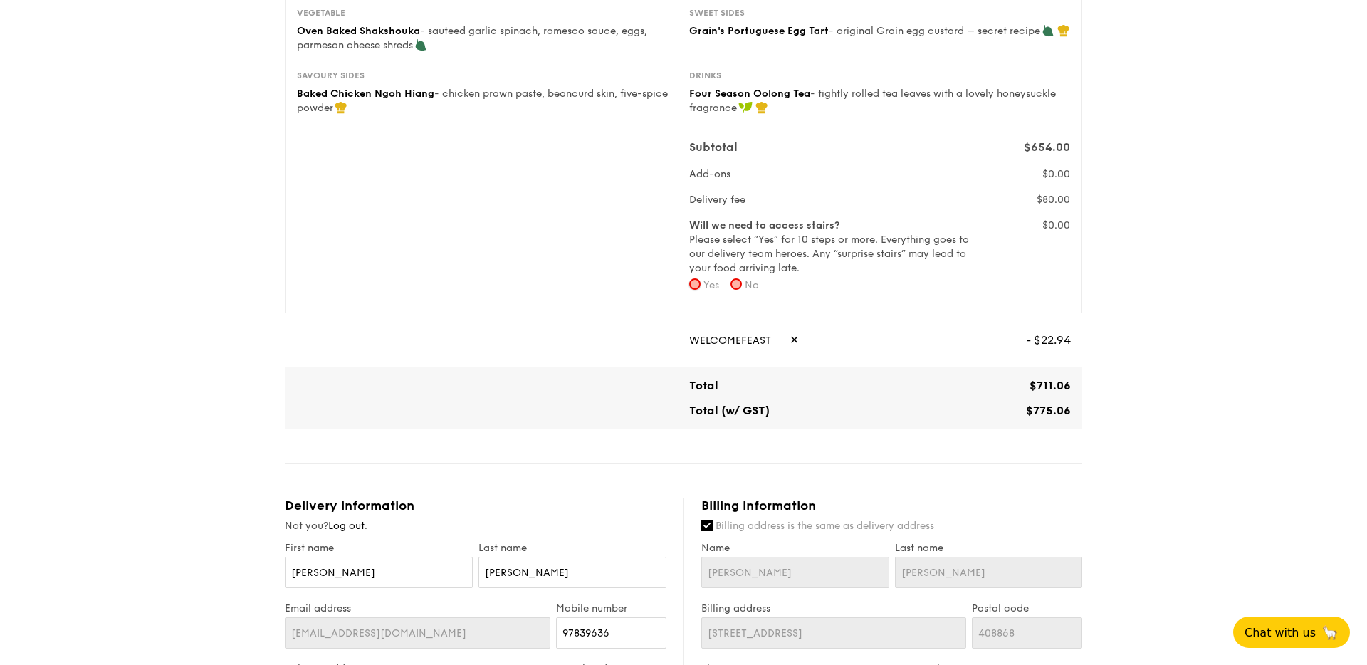
scroll to position [245, 0]
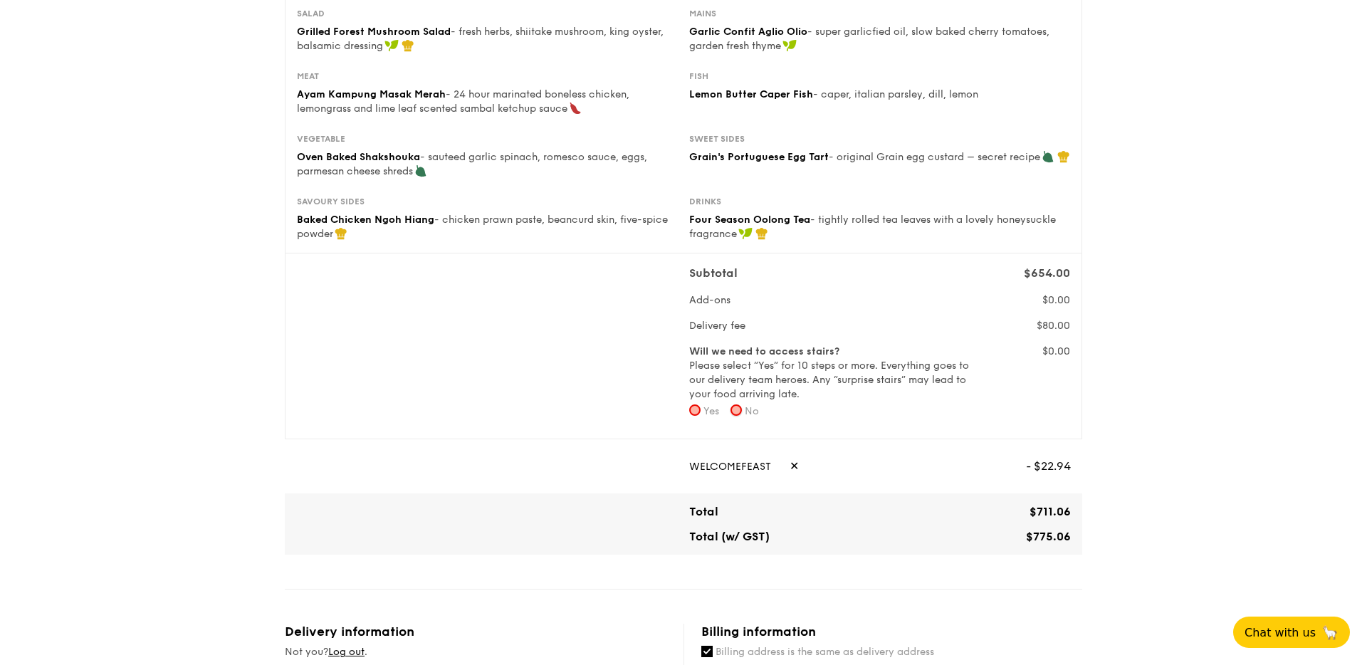
click at [738, 407] on input "No" at bounding box center [736, 409] width 11 height 11
radio input "true"
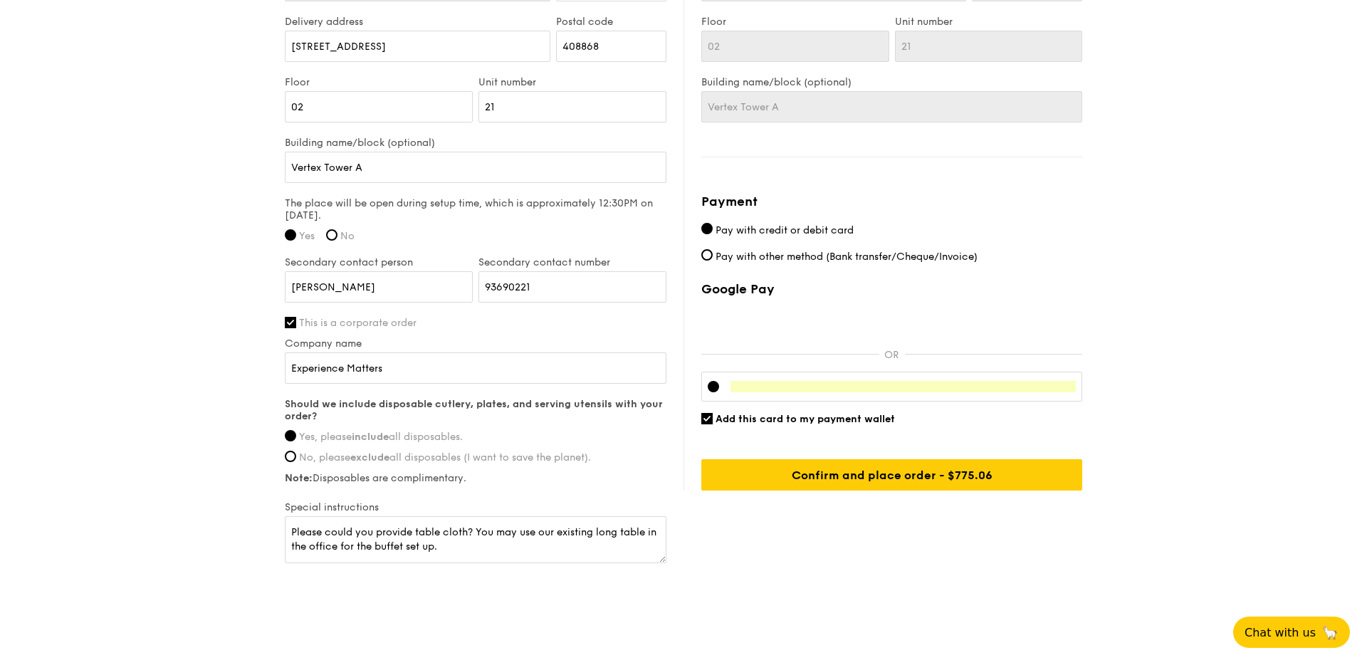
scroll to position [1020, 0]
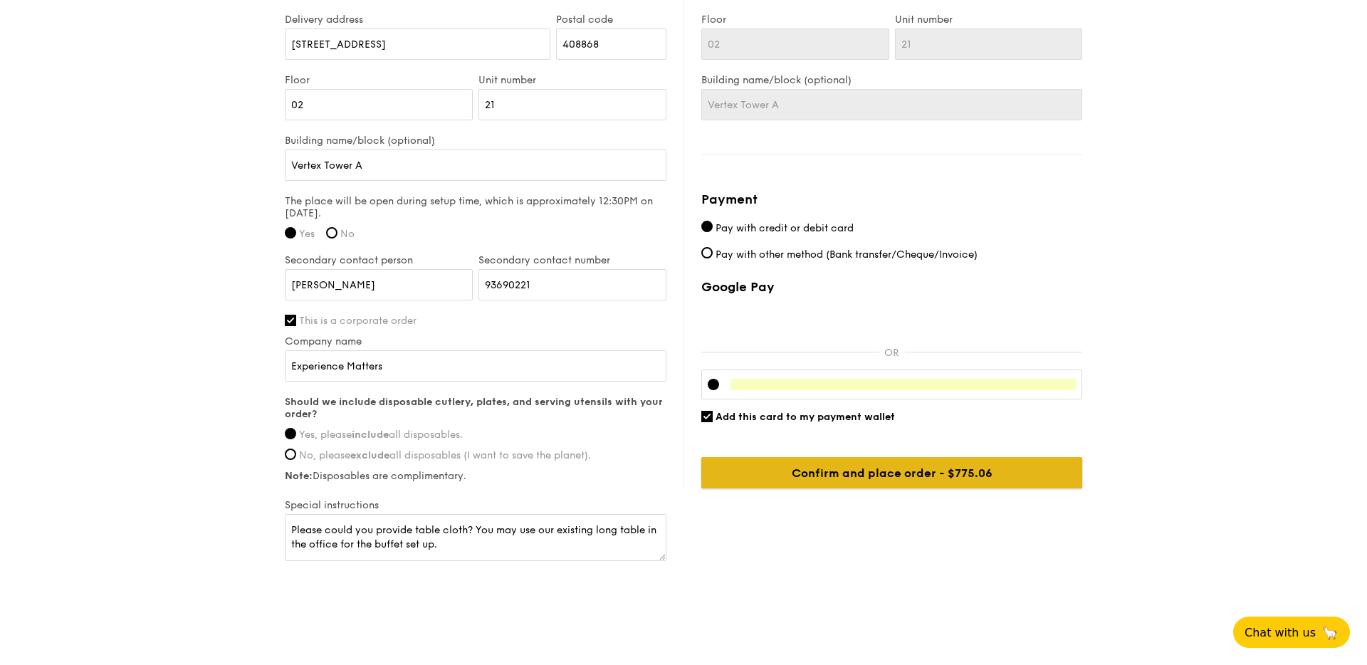
click at [867, 476] on input "Confirm and place order - $800.06" at bounding box center [891, 472] width 381 height 31
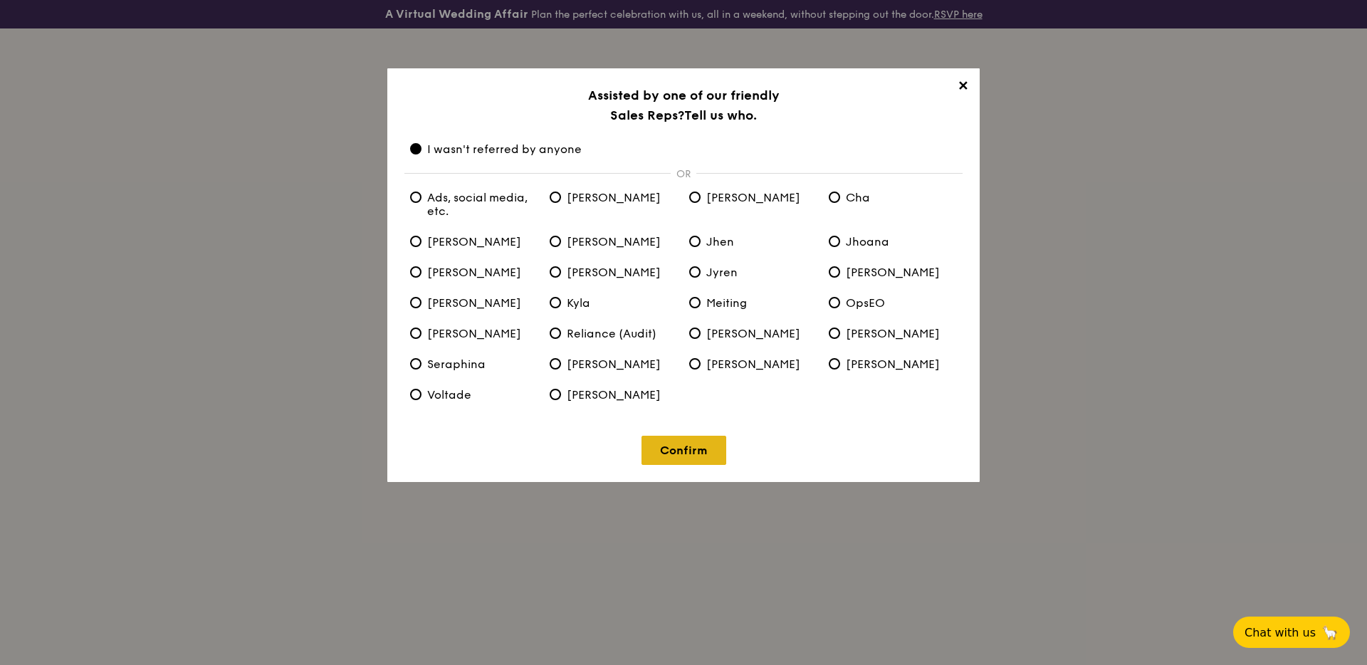
click at [702, 450] on link "Confirm" at bounding box center [684, 450] width 85 height 29
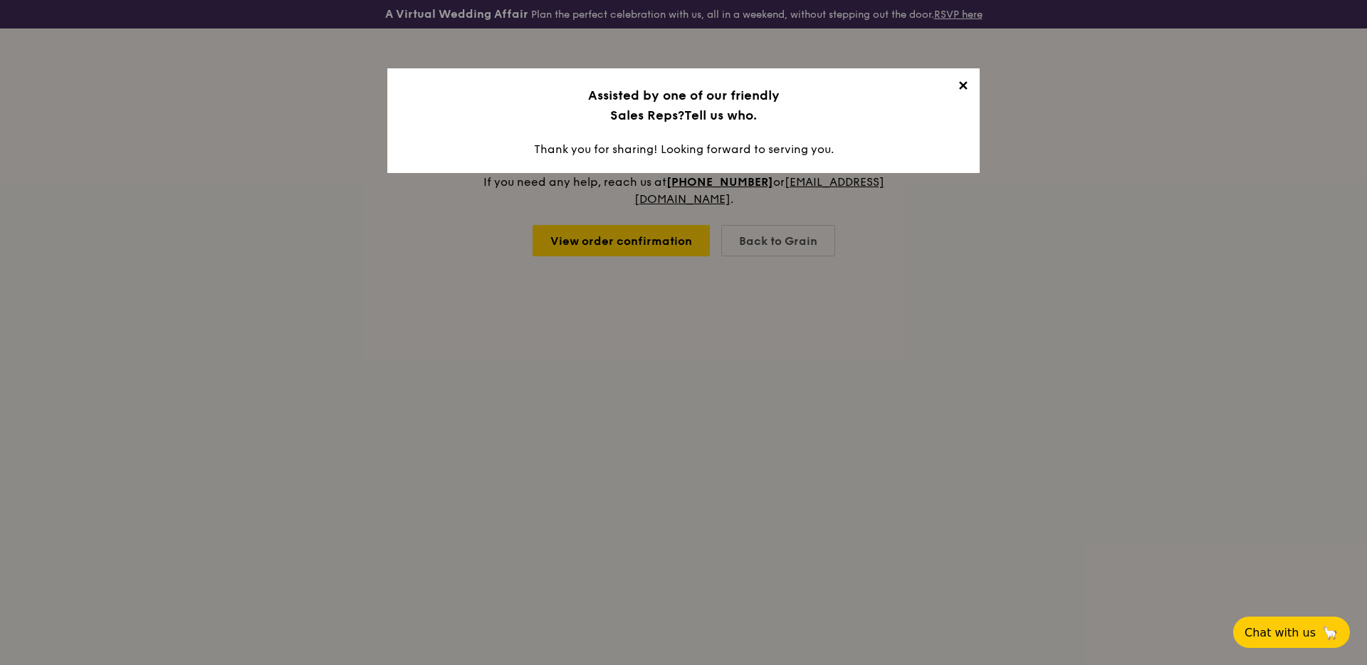
click at [964, 86] on span "✕" at bounding box center [963, 88] width 20 height 20
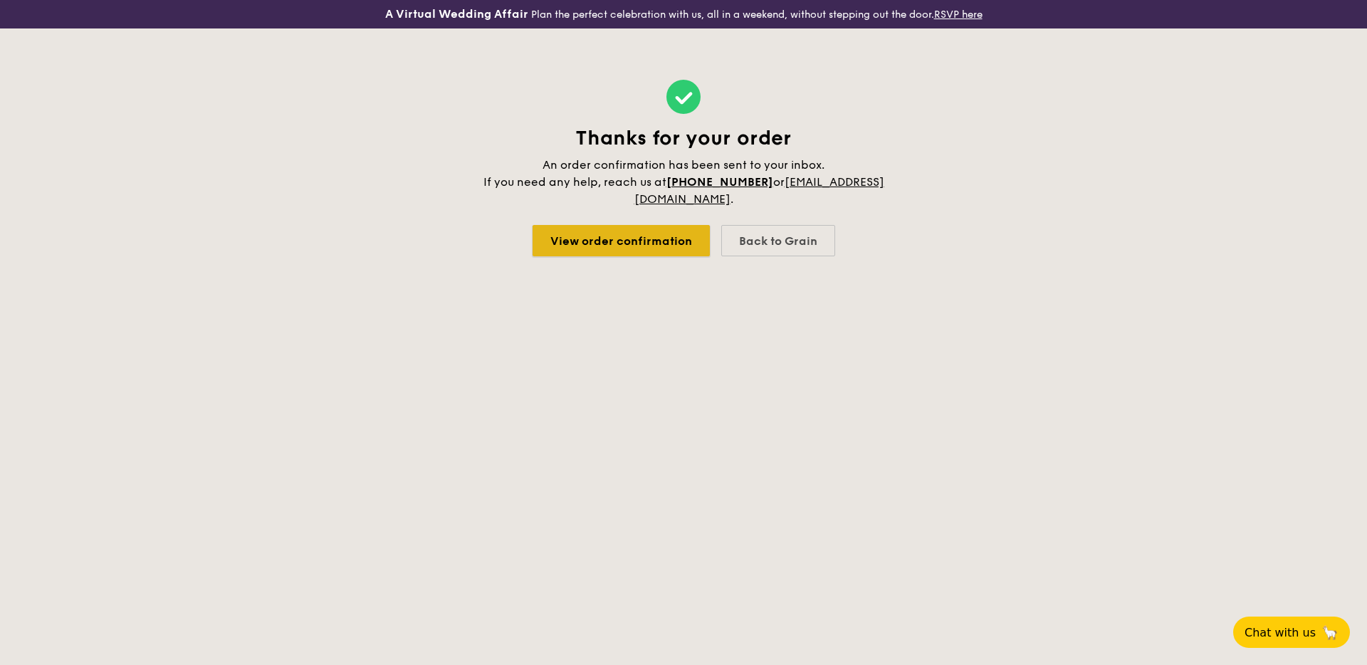
click at [652, 242] on link "View order confirmation" at bounding box center [621, 240] width 177 height 31
